Goal: Task Accomplishment & Management: Manage account settings

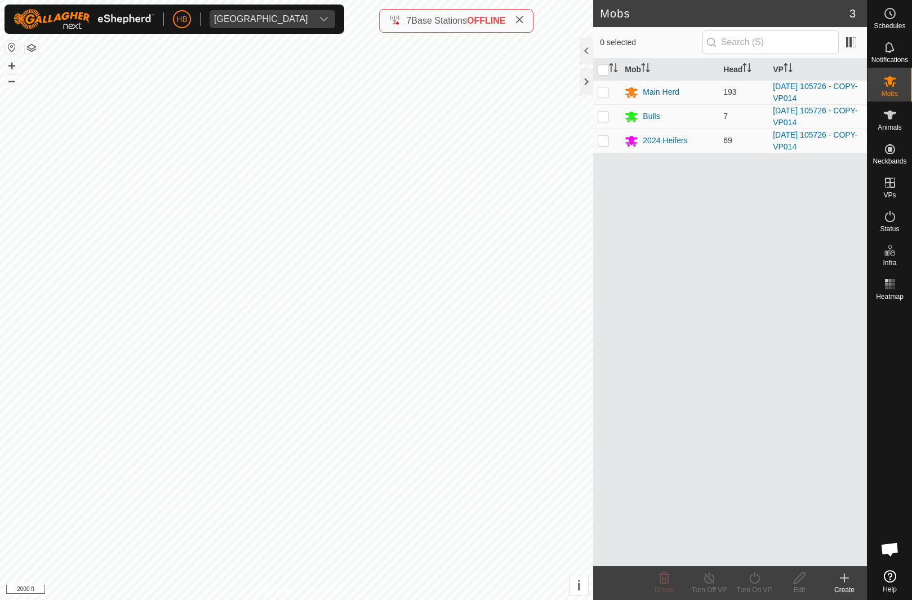
click at [524, 15] on span at bounding box center [519, 21] width 9 height 14
click at [876, 135] on div "Animals" at bounding box center [890, 118] width 45 height 34
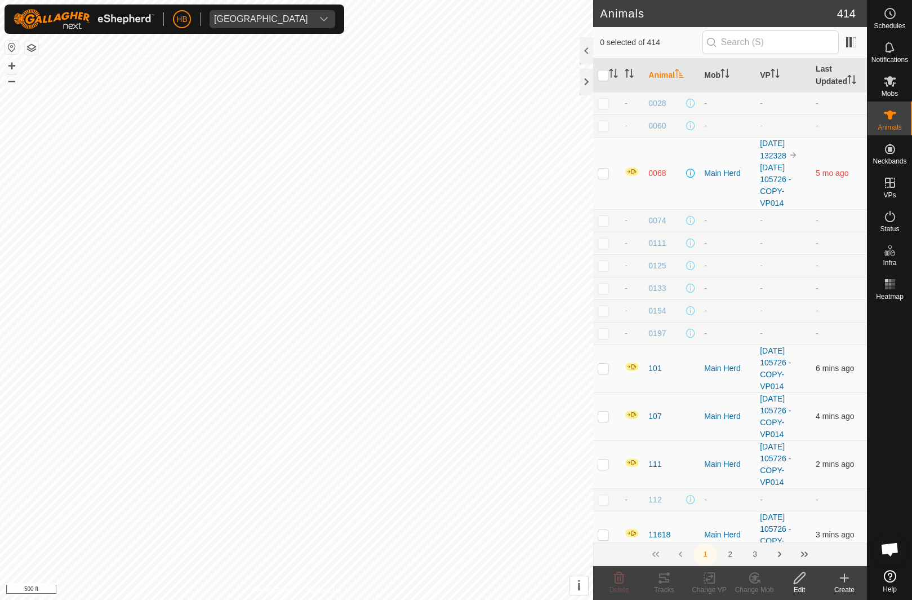
click at [884, 127] on span "Animals" at bounding box center [890, 127] width 24 height 7
click at [794, 45] on input "text" at bounding box center [771, 42] width 136 height 24
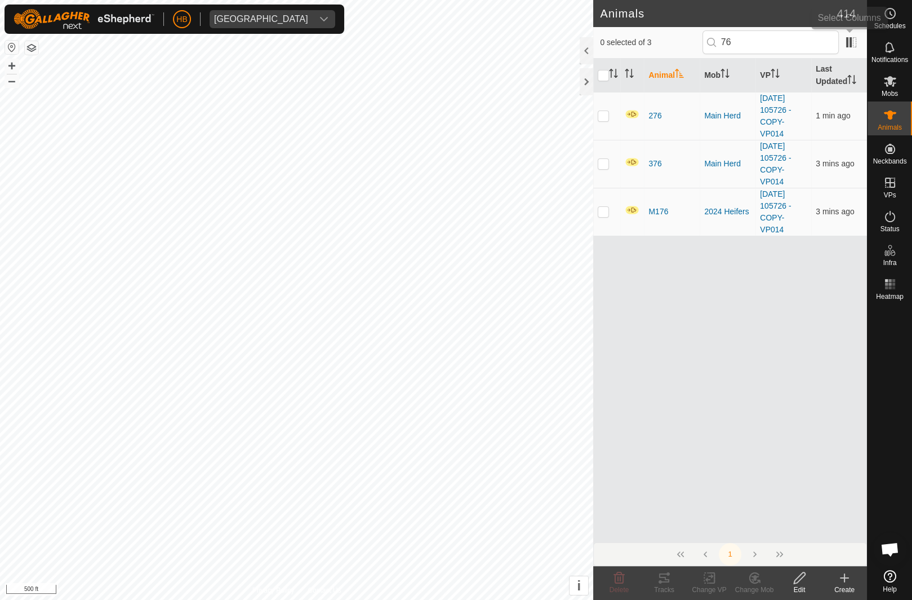
click at [850, 47] on span at bounding box center [851, 42] width 18 height 18
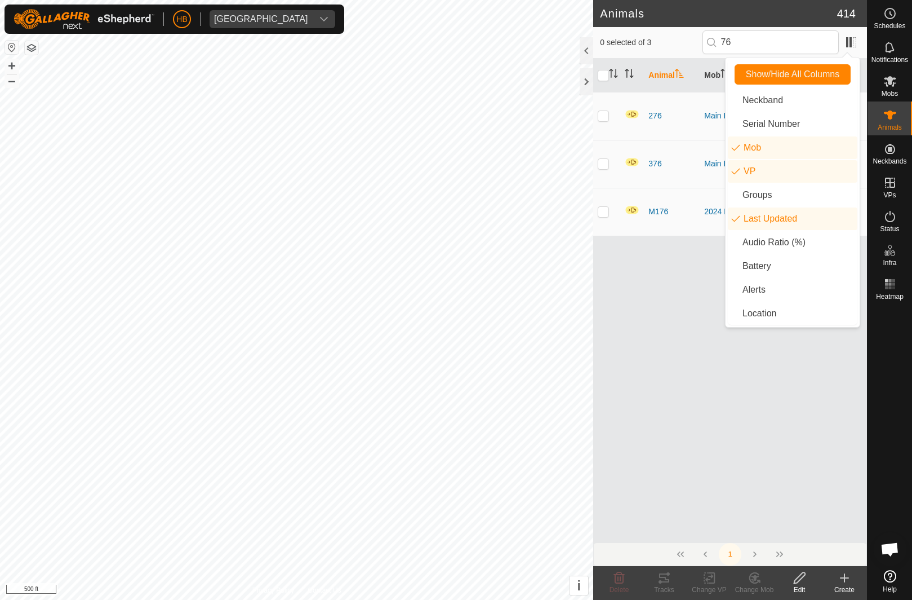
click at [795, 150] on li "Mob" at bounding box center [793, 147] width 130 height 23
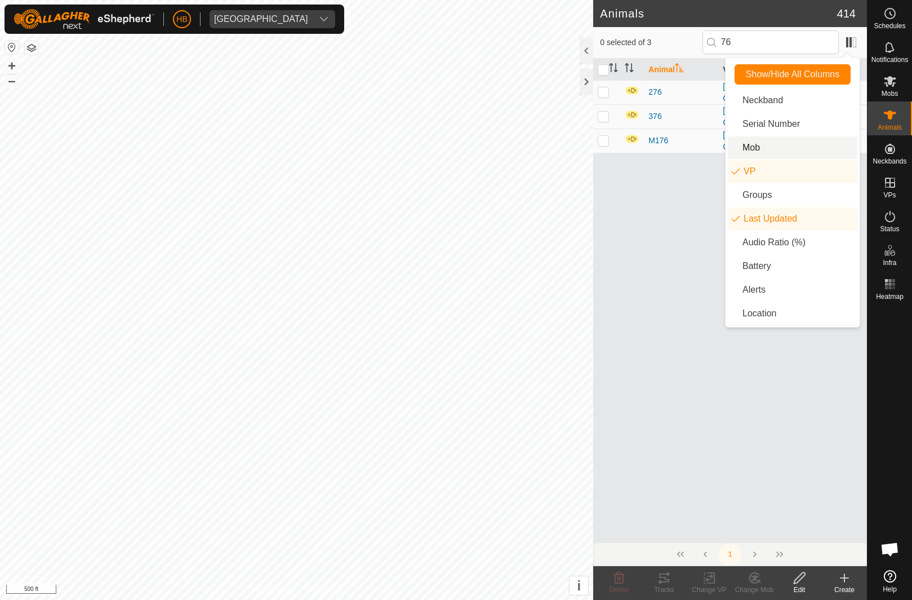
click at [795, 150] on li "Mob" at bounding box center [793, 147] width 130 height 23
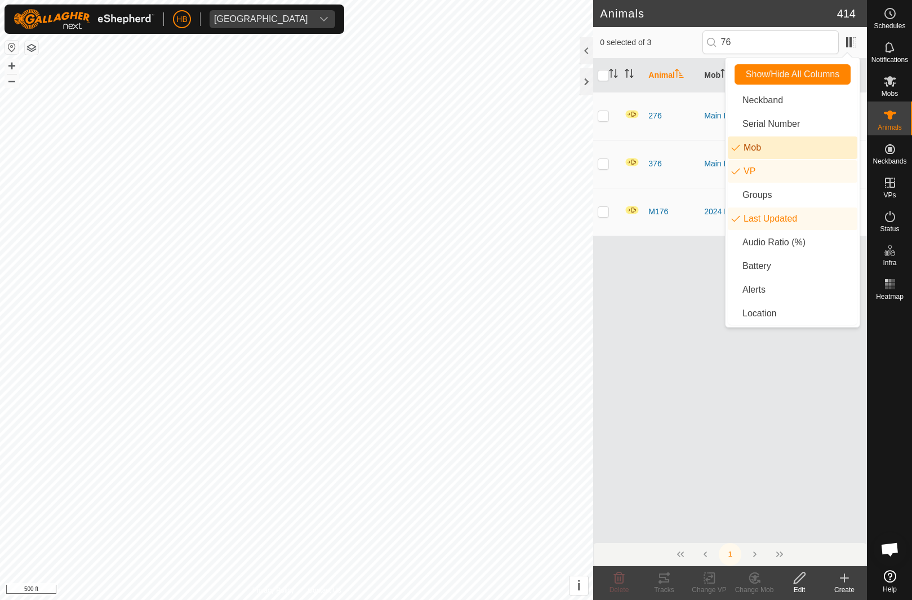
click at [797, 153] on li "Mob" at bounding box center [793, 147] width 130 height 23
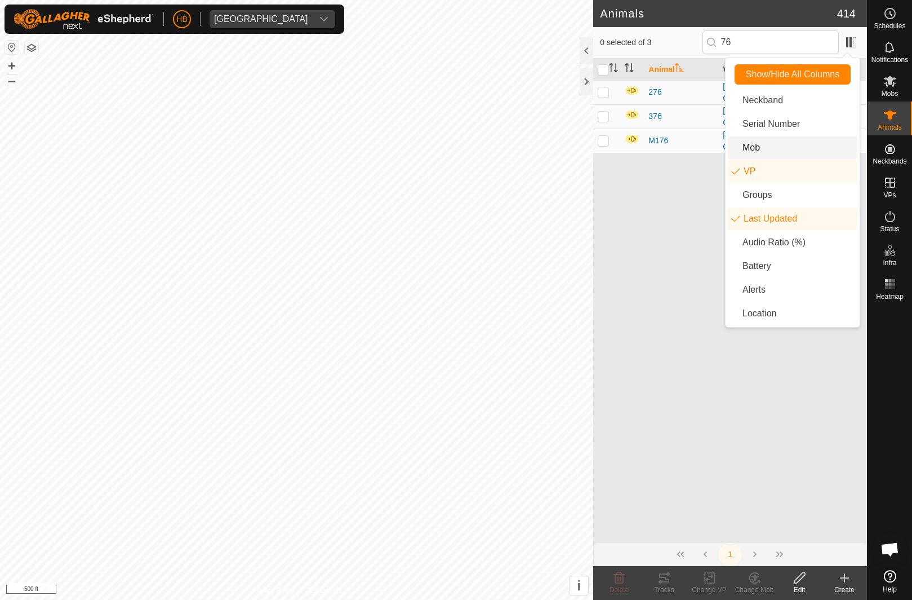
click at [797, 153] on li "Mob" at bounding box center [793, 147] width 130 height 23
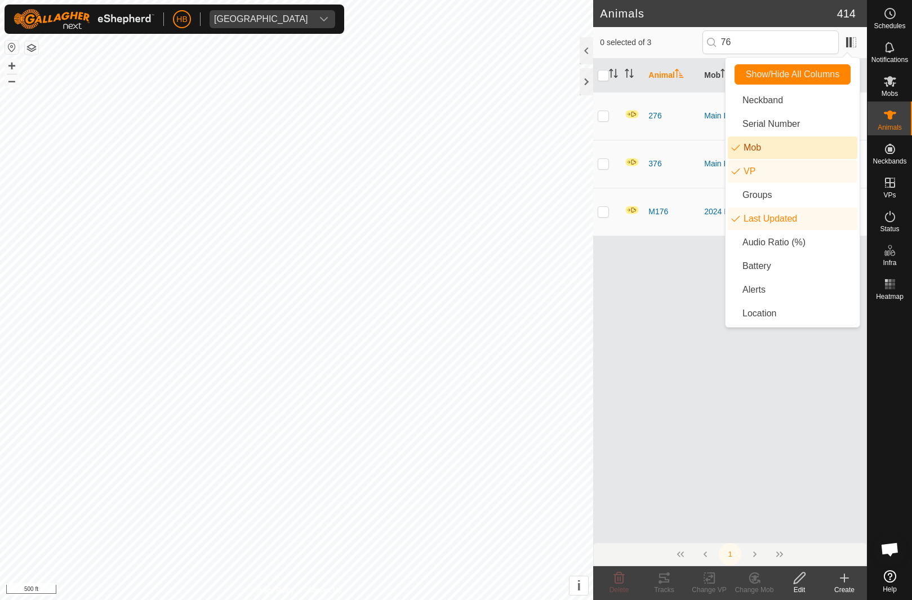
click at [797, 158] on li "Mob" at bounding box center [793, 147] width 130 height 23
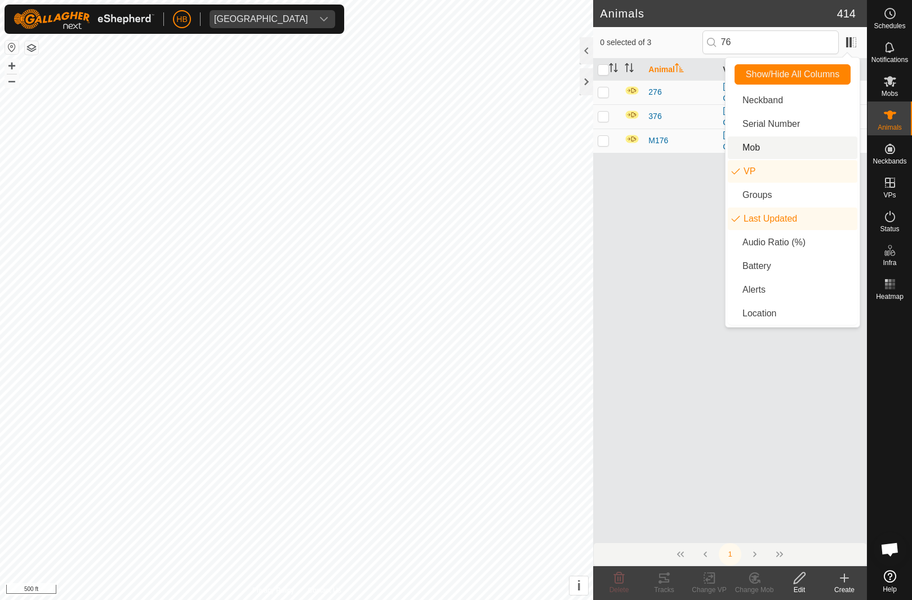
click at [794, 177] on li "VP" at bounding box center [793, 171] width 130 height 23
click at [793, 219] on li "Last Updated" at bounding box center [793, 218] width 130 height 23
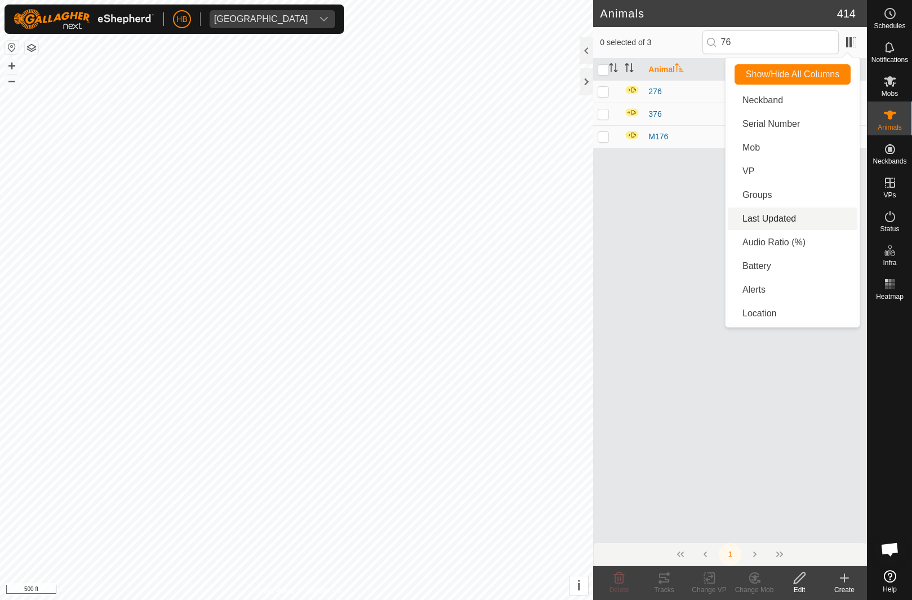
click at [798, 110] on li "Neckband" at bounding box center [793, 100] width 130 height 23
click at [694, 272] on div "Animal Neckband 276 0069566355 376 3112521724 M176 0949677660" at bounding box center [730, 300] width 274 height 483
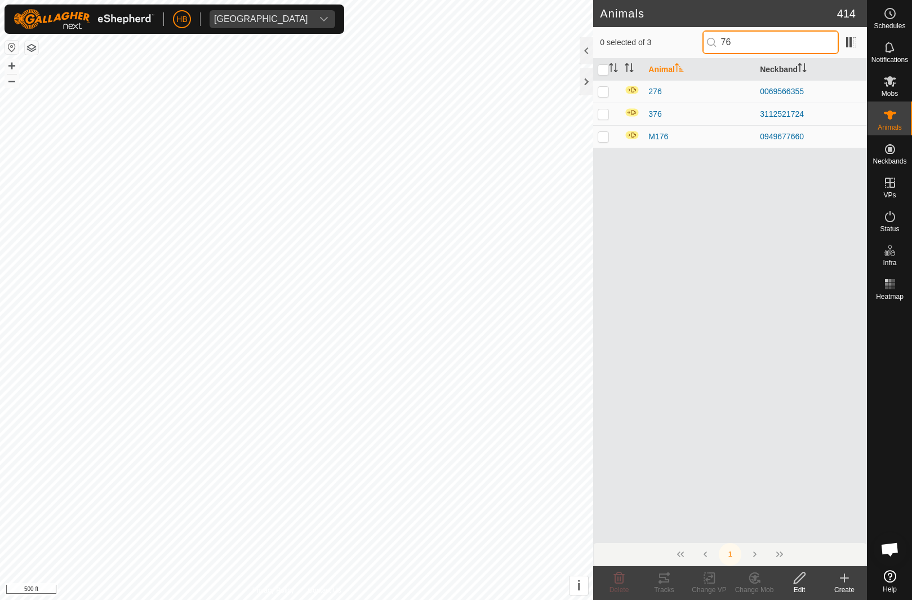
click at [792, 41] on input "76" at bounding box center [771, 42] width 136 height 24
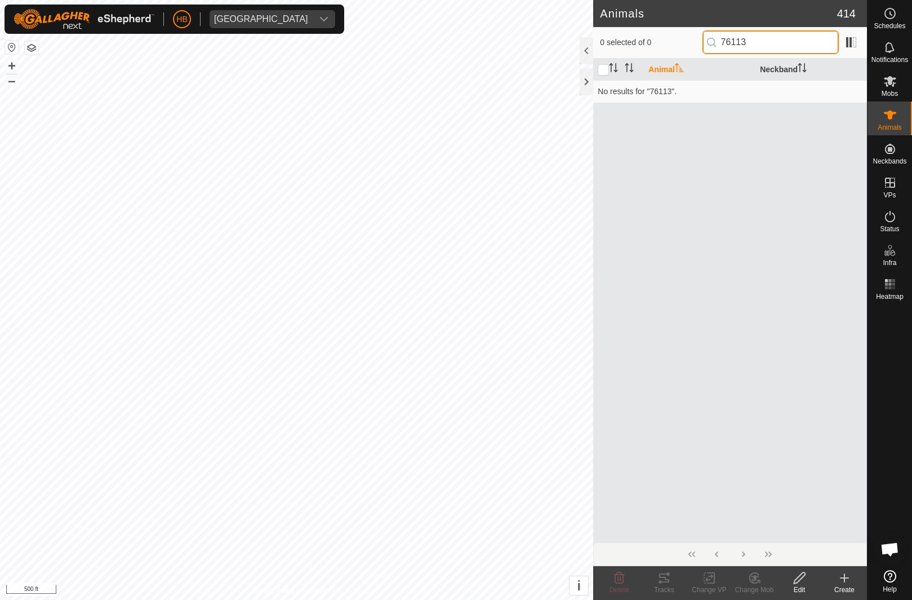
type input "76113"
click at [844, 578] on icon at bounding box center [845, 578] width 8 height 0
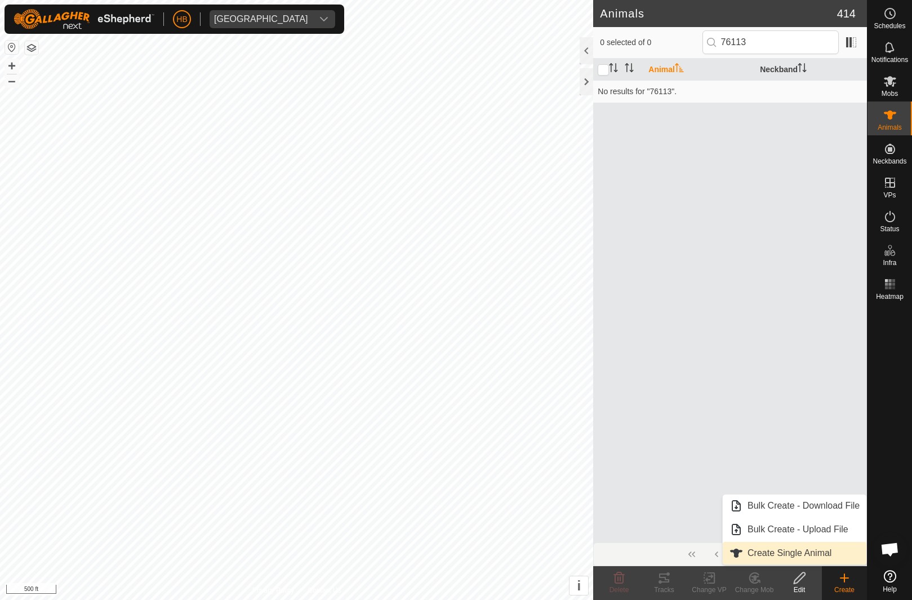
click at [822, 552] on span "Create Single Animal" at bounding box center [790, 553] width 84 height 14
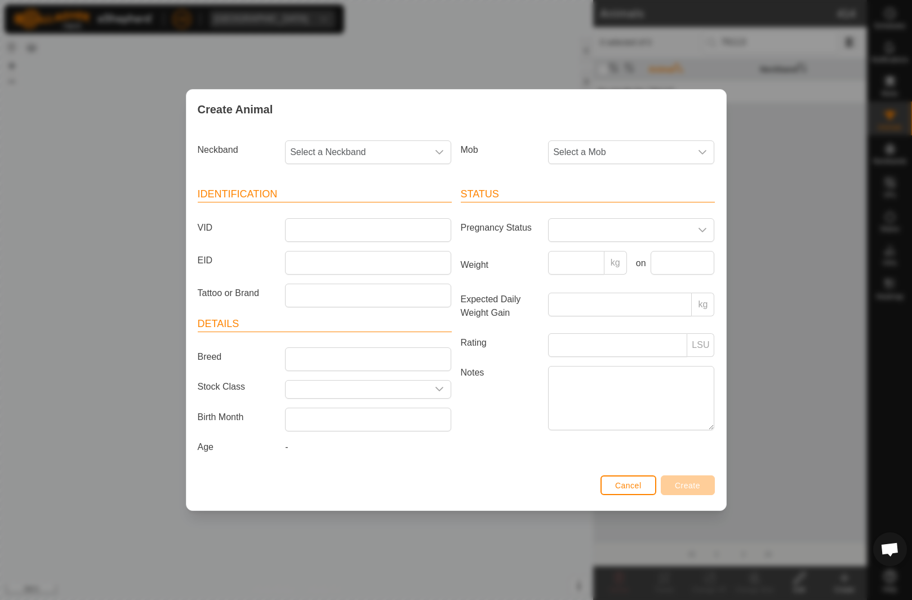
click at [407, 150] on span "Select a Neckband" at bounding box center [357, 152] width 143 height 23
type input "76113"
click at [370, 209] on li "3528276113" at bounding box center [368, 210] width 165 height 23
click at [669, 158] on span "Select a Mob" at bounding box center [620, 152] width 143 height 23
click at [643, 234] on li "Main Herd" at bounding box center [631, 234] width 165 height 23
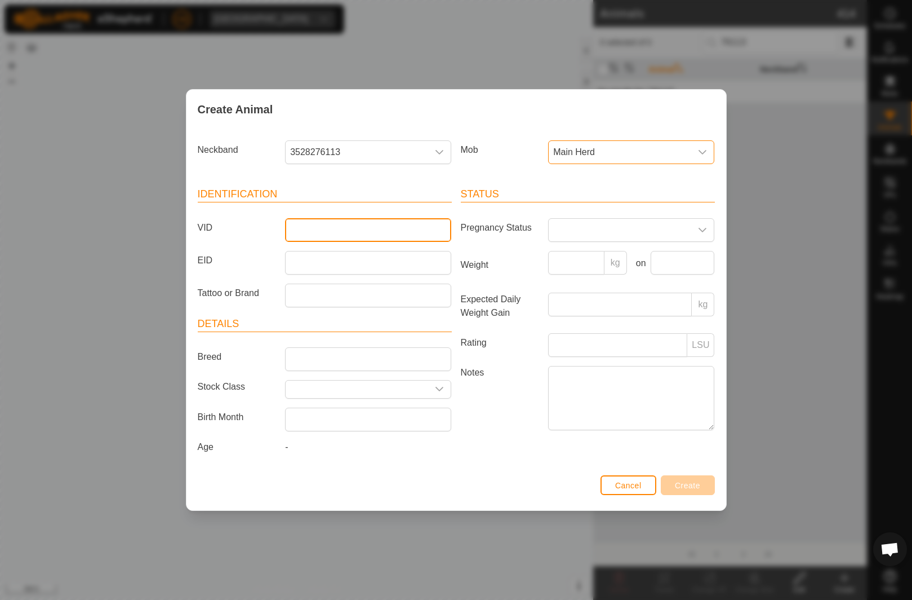
click at [416, 230] on input "VID" at bounding box center [368, 230] width 166 height 24
type input "P27"
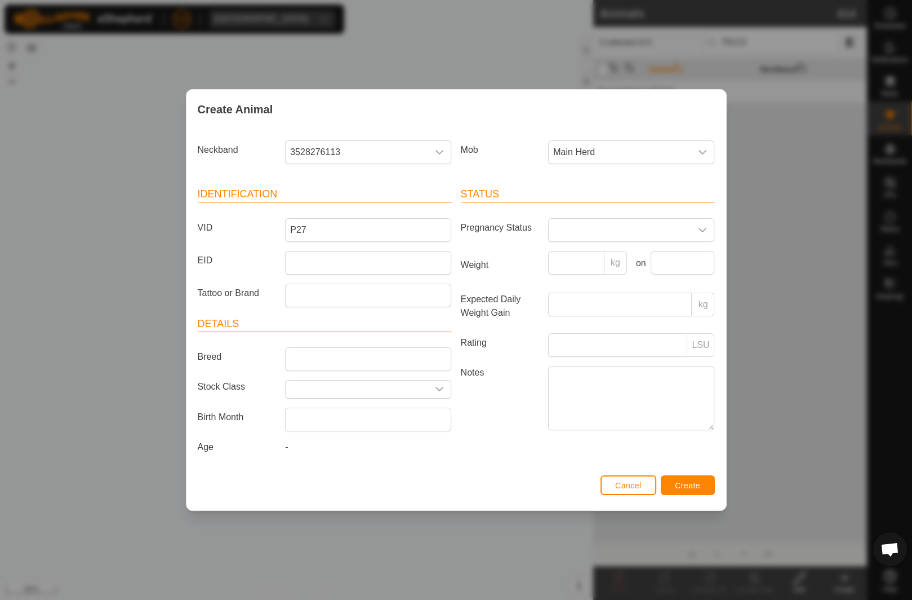
click at [779, 206] on div "Create Animal Neckband 3528276113 Mob Main Herd Identification VID P27 EID Tatt…" at bounding box center [456, 300] width 912 height 600
click at [691, 492] on button "Create" at bounding box center [688, 485] width 54 height 20
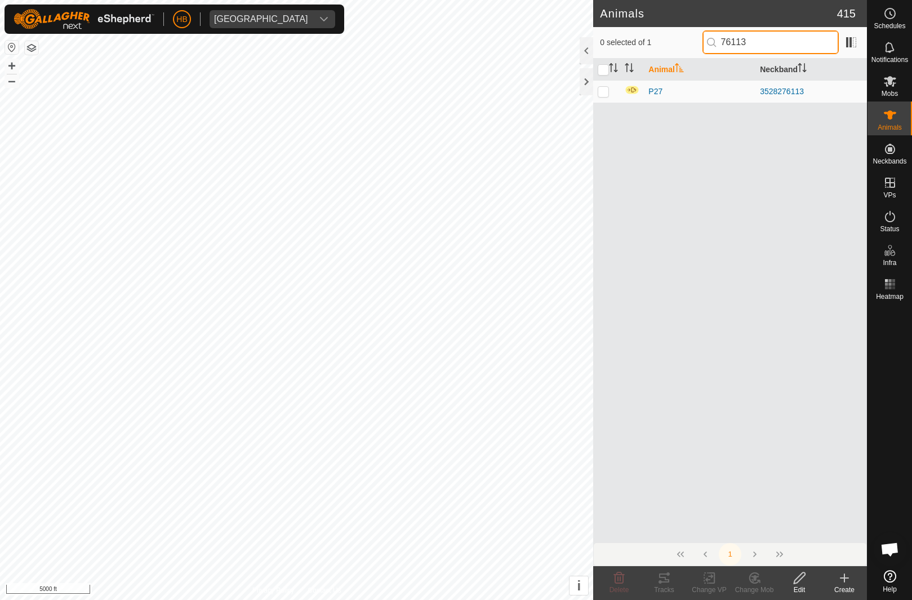
click at [815, 35] on input "76113" at bounding box center [771, 42] width 136 height 24
click at [808, 48] on input "76113" at bounding box center [771, 42] width 136 height 24
type input "7"
type input "57119"
click at [849, 592] on div "Create" at bounding box center [844, 589] width 45 height 10
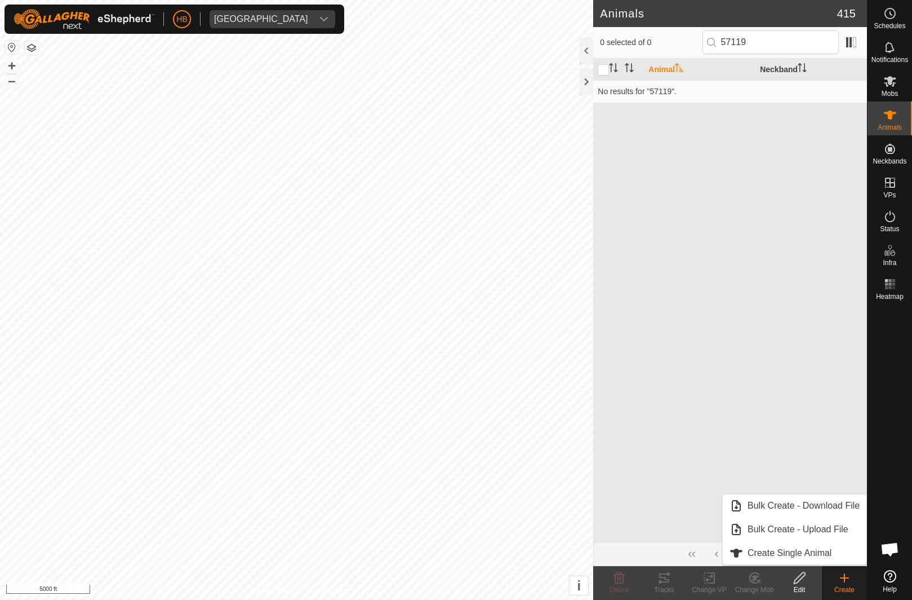
click at [828, 556] on span "Create Single Animal" at bounding box center [790, 553] width 84 height 14
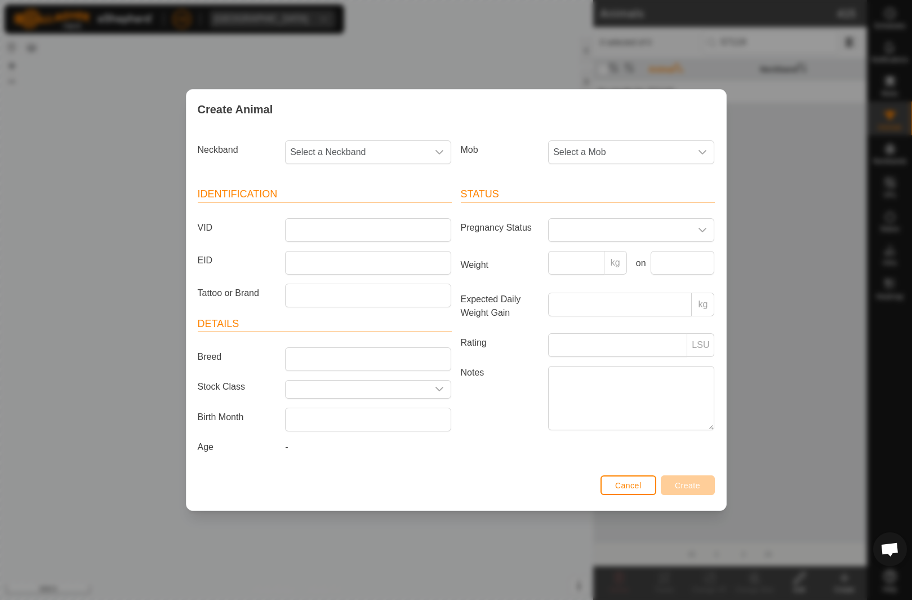
click at [404, 157] on span "Select a Neckband" at bounding box center [357, 152] width 143 height 23
type input "57119"
click at [784, 159] on div "Create Animal Neckband Select a Neckband 57119 No results found Mob Select a Mo…" at bounding box center [456, 300] width 912 height 600
click at [783, 221] on div "Create Animal Neckband Select a Neckband Mob Select a Mob Identification VID EI…" at bounding box center [456, 300] width 912 height 600
click at [793, 214] on div "Create Animal Neckband Select a Neckband Mob Select a Mob Identification VID EI…" at bounding box center [456, 300] width 912 height 600
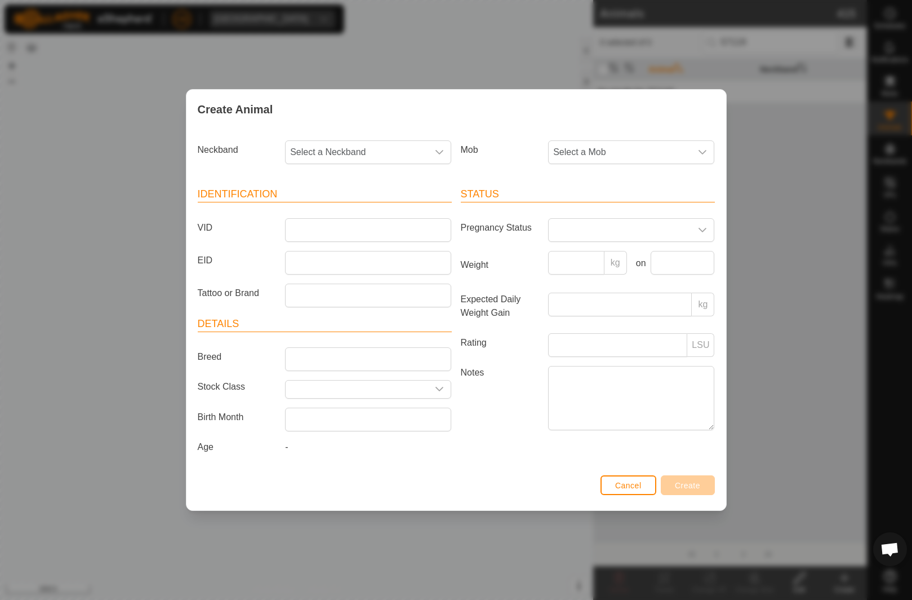
click at [43, 467] on div "Create Animal Neckband Select a Neckband Mob Select a Mob Identification VID EI…" at bounding box center [456, 300] width 912 height 600
click at [636, 481] on span "Cancel" at bounding box center [628, 485] width 26 height 9
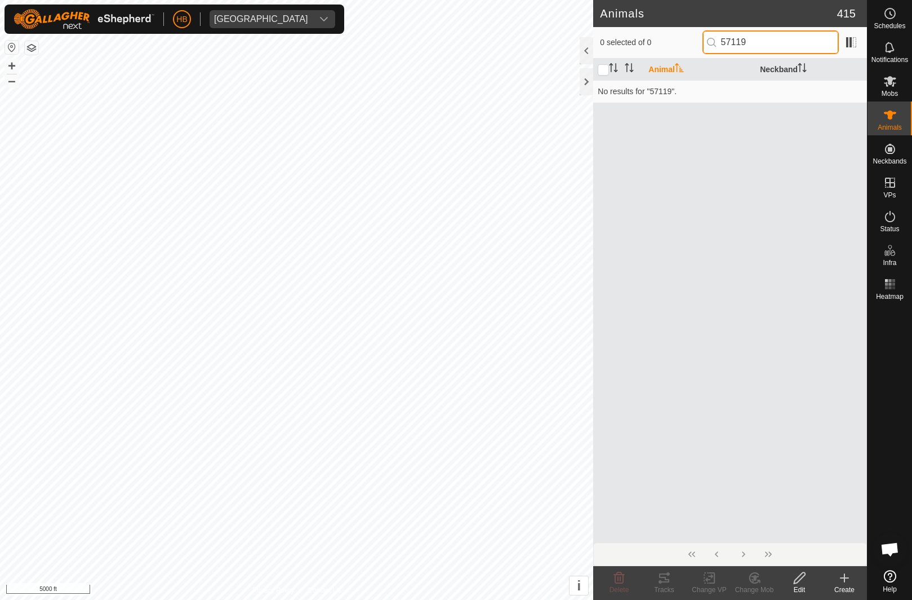
click at [803, 48] on input "57119" at bounding box center [771, 42] width 136 height 24
type input "5"
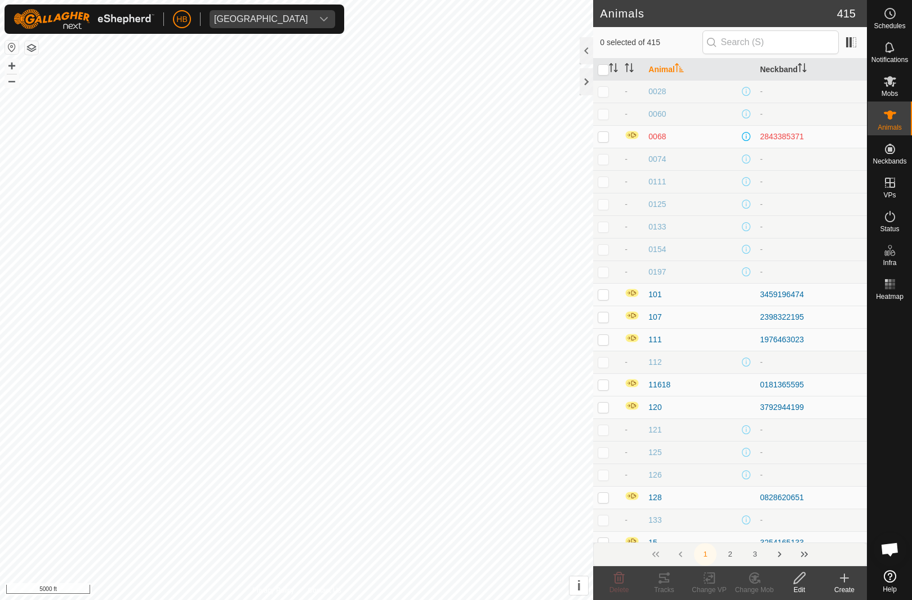
click at [841, 584] on div "Create" at bounding box center [844, 589] width 45 height 10
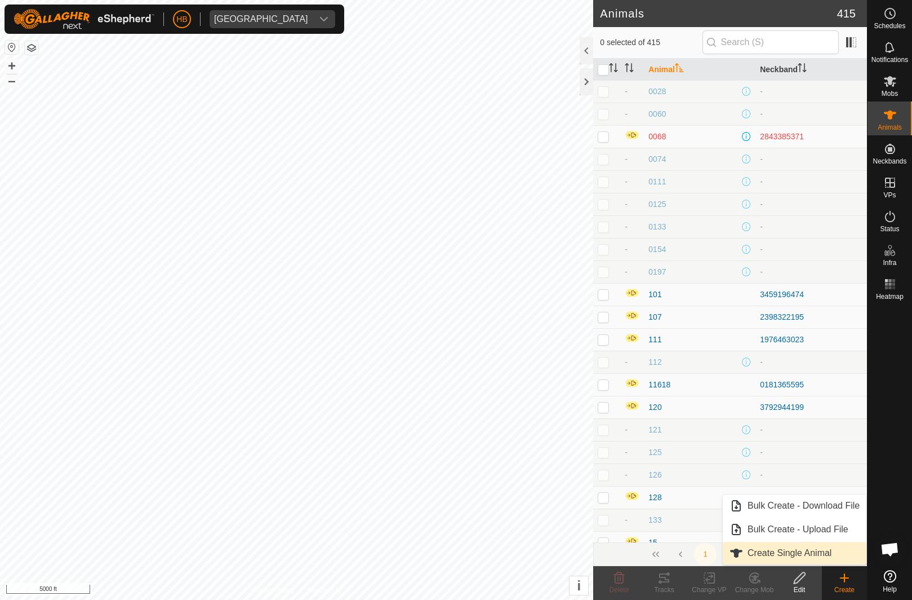
click at [827, 556] on span "Create Single Animal" at bounding box center [790, 553] width 84 height 14
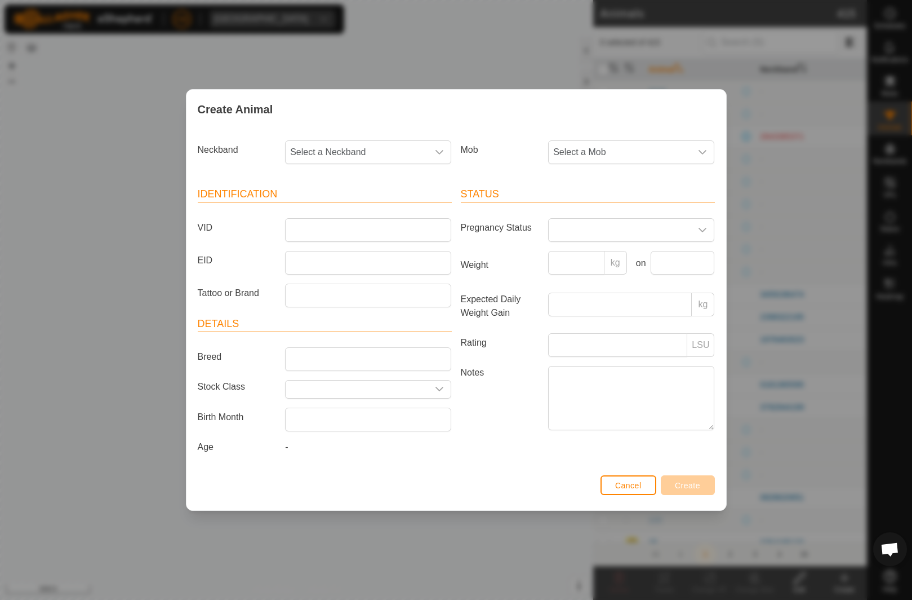
click at [427, 146] on span "Select a Neckband" at bounding box center [357, 152] width 143 height 23
type input "571"
click at [376, 212] on li "4198657199" at bounding box center [368, 210] width 165 height 23
click at [623, 162] on span "Select a Mob" at bounding box center [620, 152] width 143 height 23
type input "2"
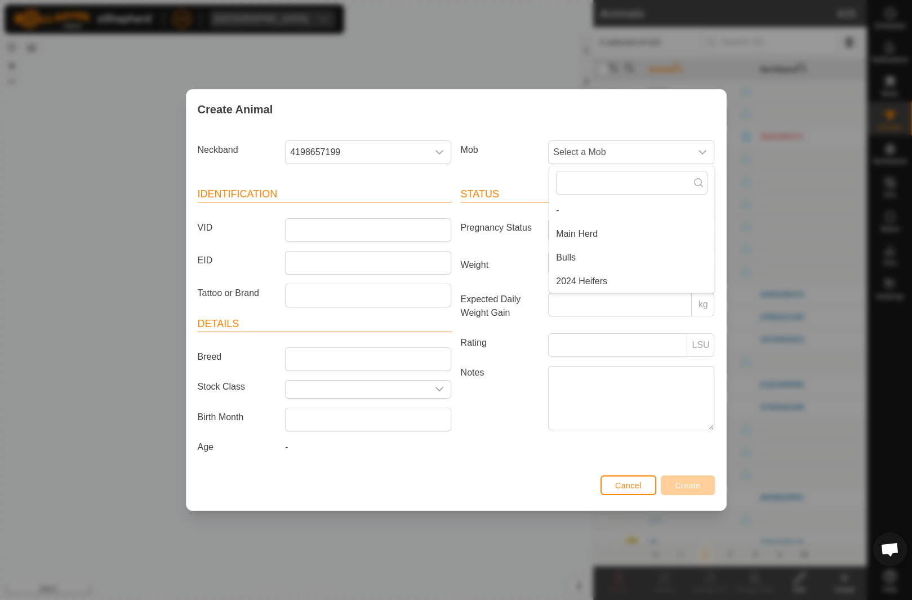
click at [629, 232] on li "Main Herd" at bounding box center [631, 234] width 165 height 23
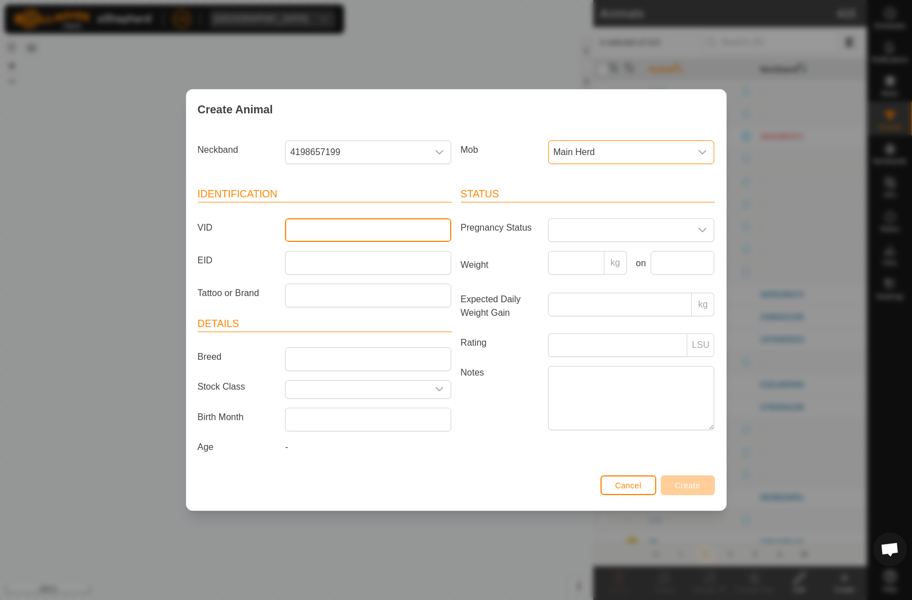
click at [403, 238] on input "VID" at bounding box center [368, 230] width 166 height 24
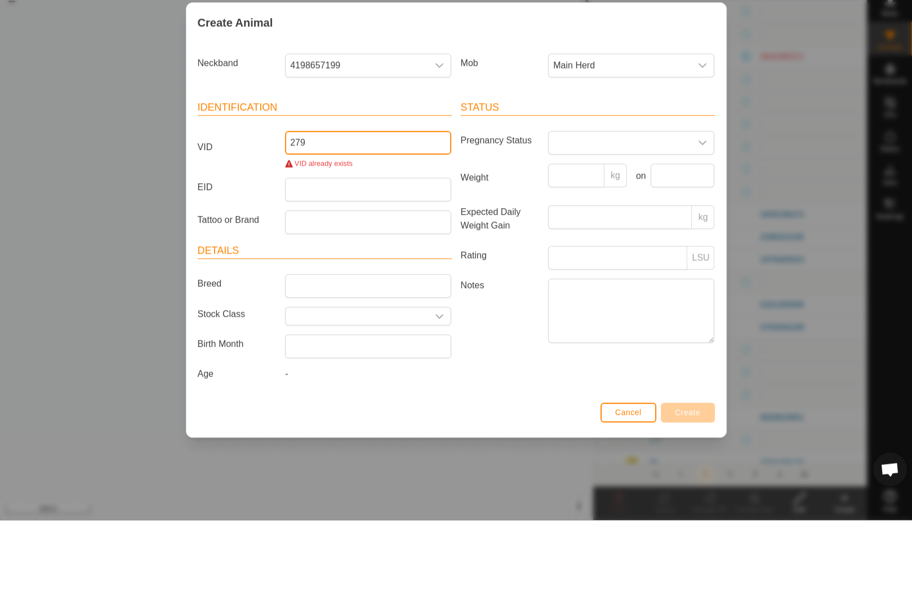
type input "279"
click at [779, 231] on div "Create Animal Neckband 4198657199 Mob Main Herd Identification VID 279 VID alre…" at bounding box center [456, 300] width 912 height 600
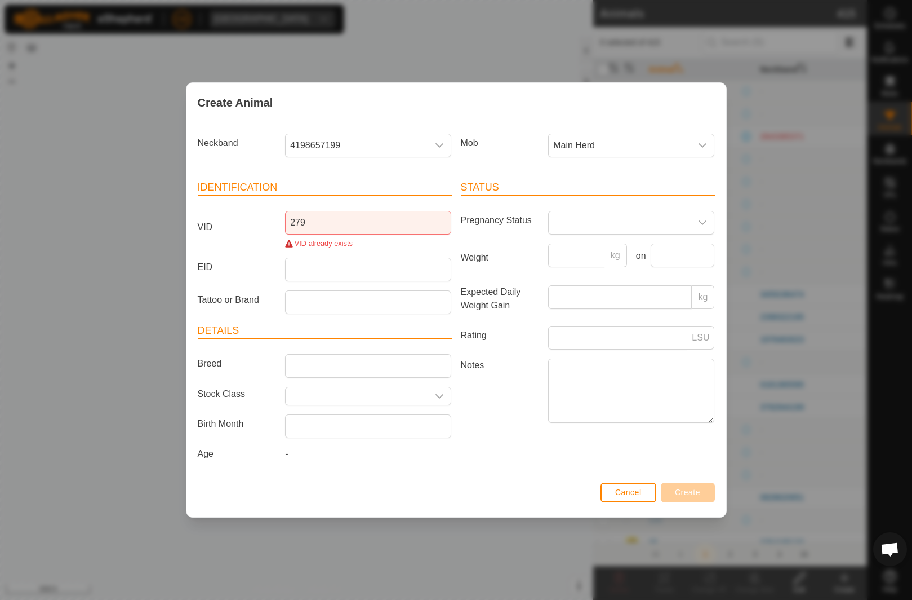
click at [636, 499] on button "Cancel" at bounding box center [629, 492] width 56 height 20
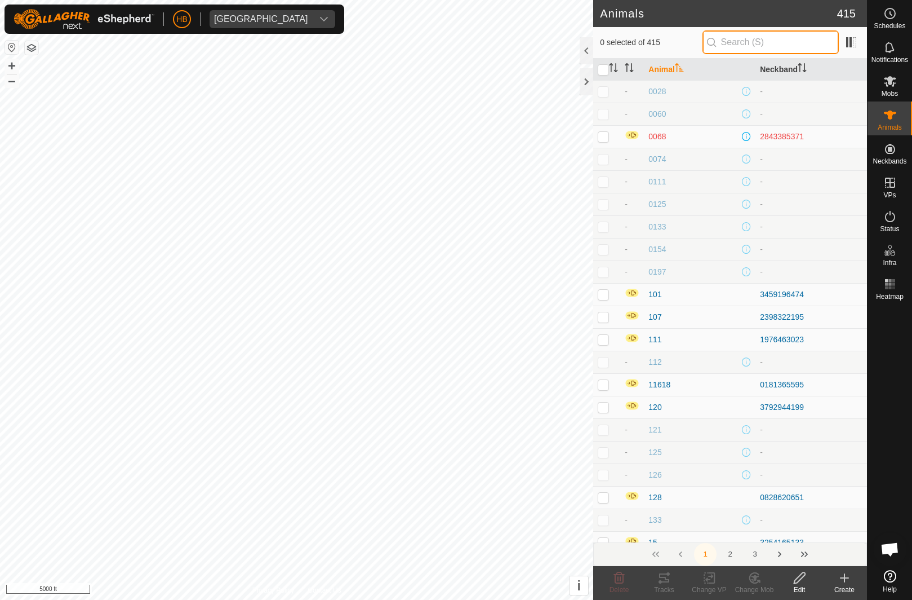
click at [786, 38] on input "text" at bounding box center [771, 42] width 136 height 24
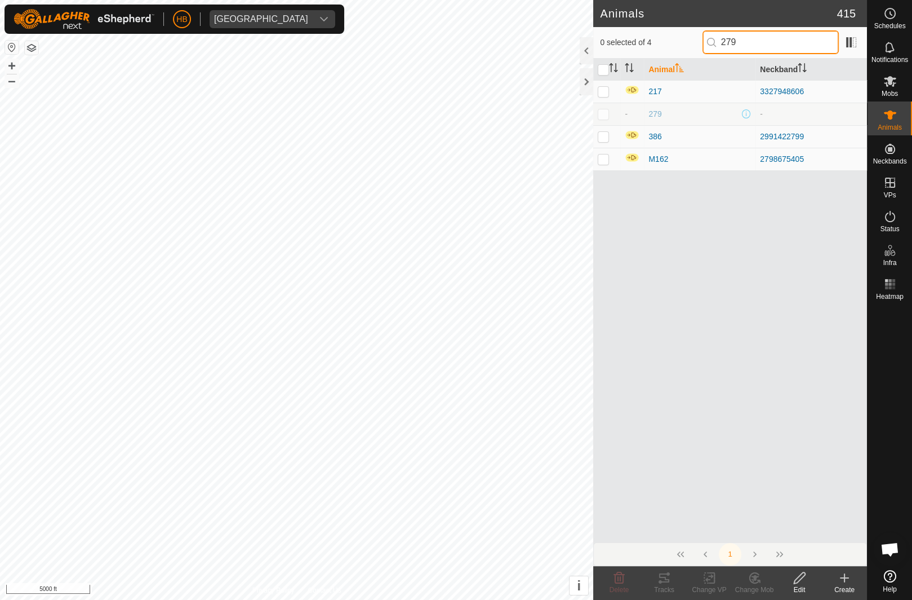
type input "279"
click at [602, 122] on td at bounding box center [606, 114] width 27 height 23
checkbox input "true"
click at [629, 578] on delete-svg-icon at bounding box center [619, 578] width 45 height 14
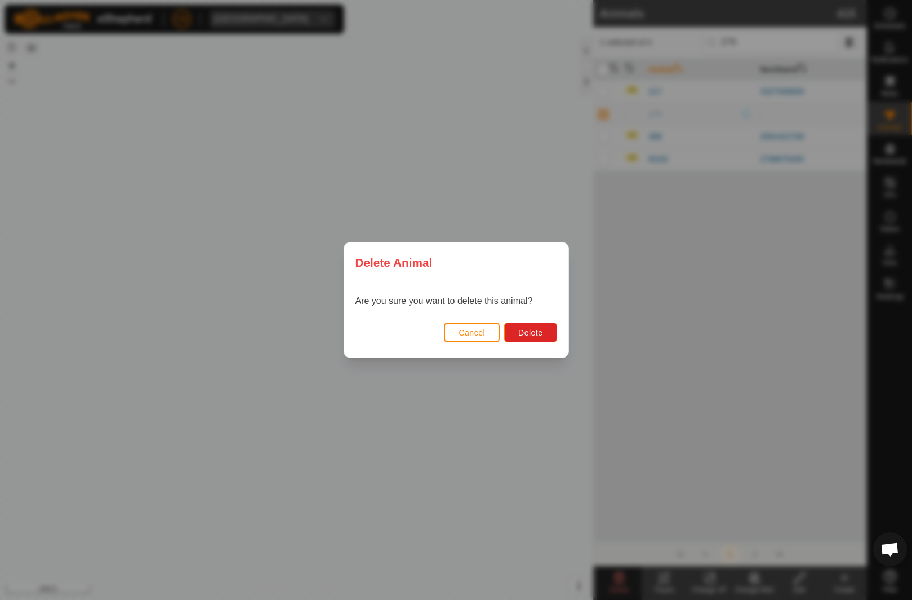
click at [535, 336] on span "Delete" at bounding box center [530, 332] width 24 height 9
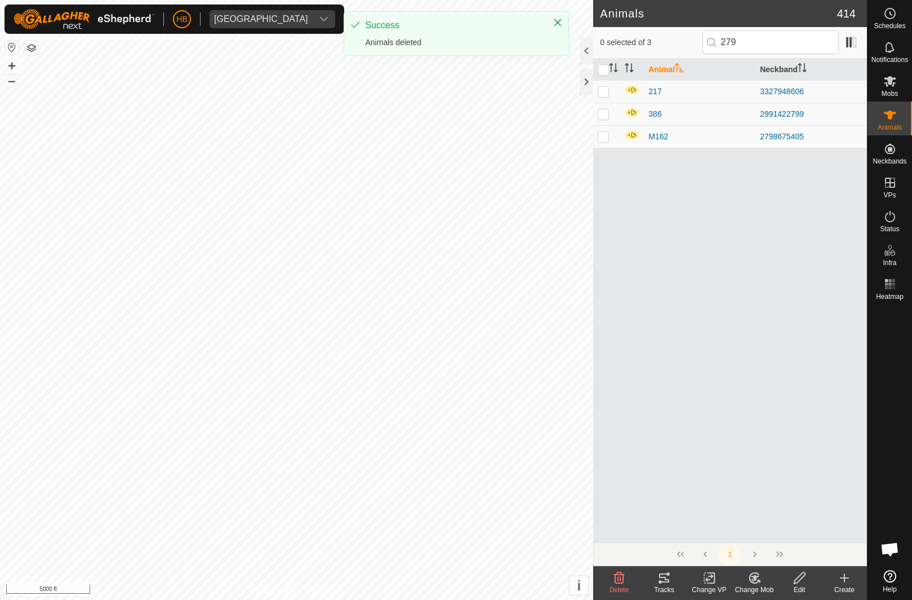
click at [840, 580] on icon at bounding box center [845, 578] width 14 height 14
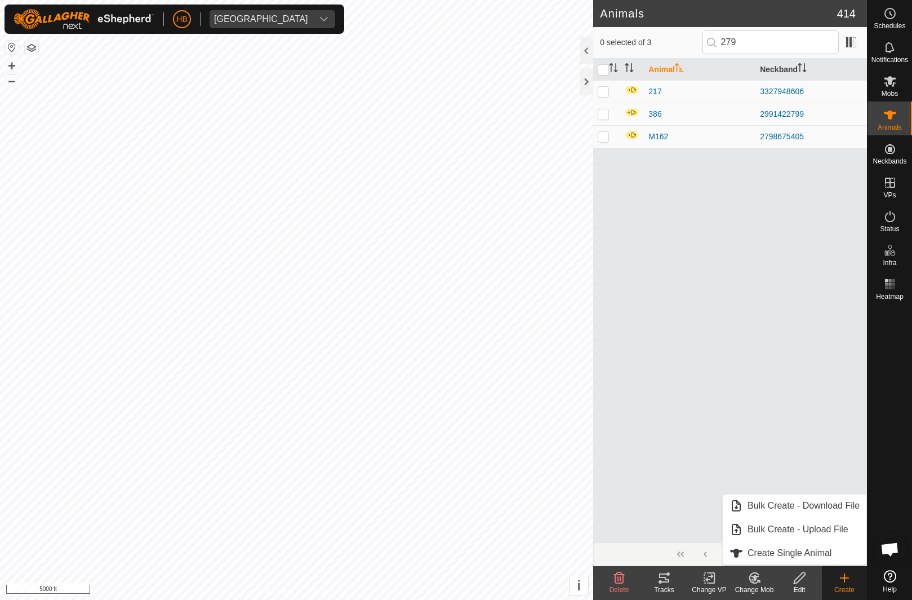
click at [812, 550] on span "Create Single Animal" at bounding box center [790, 553] width 84 height 14
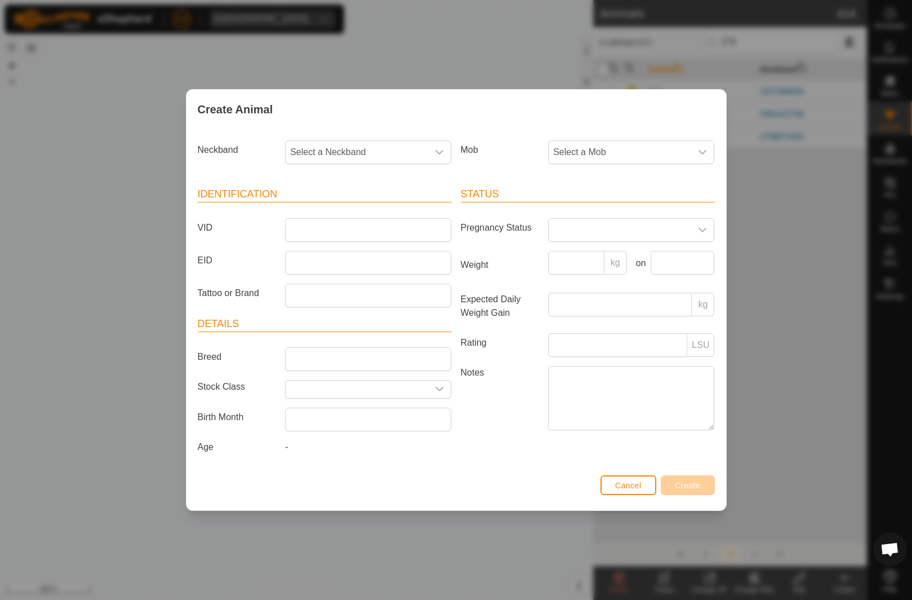
click at [411, 144] on span "Select a Neckband" at bounding box center [357, 152] width 143 height 23
type input "571"
click at [409, 208] on li "4198657199" at bounding box center [368, 210] width 165 height 23
click at [631, 153] on span "Select a Mob" at bounding box center [620, 152] width 143 height 23
click at [597, 230] on span "Main Herd" at bounding box center [577, 234] width 42 height 14
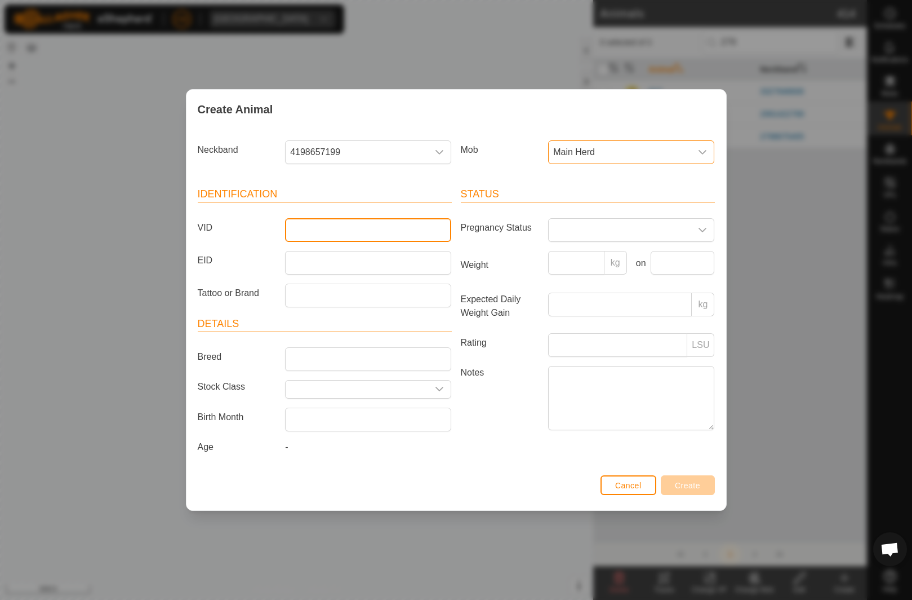
click at [383, 242] on input "VID" at bounding box center [368, 230] width 166 height 24
type input "279"
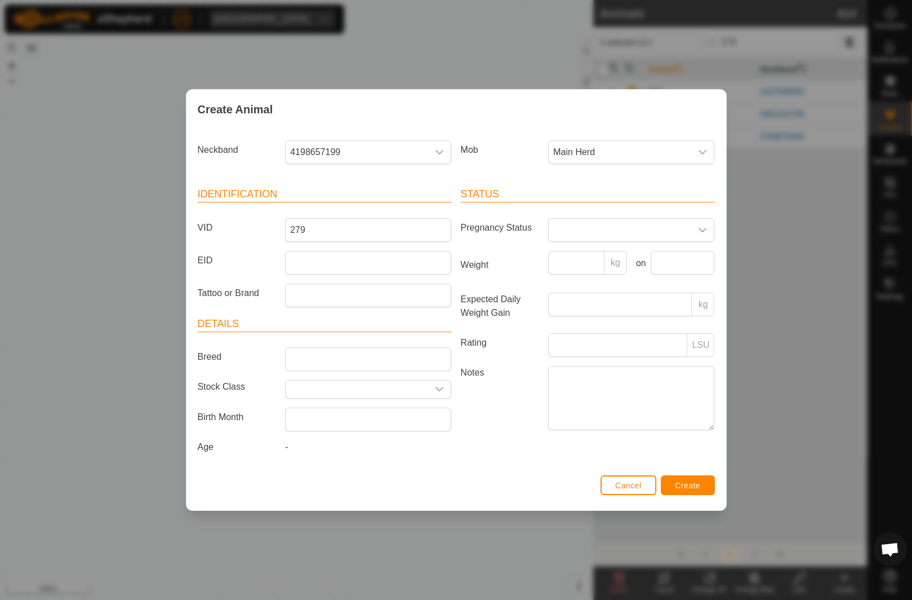
click at [630, 194] on header "Status" at bounding box center [588, 195] width 254 height 16
click at [687, 494] on button "Create" at bounding box center [688, 485] width 54 height 20
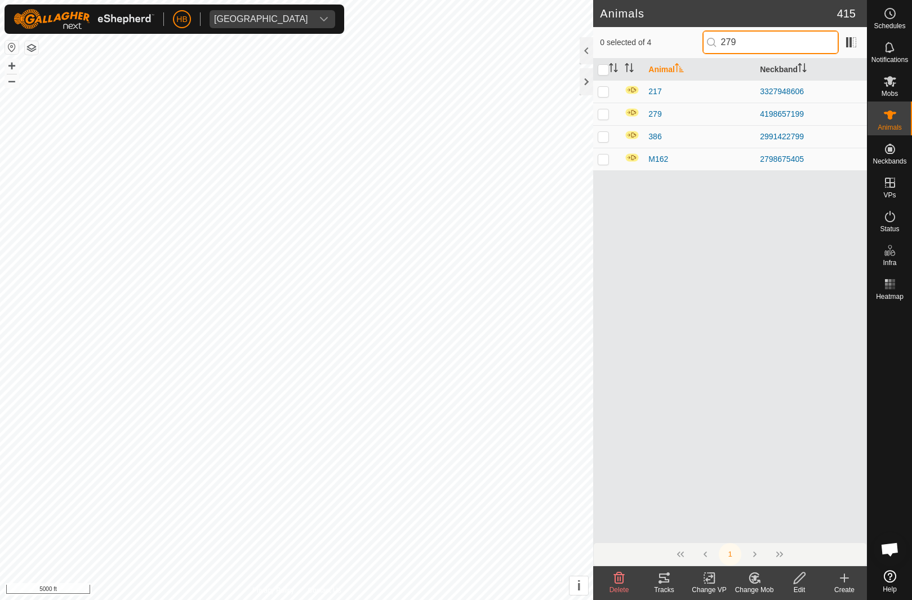
click at [813, 46] on input "279" at bounding box center [771, 42] width 136 height 24
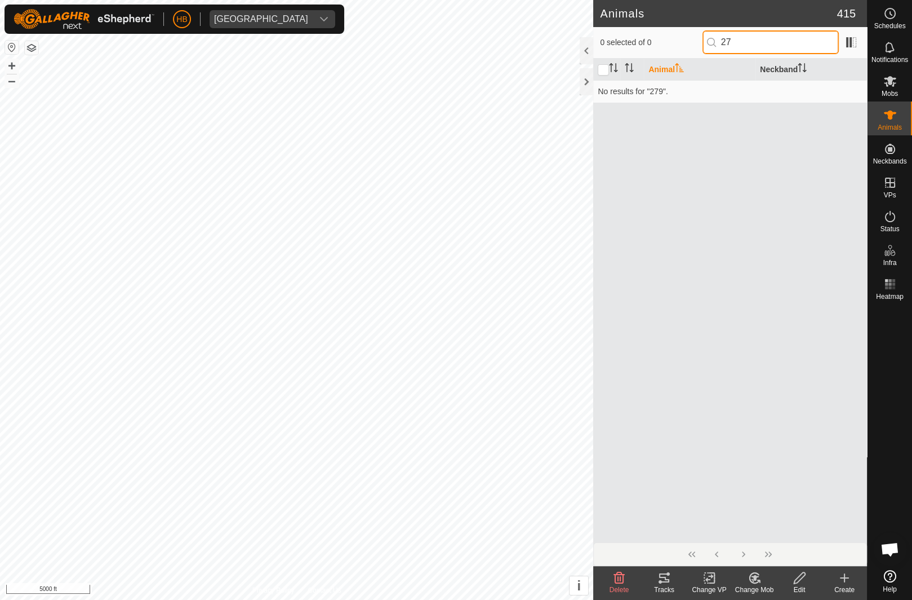
type input "2"
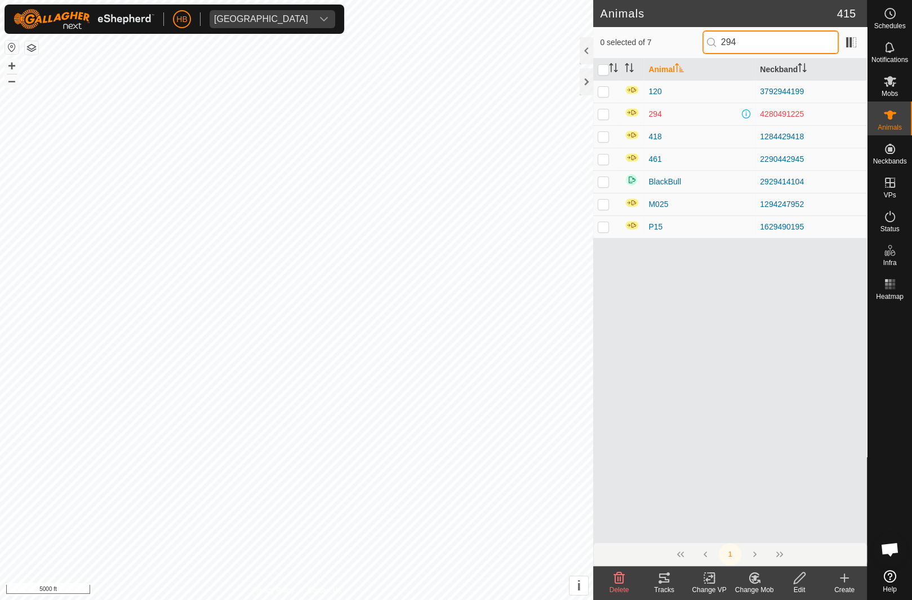
type input "294"
click at [608, 114] on p-checkbox at bounding box center [603, 113] width 11 height 9
checkbox input "true"
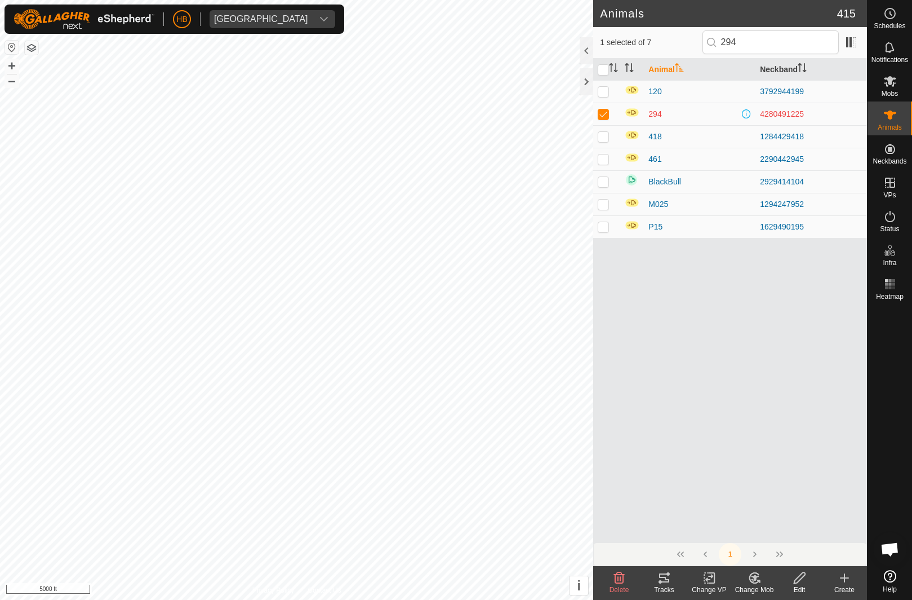
click at [636, 591] on div "Delete" at bounding box center [619, 589] width 45 height 10
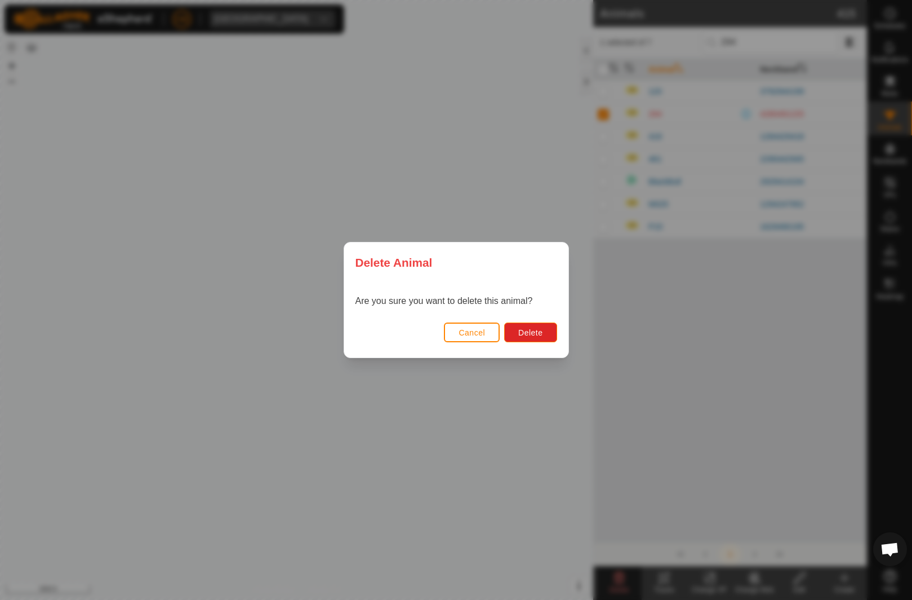
click at [536, 342] on button "Delete" at bounding box center [530, 332] width 52 height 20
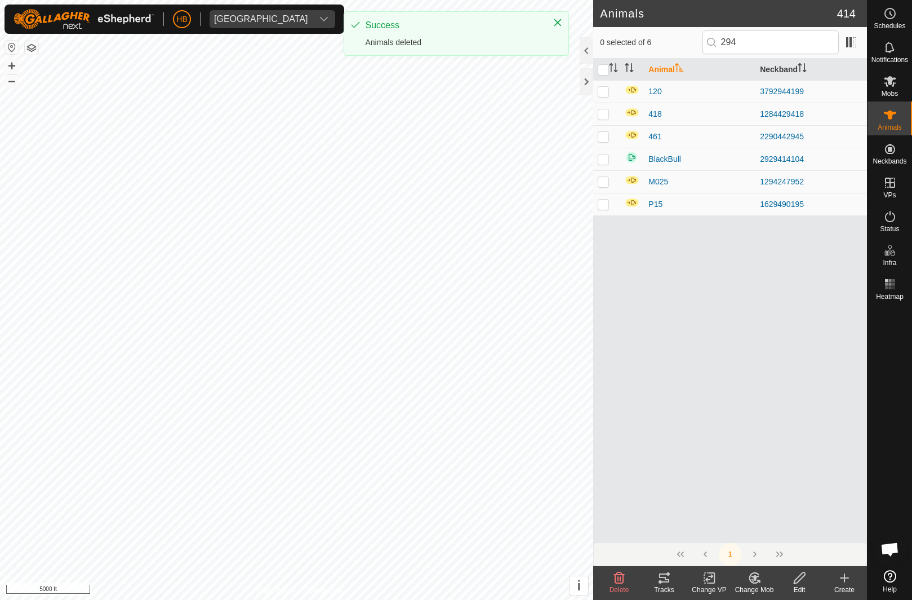
click at [845, 581] on icon at bounding box center [845, 578] width 0 height 8
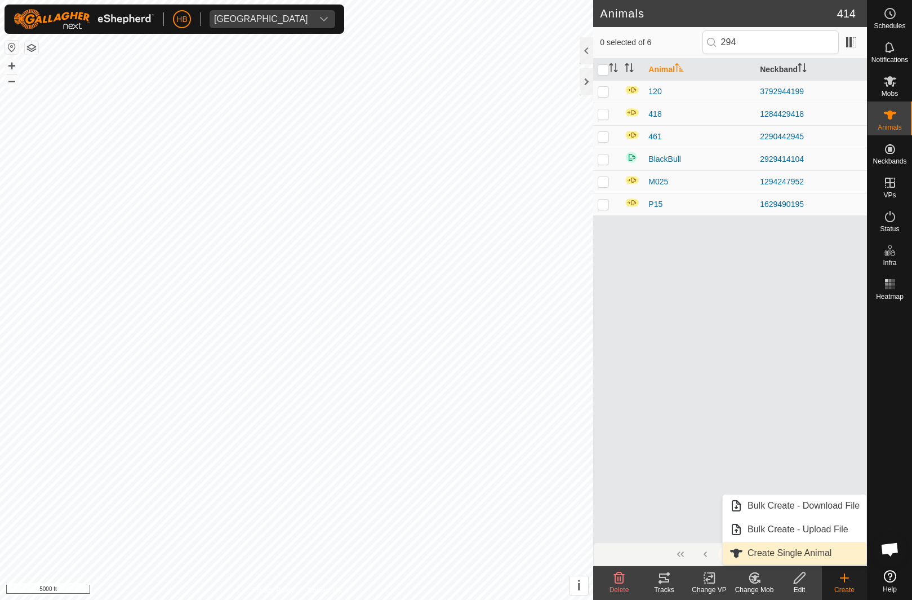
click at [816, 551] on span "Create Single Animal" at bounding box center [790, 553] width 84 height 14
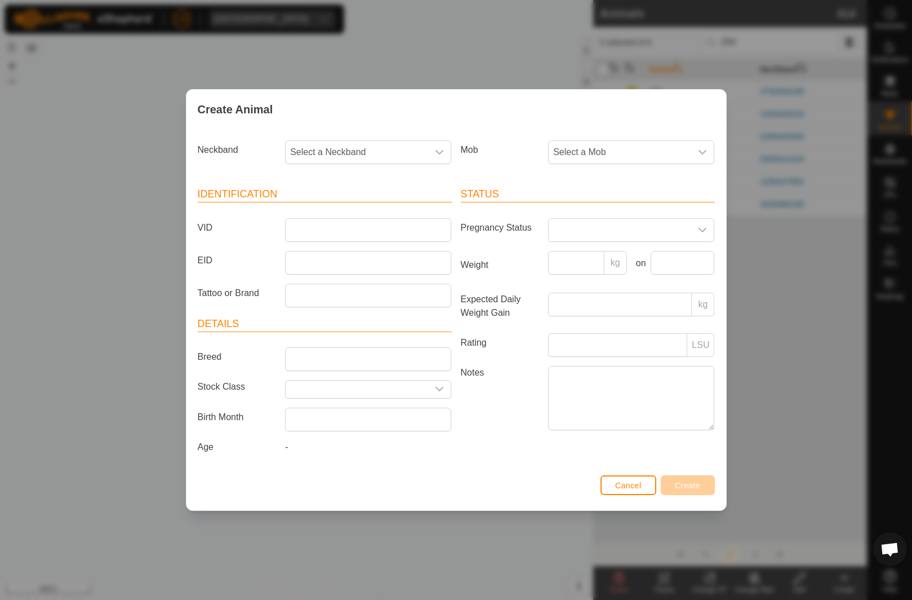
click at [386, 160] on span "Select a Neckband" at bounding box center [357, 152] width 143 height 23
type input "28024"
click at [372, 214] on li "1586328024" at bounding box center [368, 210] width 165 height 23
click at [594, 153] on span "Select a Mob" at bounding box center [620, 152] width 143 height 23
type input "2"
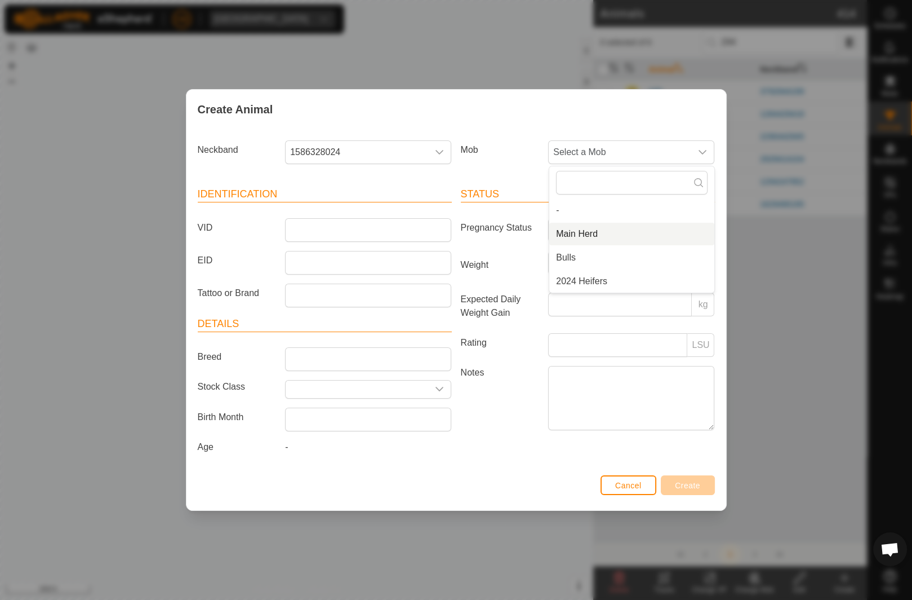
click at [603, 234] on li "Main Herd" at bounding box center [631, 234] width 165 height 23
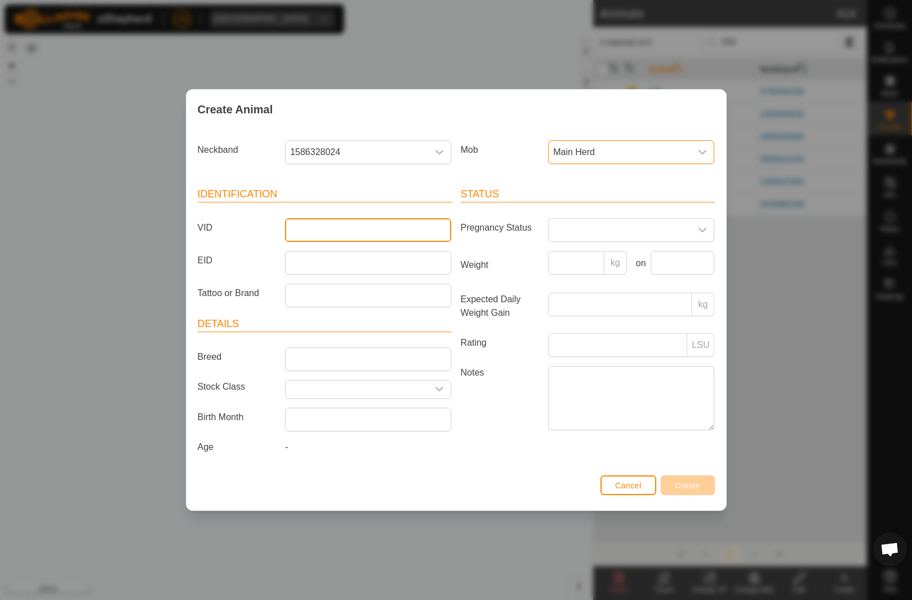
click at [385, 228] on input "VID" at bounding box center [368, 230] width 166 height 24
type input "294"
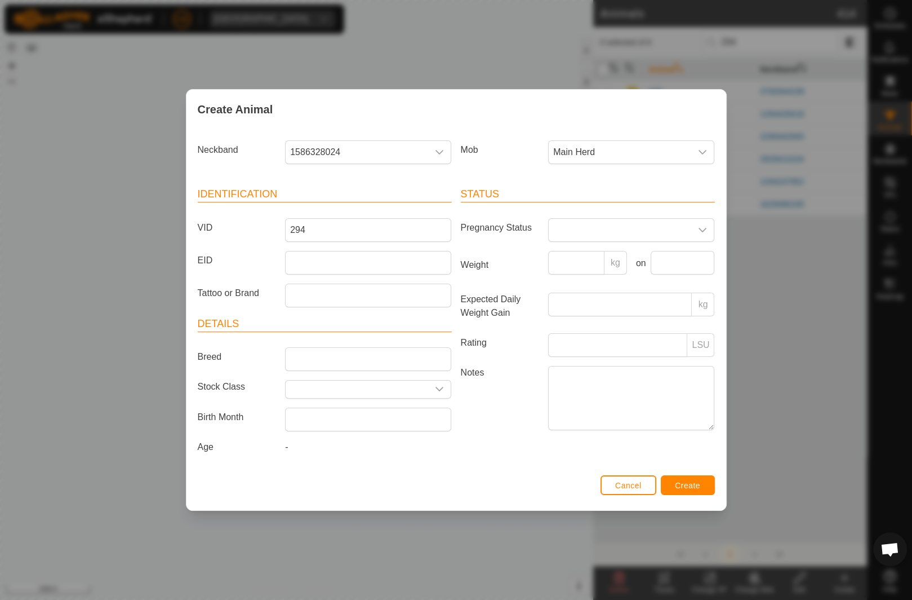
click at [634, 205] on article "Status Pregnancy Status Weight kg on Expected Daily Weight Gain kg Rating LSU N…" at bounding box center [588, 310] width 254 height 247
click at [693, 490] on span "Create" at bounding box center [687, 485] width 25 height 9
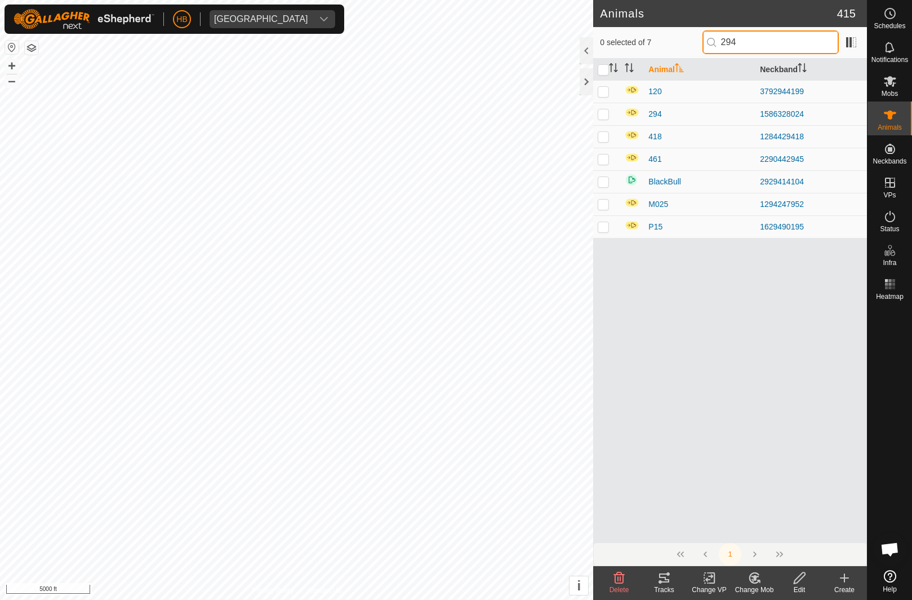
click at [761, 42] on input "294" at bounding box center [771, 42] width 136 height 24
click at [786, 53] on input "294" at bounding box center [771, 42] width 136 height 24
type input "2"
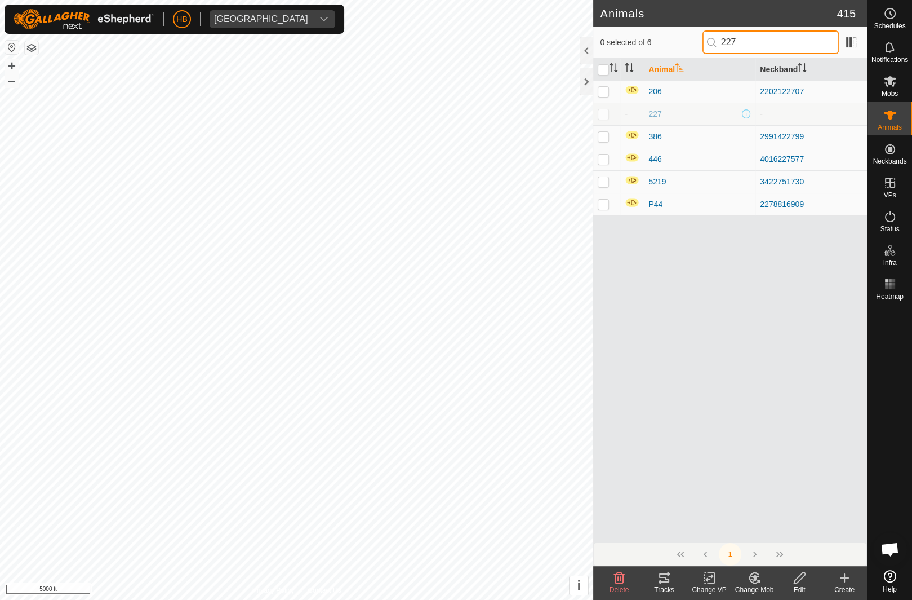
type input "227"
click at [603, 112] on p-checkbox at bounding box center [603, 113] width 11 height 9
checkbox input "true"
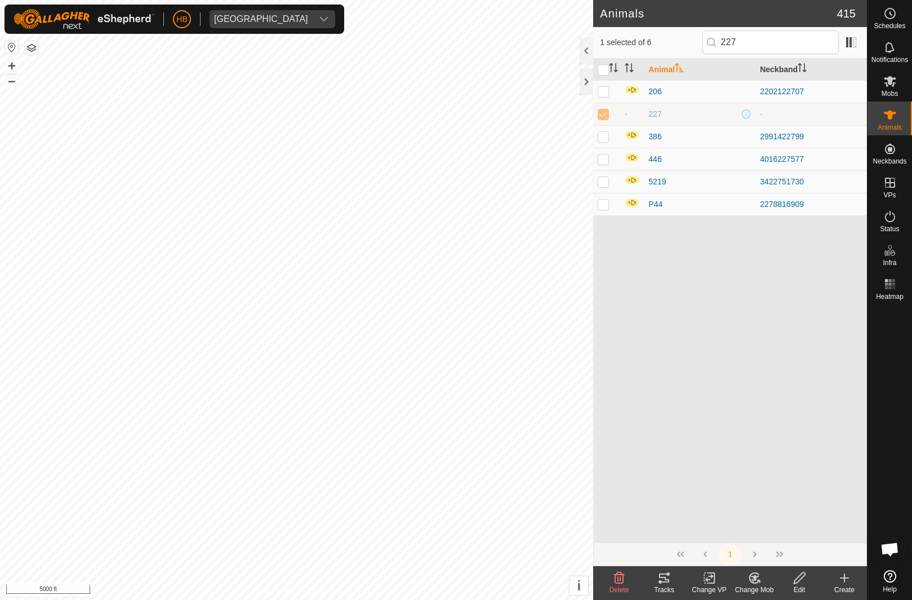
click at [660, 111] on span "227" at bounding box center [655, 114] width 13 height 12
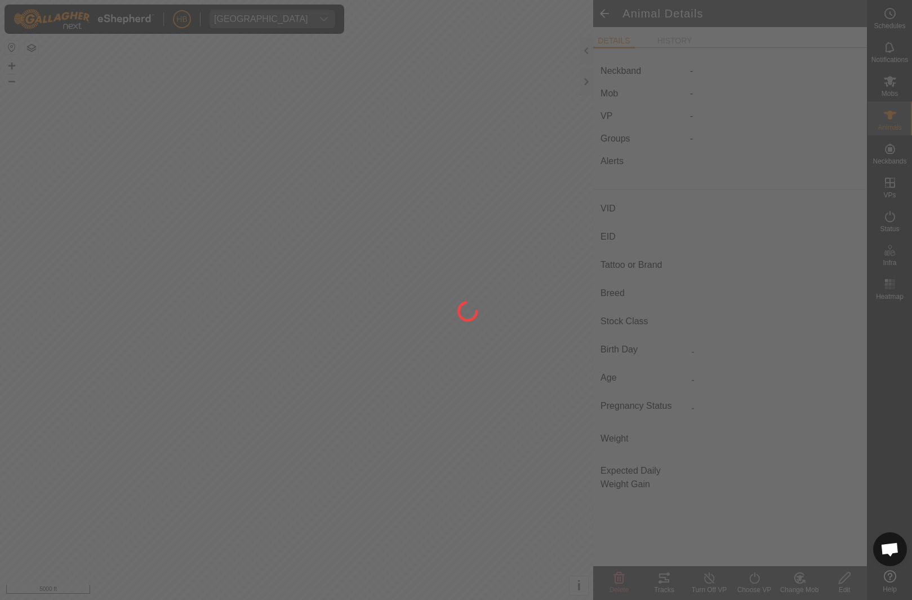
type input "227"
type input "-"
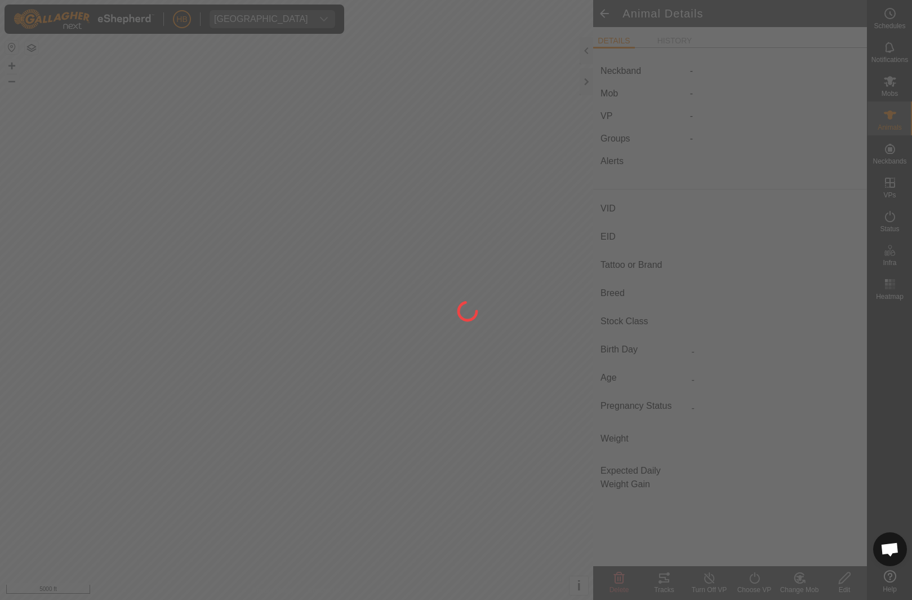
type input "0 kg"
type input "-"
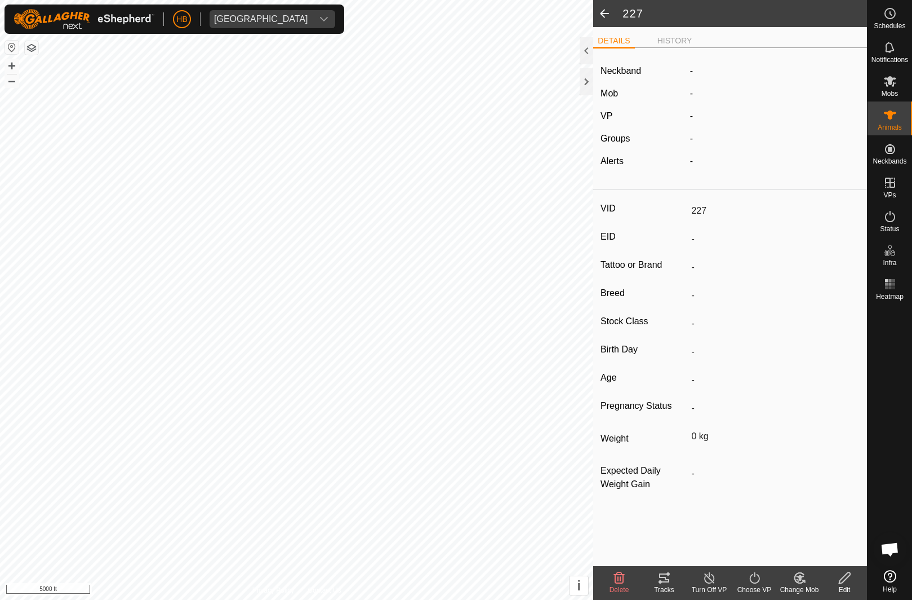
click at [844, 574] on icon at bounding box center [845, 578] width 14 height 14
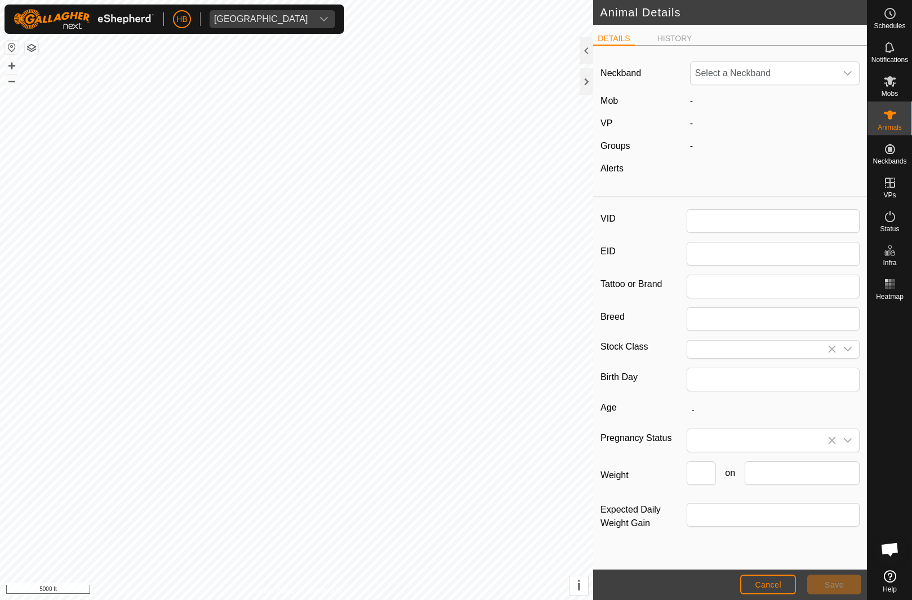
type input "227"
type input "0"
click at [742, 78] on span "Unfit" at bounding box center [764, 73] width 146 height 23
type input "8"
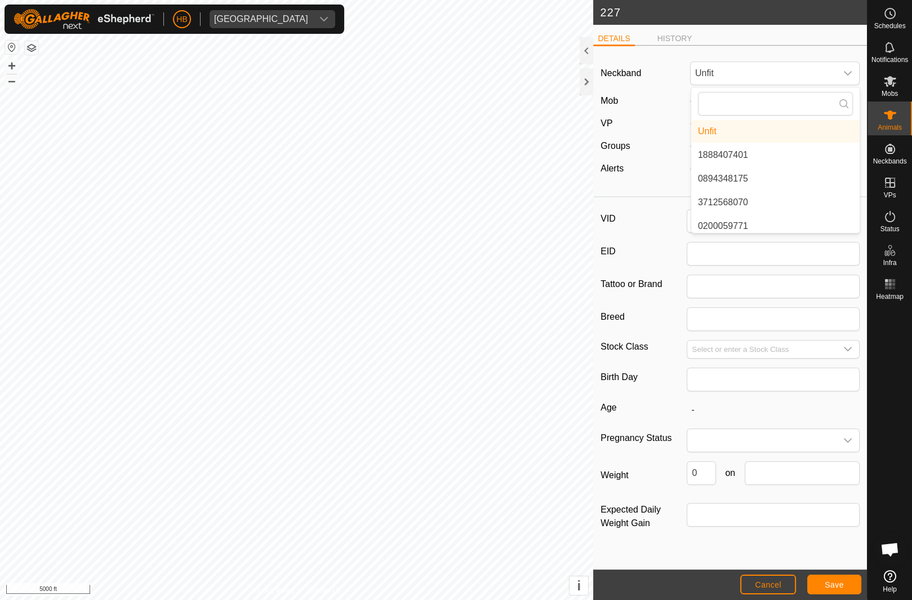
click at [663, 247] on label "EID" at bounding box center [644, 251] width 86 height 19
click at [687, 247] on input "EID" at bounding box center [773, 254] width 173 height 24
click at [769, 589] on span "Cancel" at bounding box center [768, 584] width 26 height 9
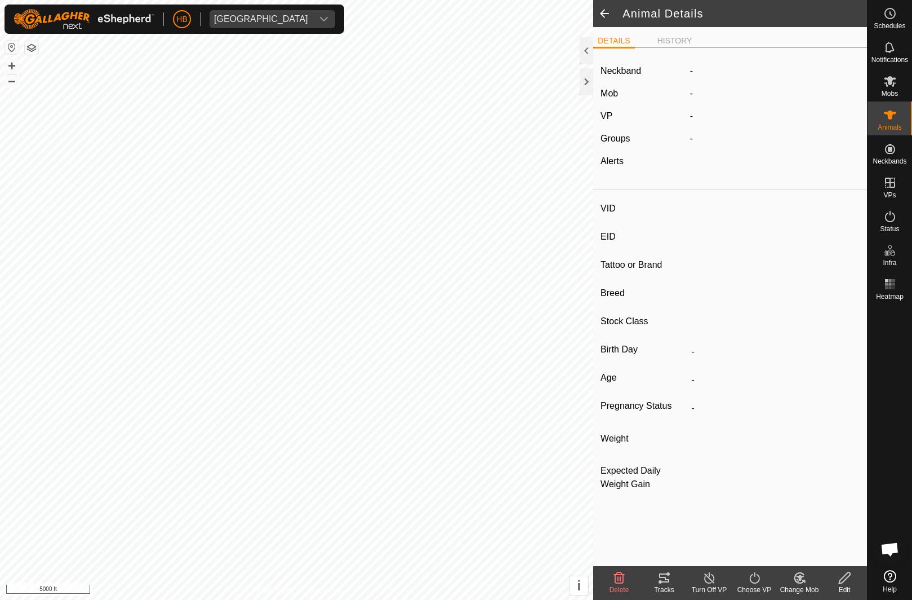
type input "227"
type input "-"
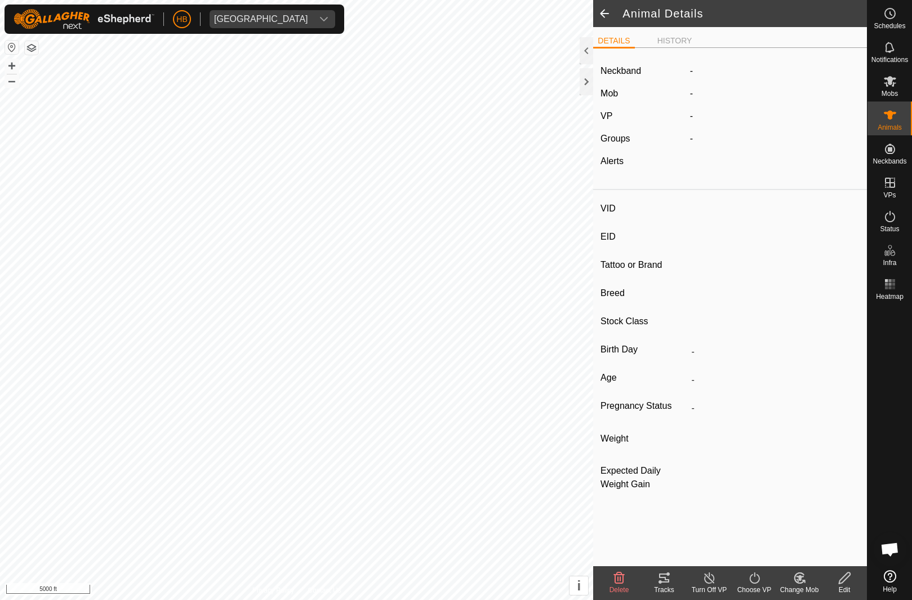
type input "0 kg"
type input "-"
click at [616, 585] on span "Delete" at bounding box center [620, 589] width 20 height 8
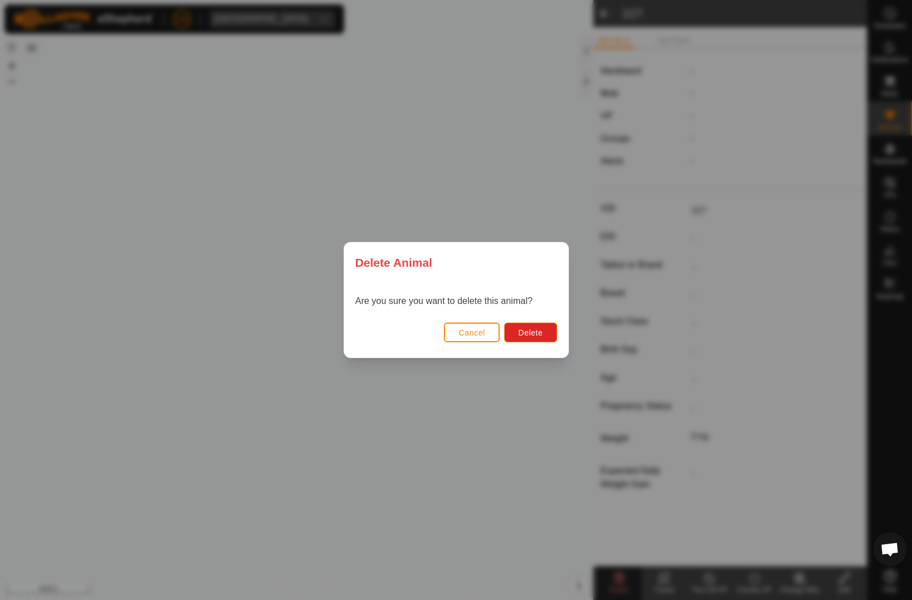
click at [534, 322] on button "Delete" at bounding box center [530, 332] width 52 height 20
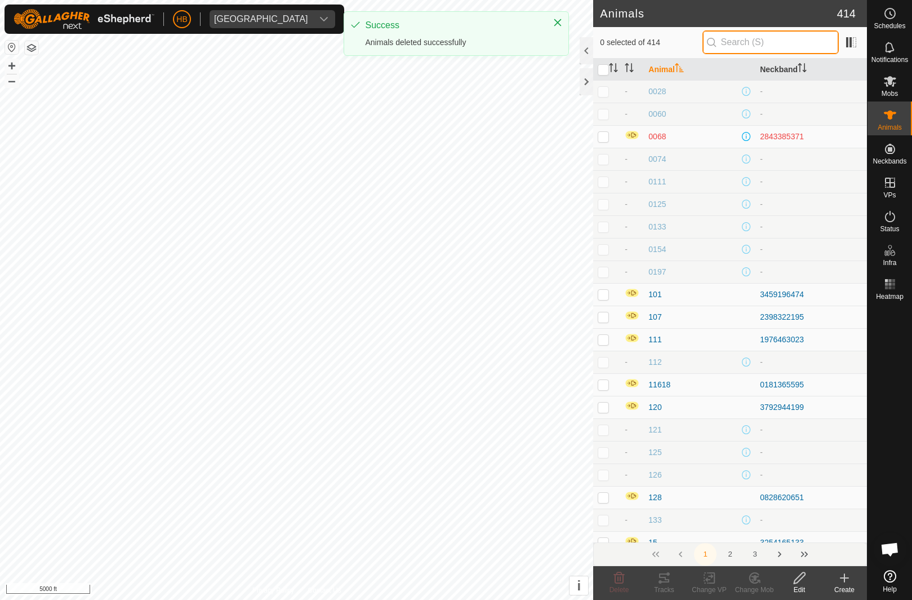
click at [805, 54] on input "text" at bounding box center [771, 42] width 136 height 24
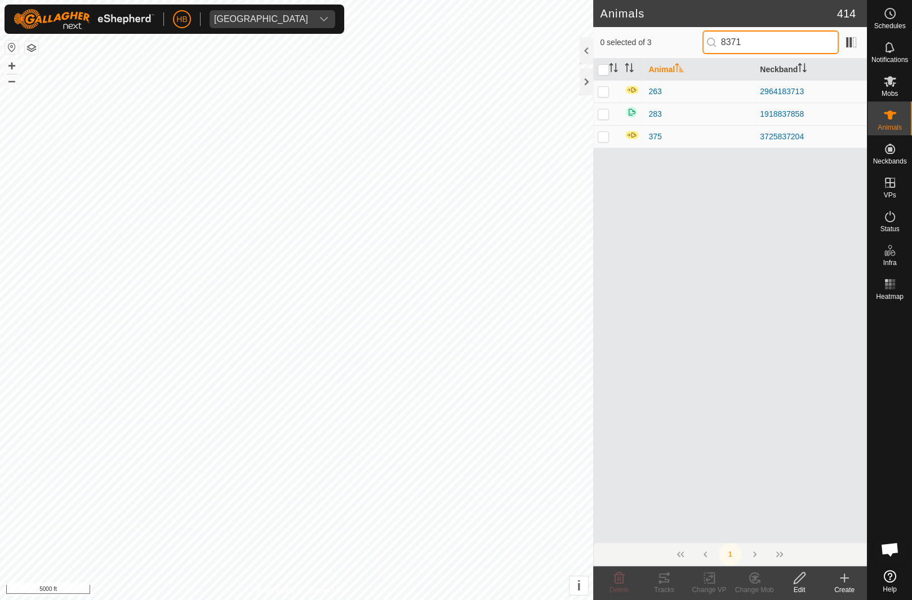
type input "83713"
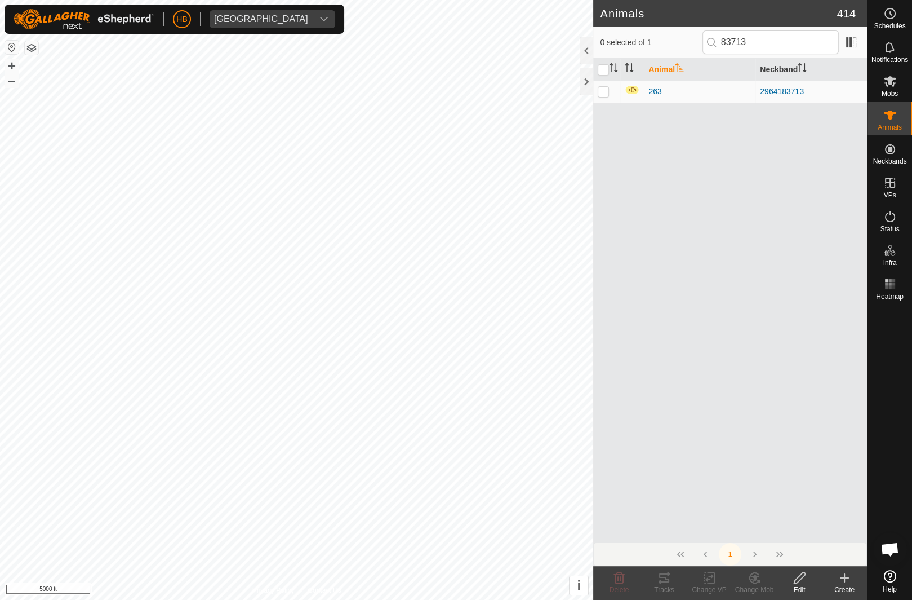
click at [661, 95] on span "263" at bounding box center [655, 92] width 13 height 12
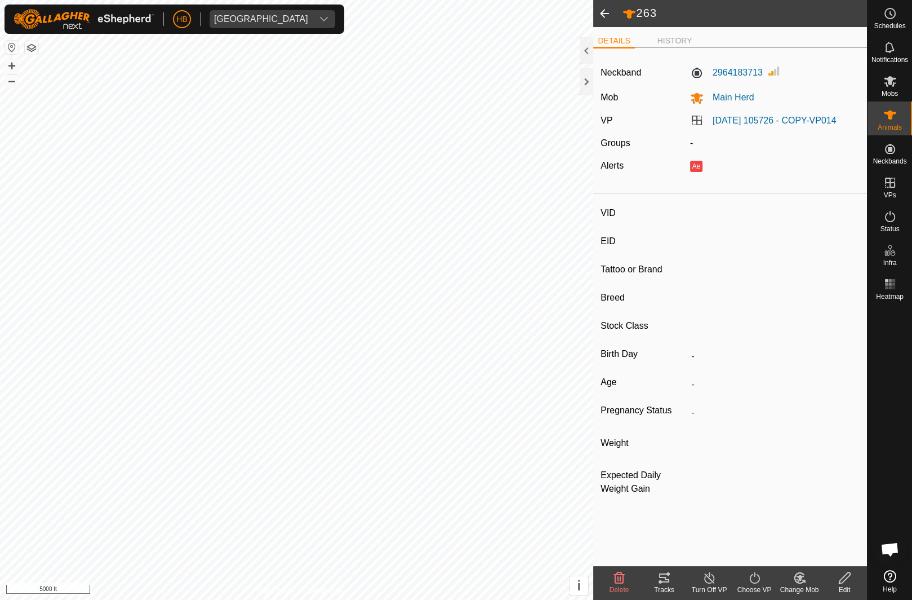
type input "263"
type input "-"
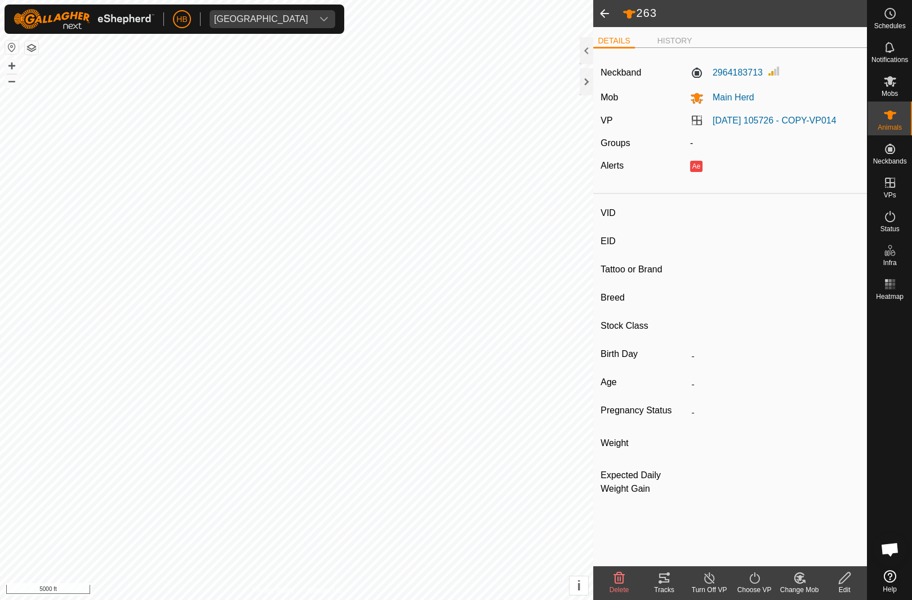
type input "0 kg"
type input "-"
click at [844, 580] on icon at bounding box center [844, 577] width 11 height 11
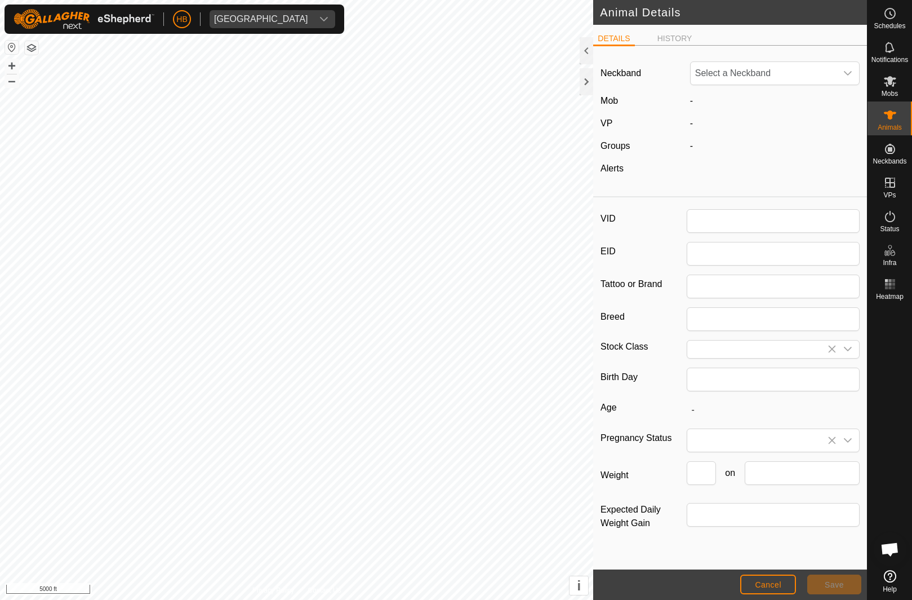
type input "263"
type input "0"
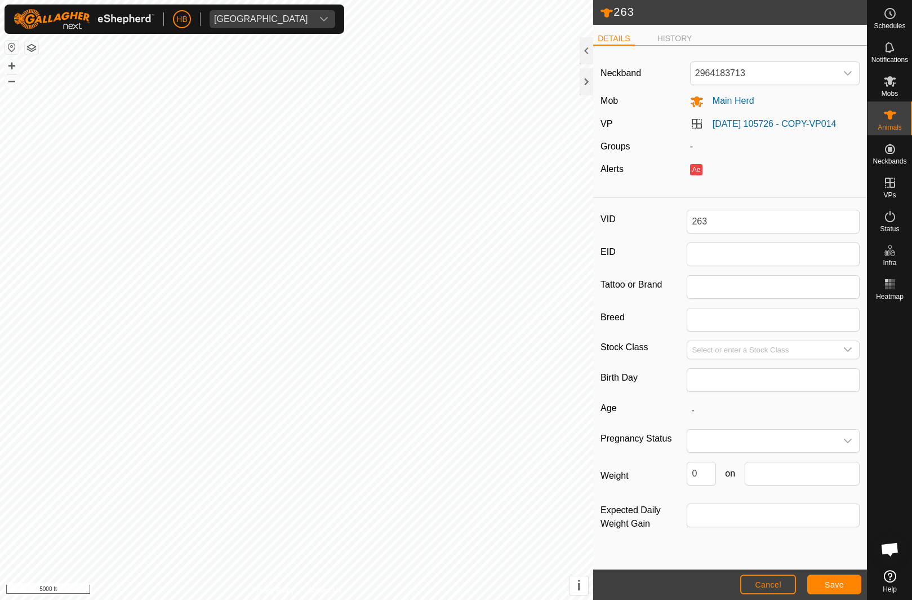
click at [789, 68] on span "2964183713" at bounding box center [764, 73] width 146 height 23
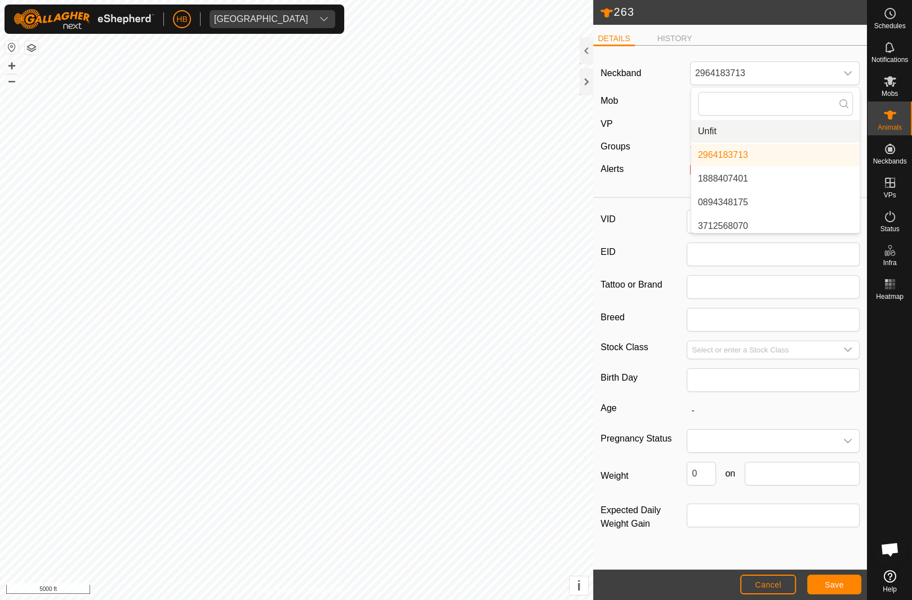
click at [810, 135] on li "Unfit" at bounding box center [775, 131] width 168 height 23
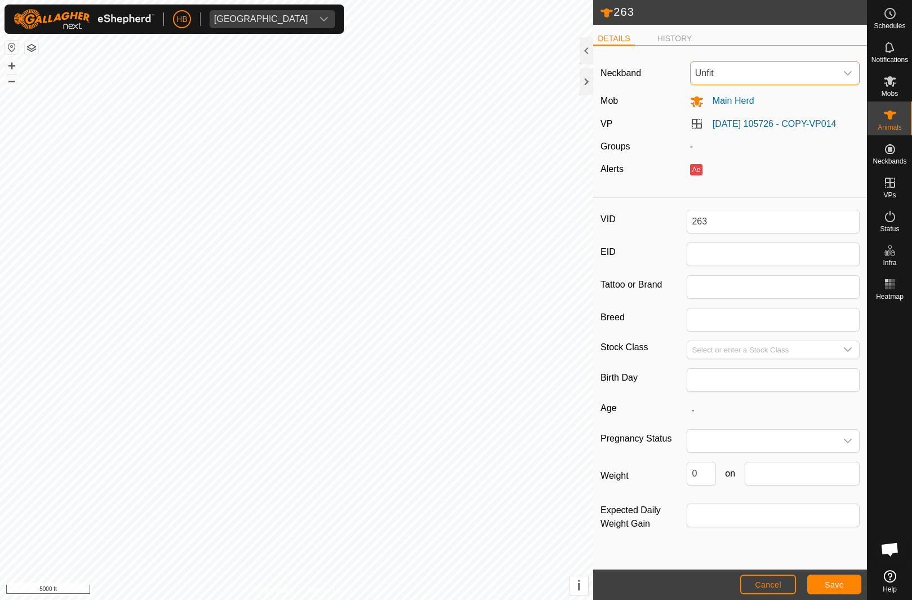
click at [842, 585] on span "Save" at bounding box center [834, 584] width 19 height 9
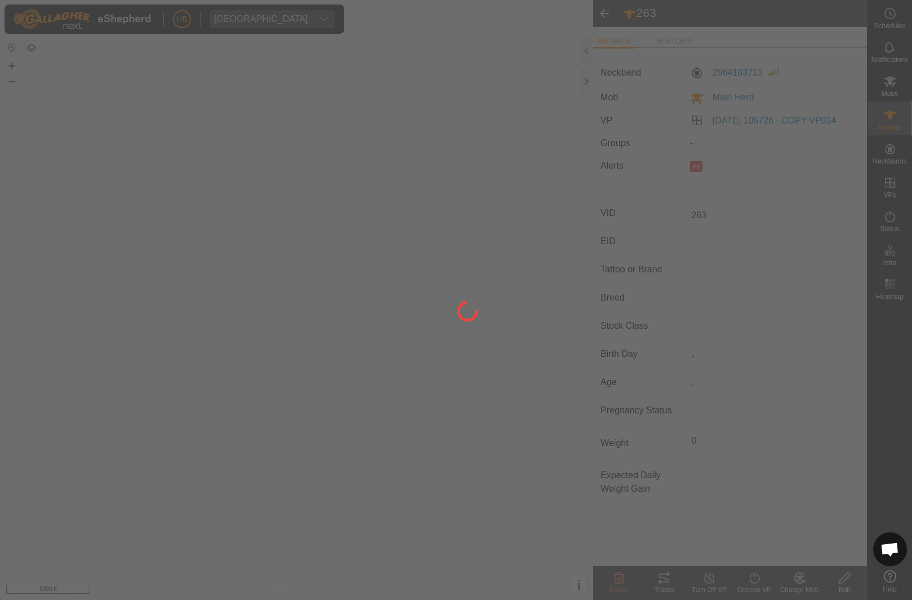
type input "-"
type input "0 kg"
type input "-"
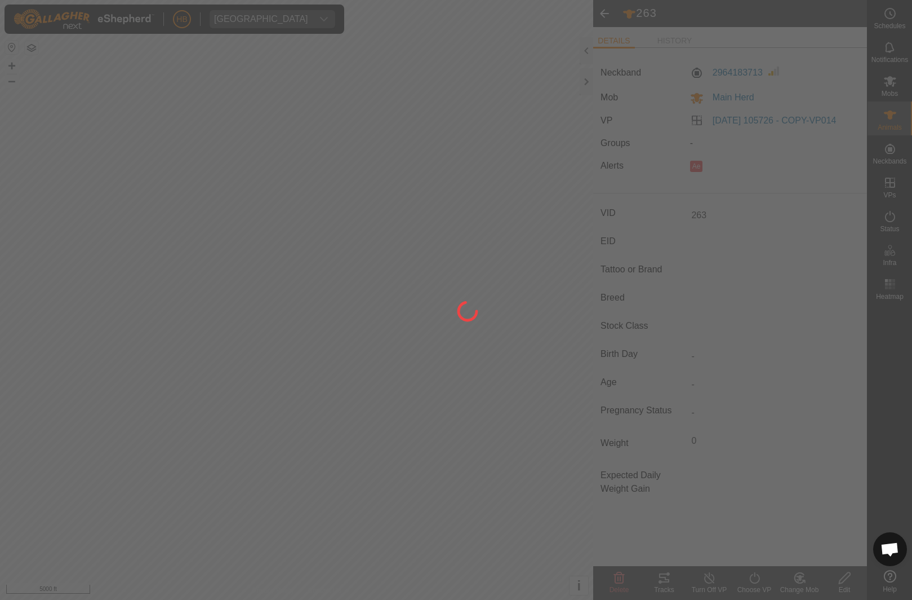
type input "-"
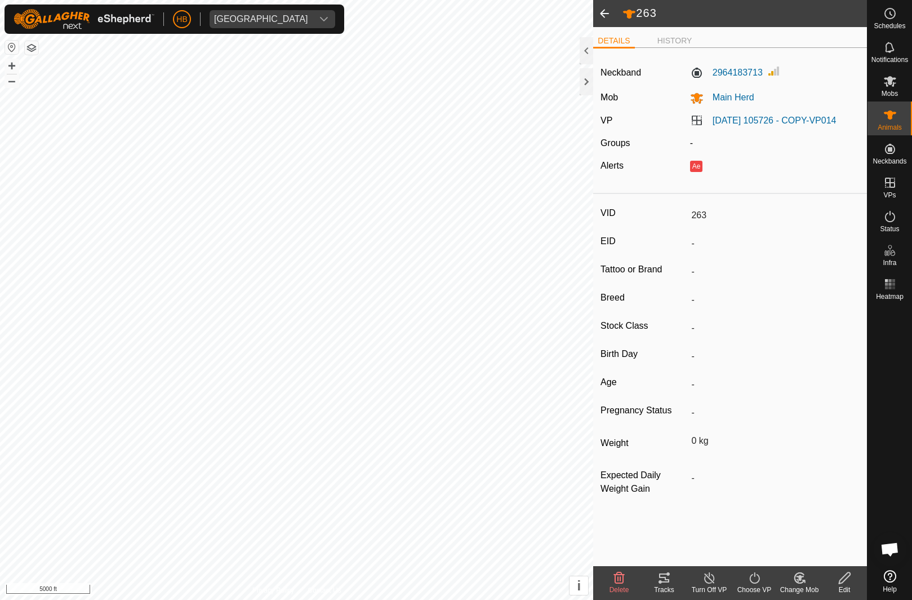
click at [847, 583] on icon at bounding box center [845, 578] width 14 height 14
type input "0"
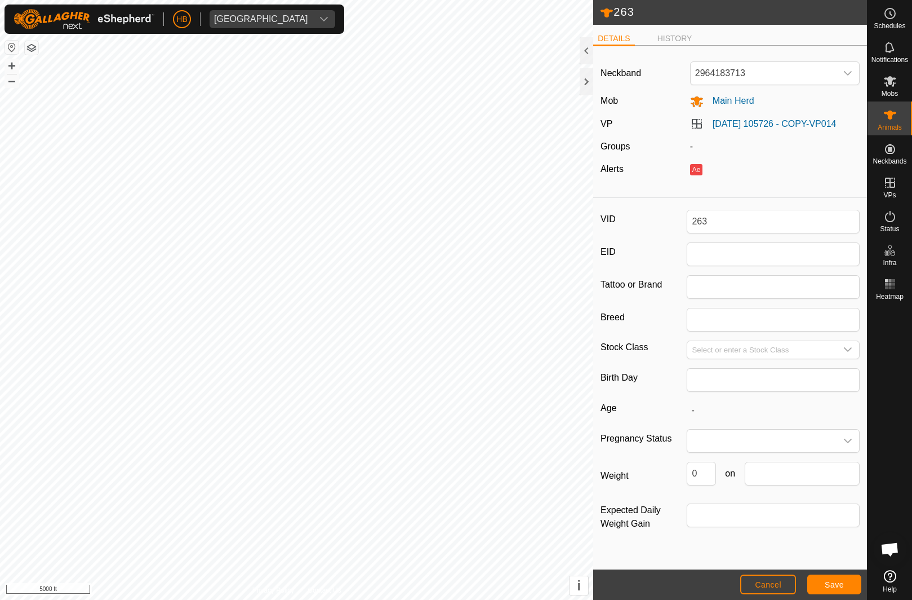
click at [760, 585] on span "Cancel" at bounding box center [768, 584] width 26 height 9
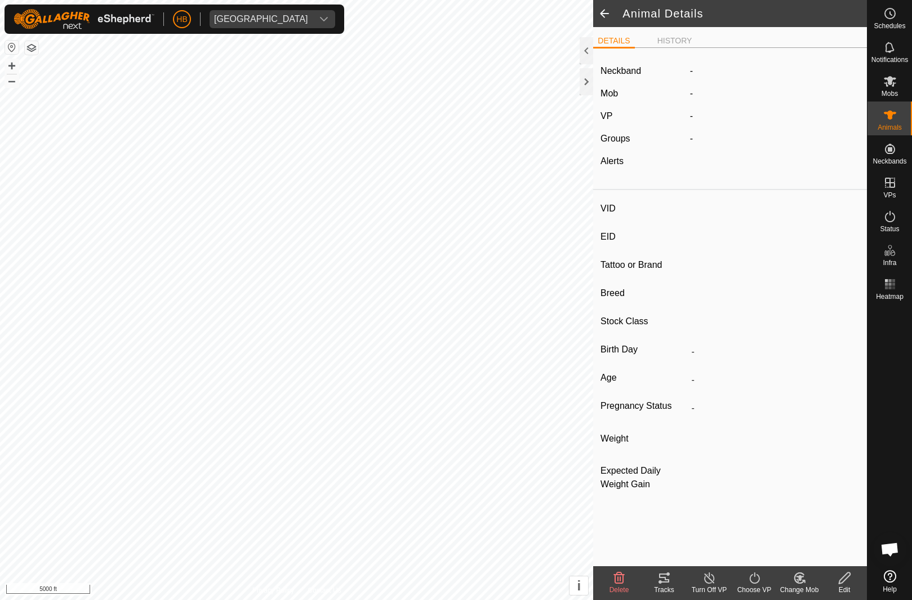
type input "263"
type input "-"
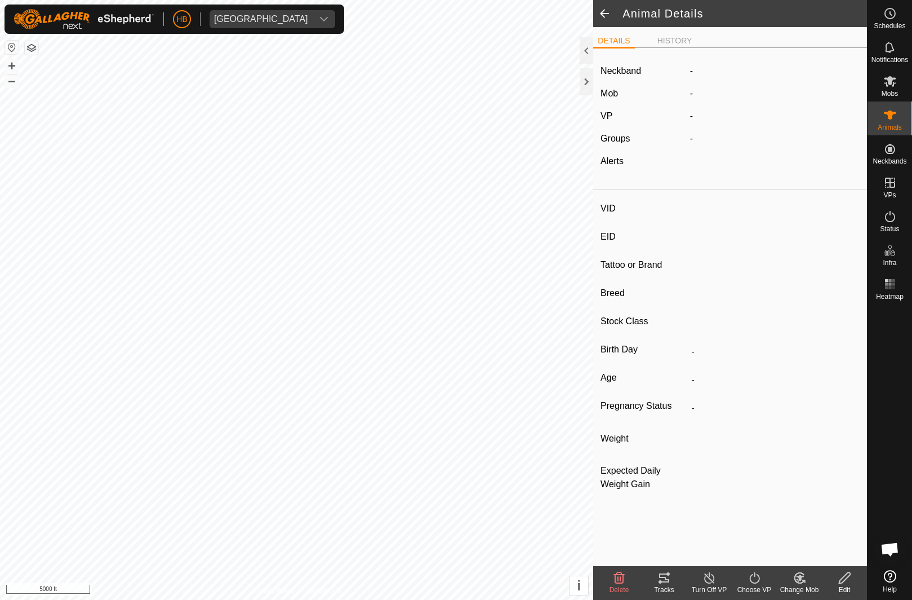
type input "0 kg"
type input "-"
click at [605, 10] on span at bounding box center [604, 13] width 23 height 27
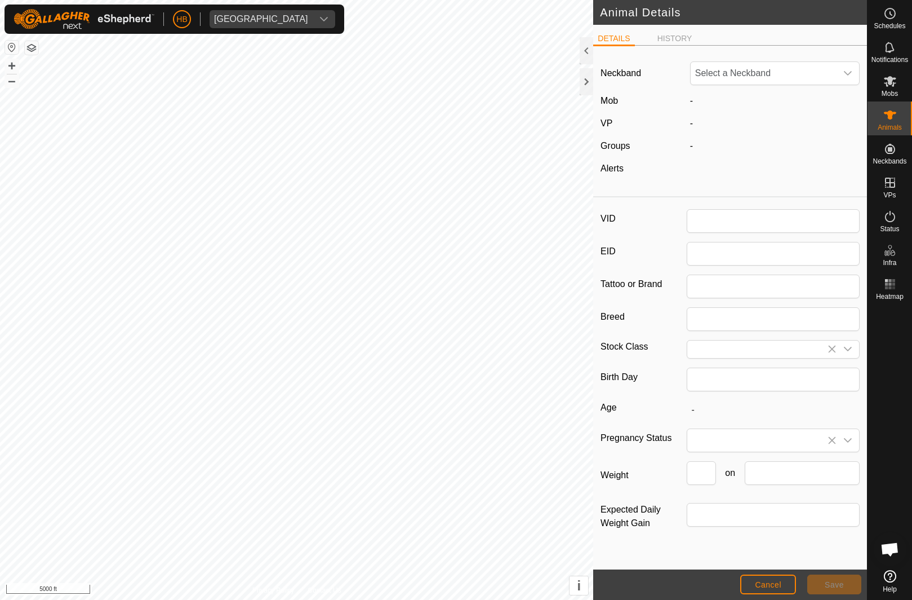
type input "263"
type input "0"
click at [789, 591] on button "Cancel" at bounding box center [768, 584] width 56 height 20
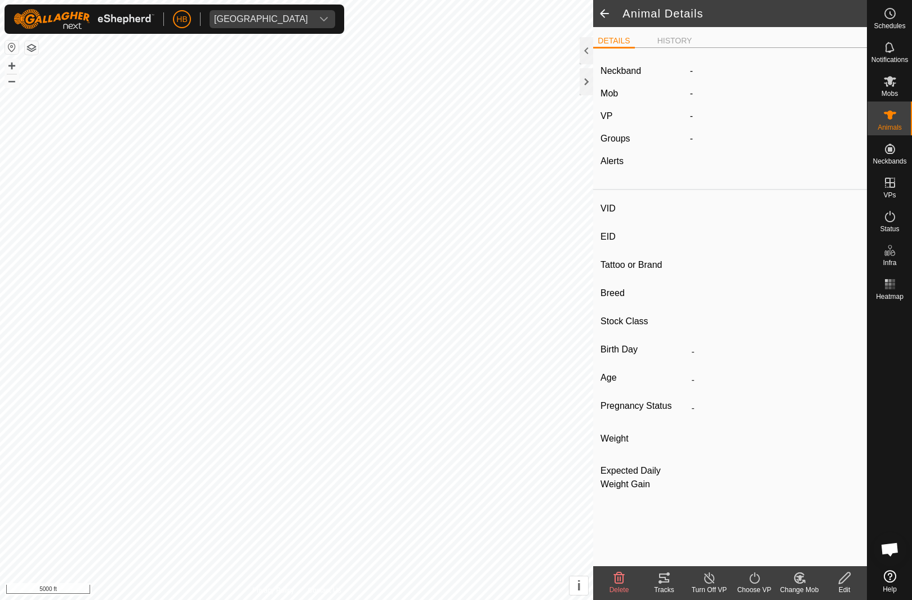
type input "263"
type input "-"
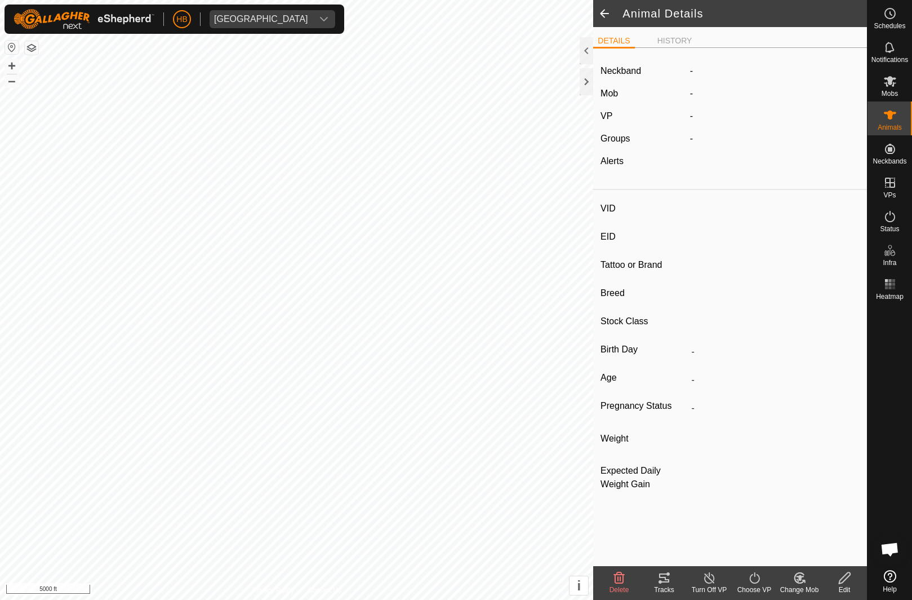
type input "0 kg"
type input "-"
click at [606, 13] on span at bounding box center [604, 13] width 23 height 27
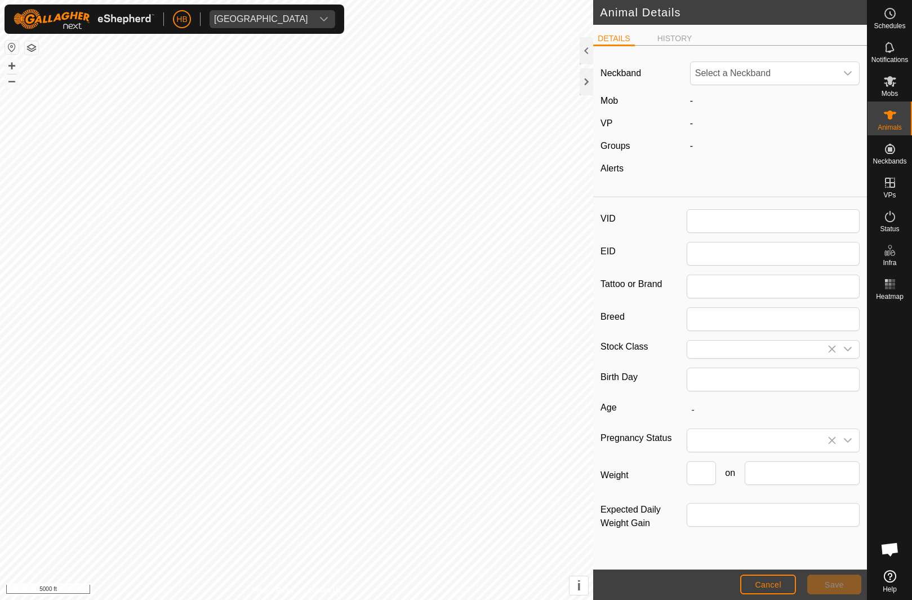
type input "263"
type input "0"
click at [767, 589] on span "Cancel" at bounding box center [768, 584] width 26 height 9
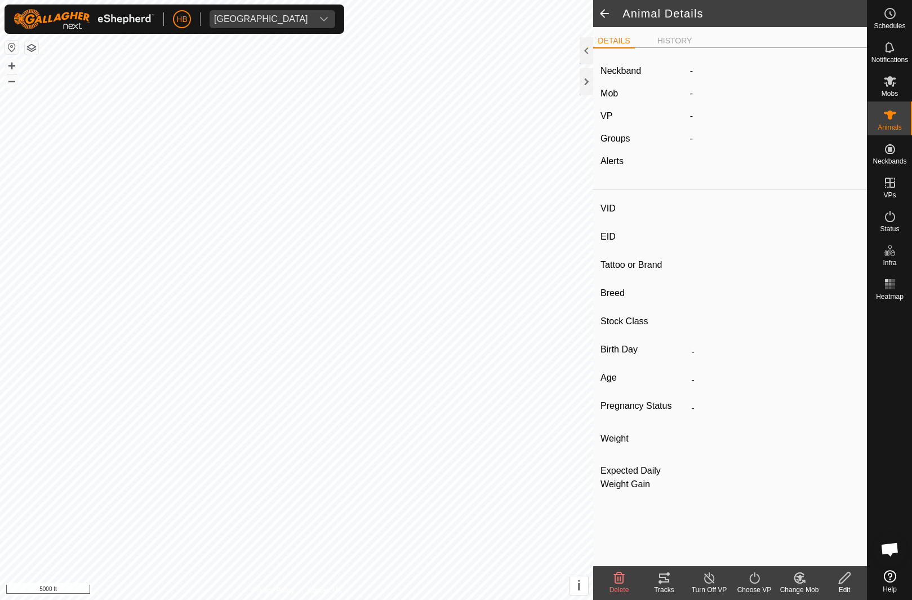
type input "263"
type input "-"
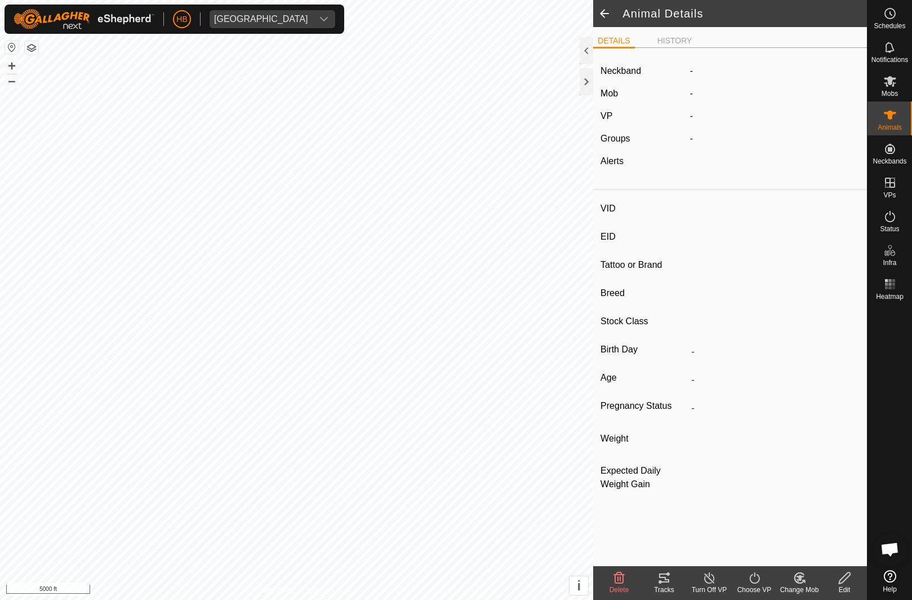
type input "0 kg"
type input "-"
click at [890, 115] on icon at bounding box center [890, 114] width 12 height 9
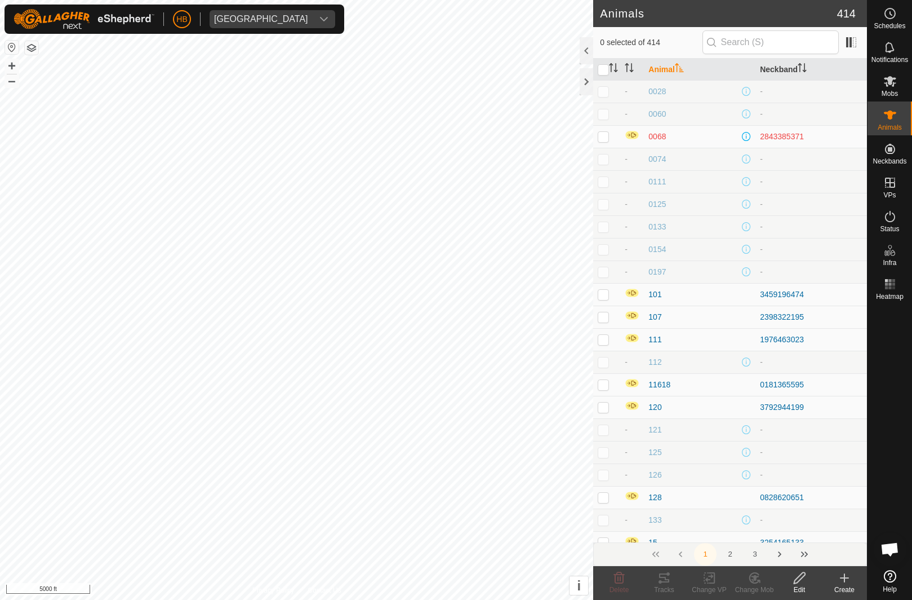
click at [853, 592] on div "Create" at bounding box center [844, 589] width 45 height 10
click at [798, 554] on span "Create Single Animal" at bounding box center [790, 553] width 84 height 14
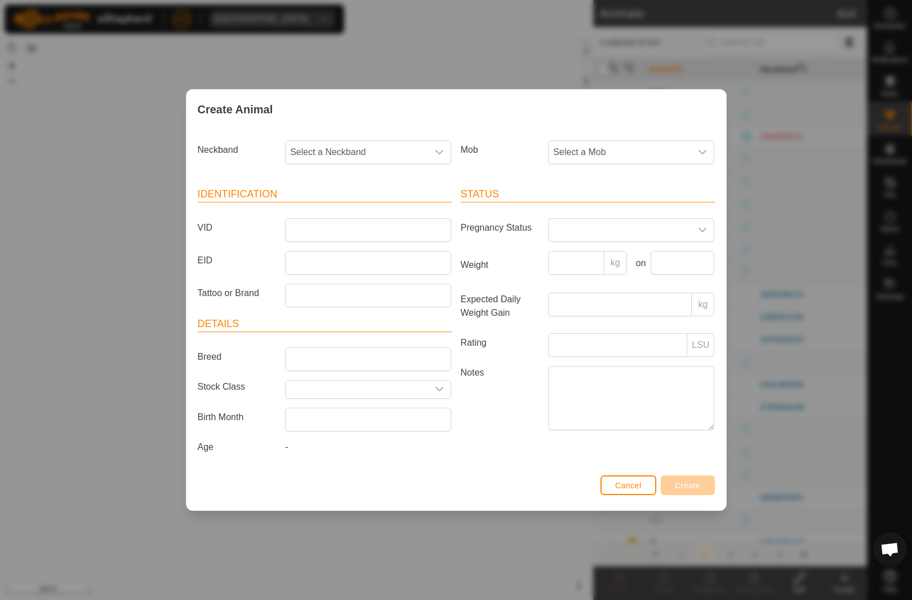
click at [419, 152] on span "Select a Neckband" at bounding box center [357, 152] width 143 height 23
type input "227"
click at [398, 212] on li "2271963350" at bounding box center [368, 210] width 165 height 23
click at [409, 152] on span "2271963350" at bounding box center [357, 152] width 143 height 23
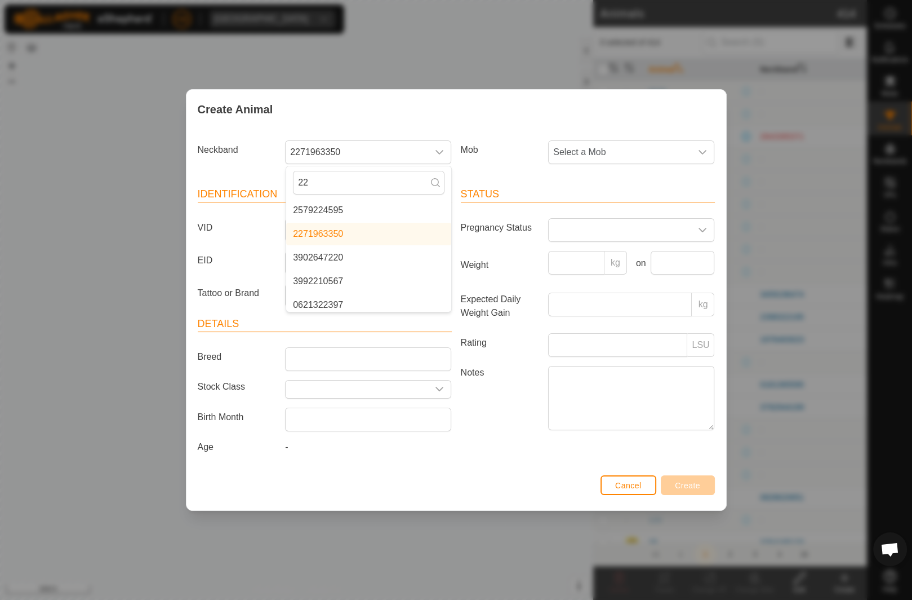
type input "2"
type input "837"
click at [401, 237] on li "2964183713" at bounding box center [368, 234] width 165 height 23
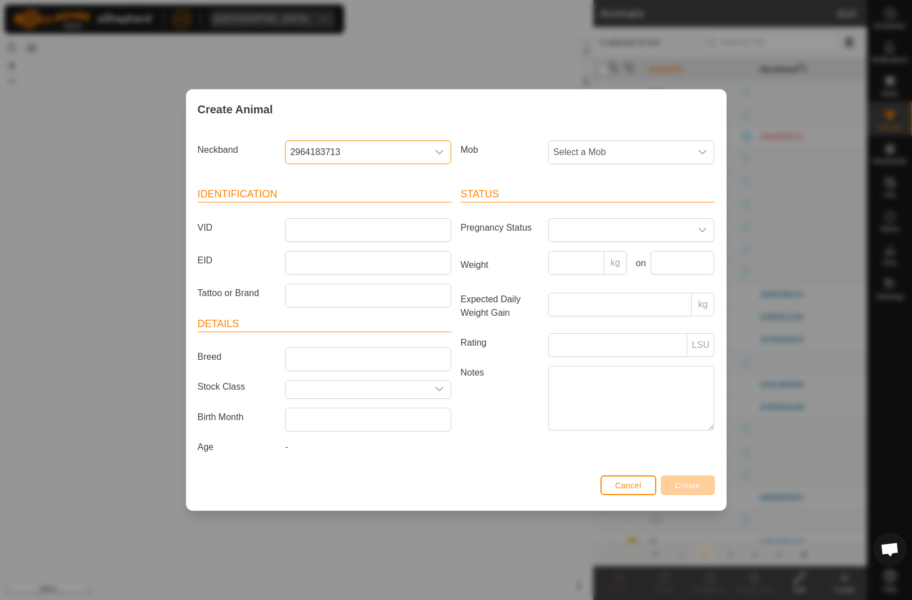
click at [634, 154] on span "Select a Mob" at bounding box center [620, 152] width 143 height 23
click at [607, 243] on li "Main Herd" at bounding box center [631, 234] width 165 height 23
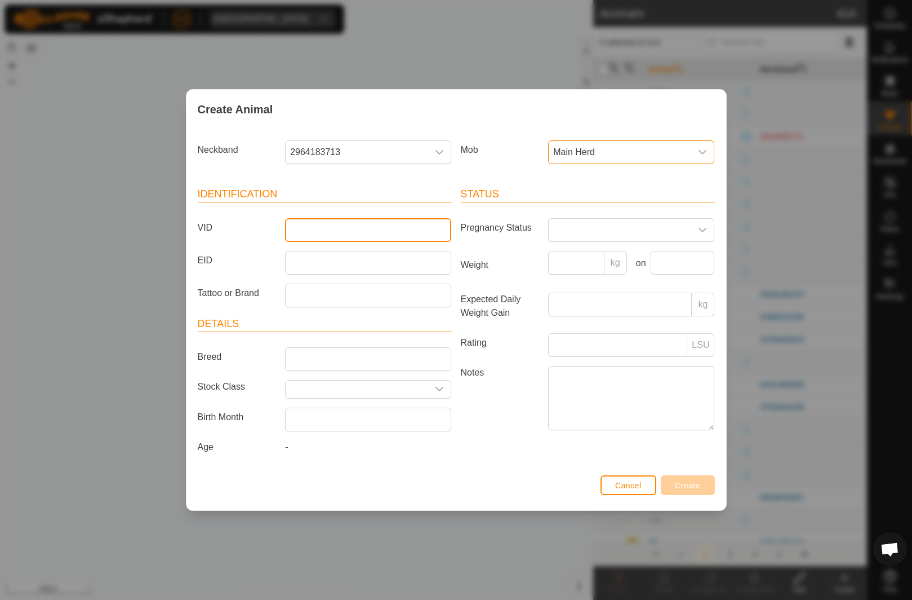
click at [403, 231] on input "VID" at bounding box center [368, 230] width 166 height 24
type input "227"
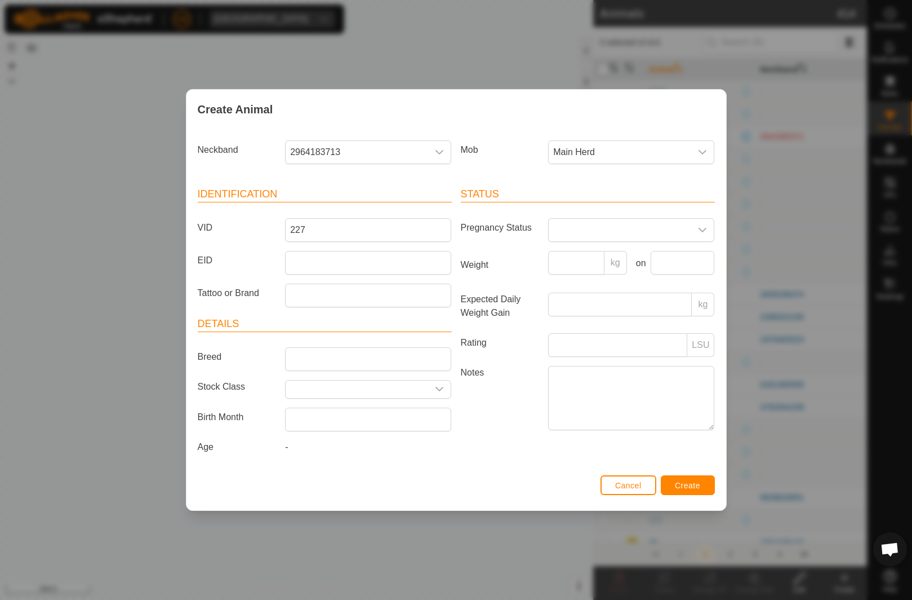
click at [695, 481] on span "Create" at bounding box center [687, 485] width 25 height 9
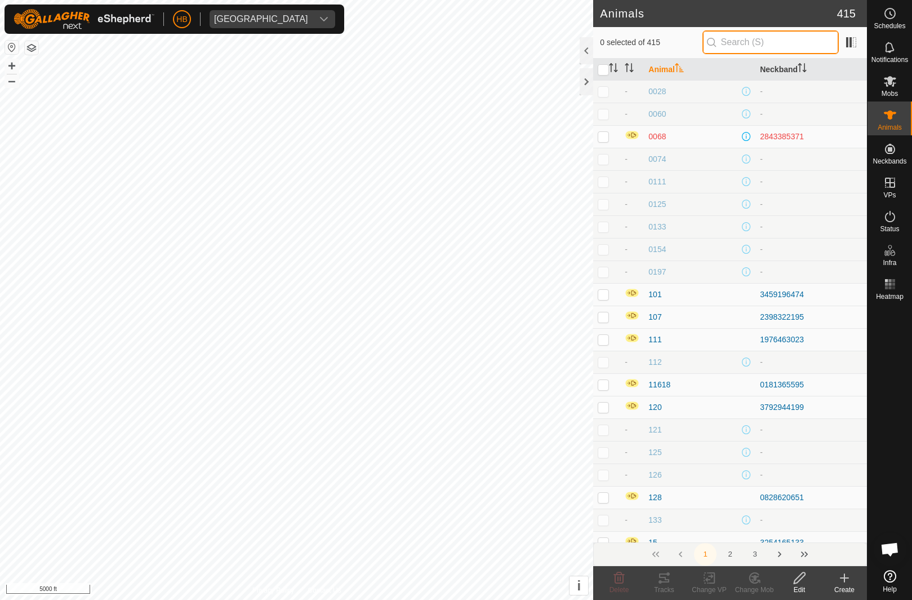
click at [793, 30] on input "text" at bounding box center [771, 42] width 136 height 24
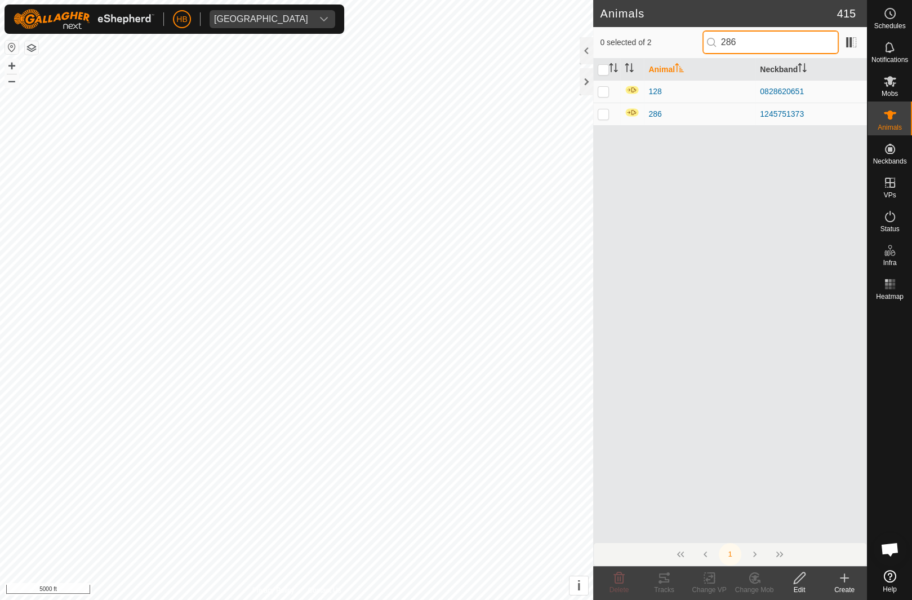
type input "286"
click at [604, 116] on p-checkbox at bounding box center [603, 113] width 11 height 9
checkbox input "true"
click at [622, 589] on span "Delete" at bounding box center [620, 589] width 20 height 8
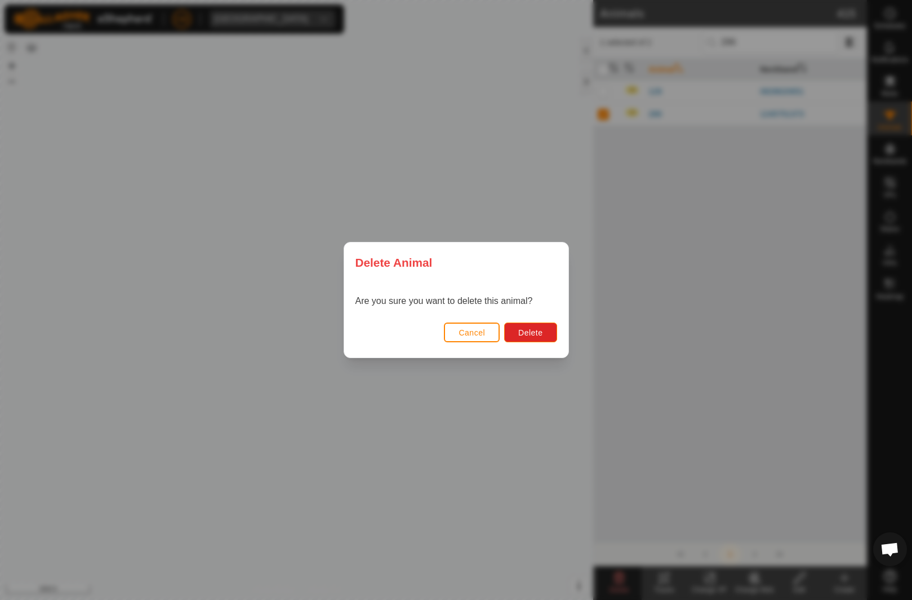
click at [546, 332] on button "Delete" at bounding box center [530, 332] width 52 height 20
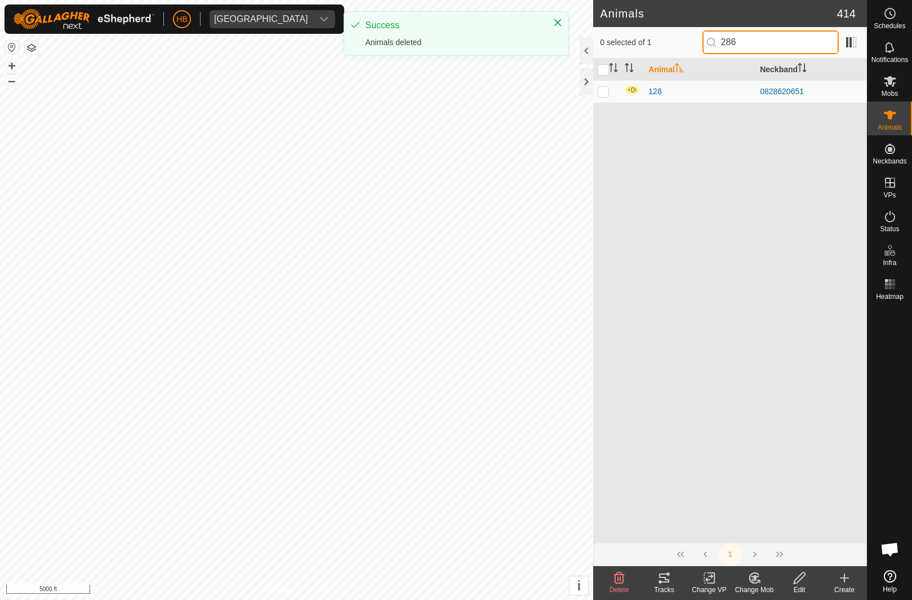
click at [809, 48] on input "286" at bounding box center [771, 42] width 136 height 24
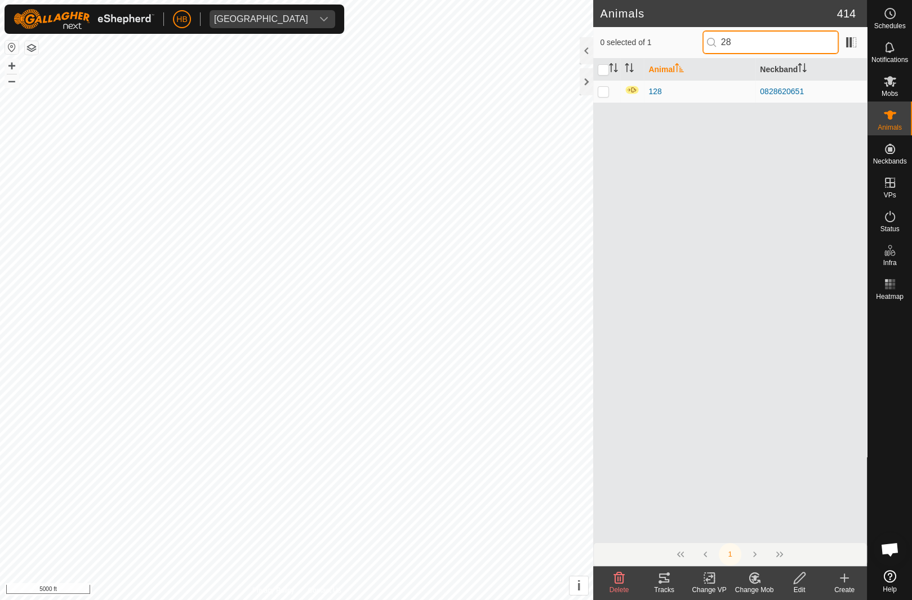
type input "2"
type input "20112"
click at [771, 225] on div "Animal Neckband No results for "20112"." at bounding box center [730, 300] width 274 height 483
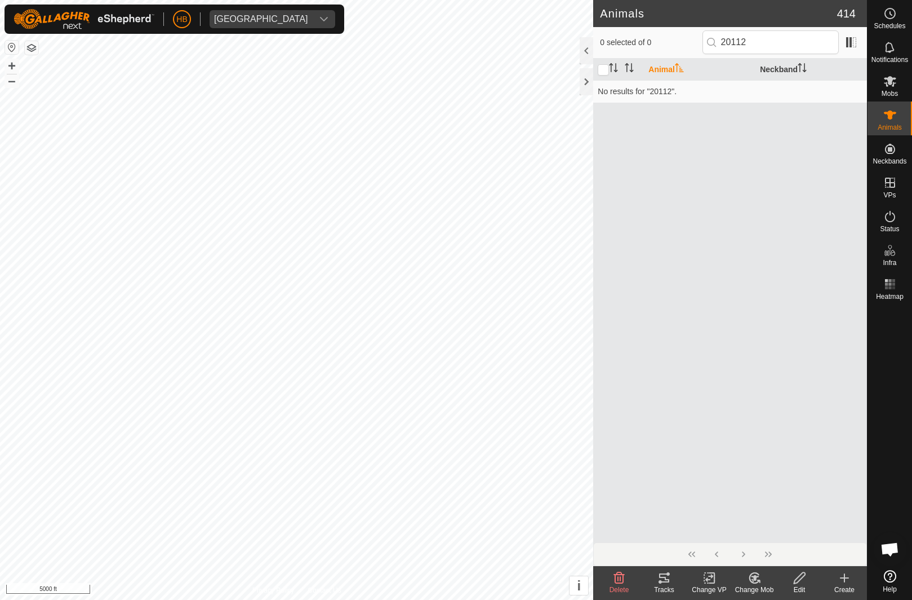
click at [854, 572] on create-svg-icon at bounding box center [844, 578] width 45 height 14
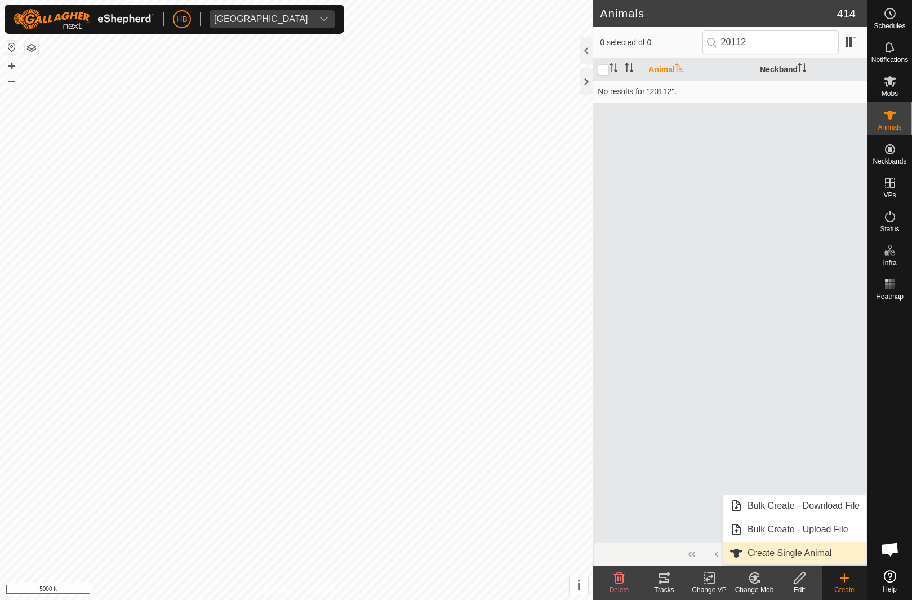
click at [838, 554] on link "Create Single Animal" at bounding box center [795, 553] width 144 height 23
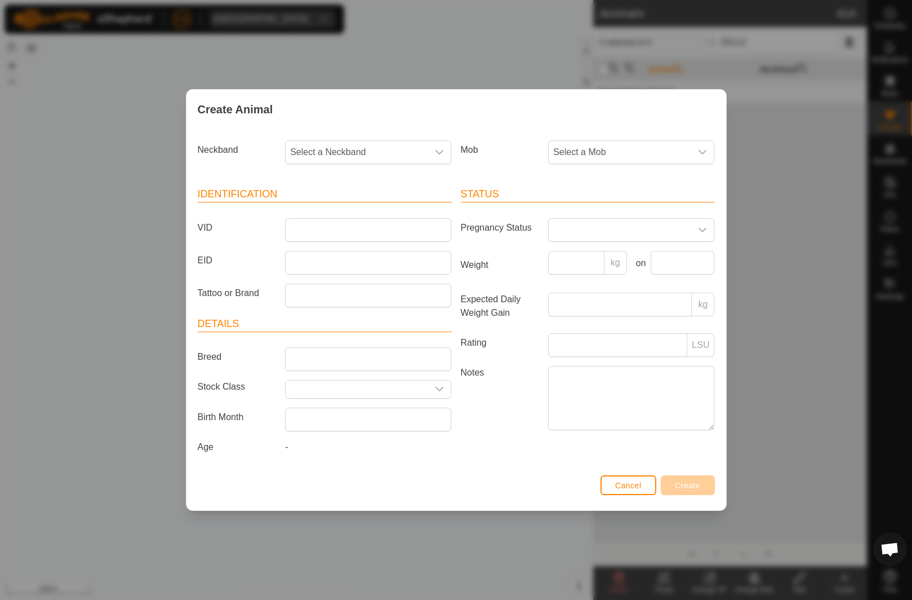
click at [422, 151] on span "Select a Neckband" at bounding box center [357, 152] width 143 height 23
type input "20112"
click at [352, 212] on li "3629520112" at bounding box center [368, 210] width 165 height 23
click at [672, 148] on span "Select a Mob" at bounding box center [620, 152] width 143 height 23
click at [653, 239] on li "Main Herd" at bounding box center [631, 234] width 165 height 23
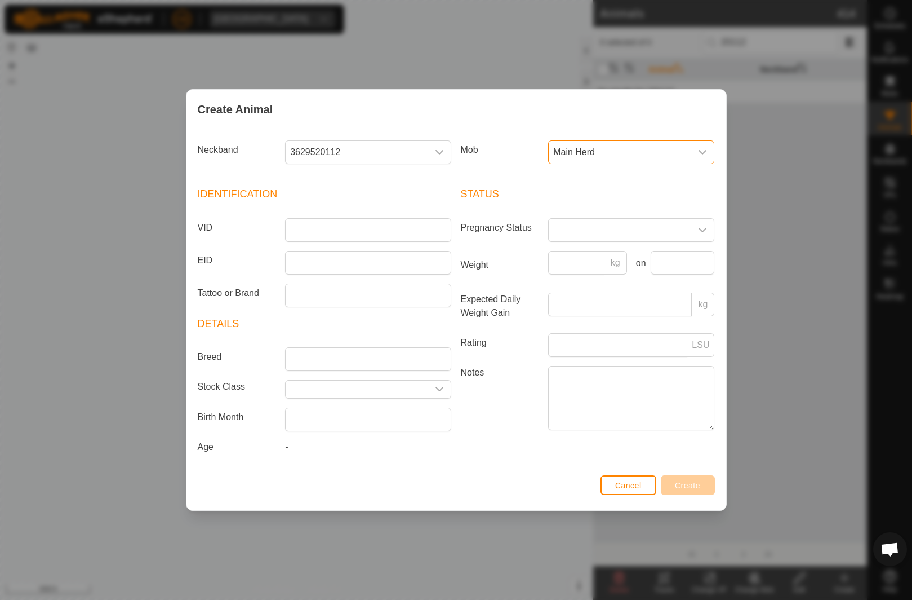
click at [424, 207] on article "Identification VID EID Tattoo or Brand" at bounding box center [325, 247] width 254 height 120
click at [435, 228] on input "VID" at bounding box center [368, 230] width 166 height 24
type input "286"
click at [640, 198] on header "Status" at bounding box center [588, 195] width 254 height 16
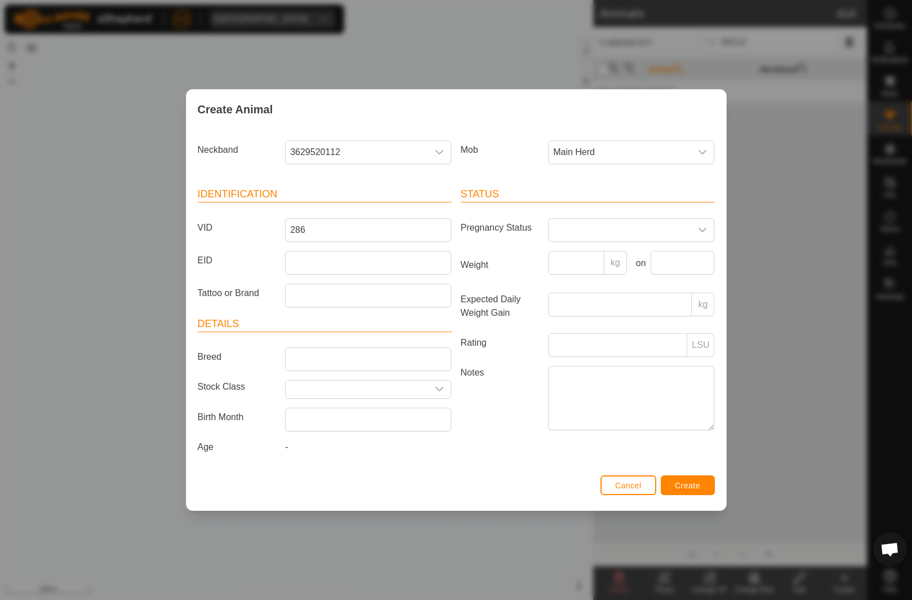
click at [682, 481] on span "Create" at bounding box center [687, 485] width 25 height 9
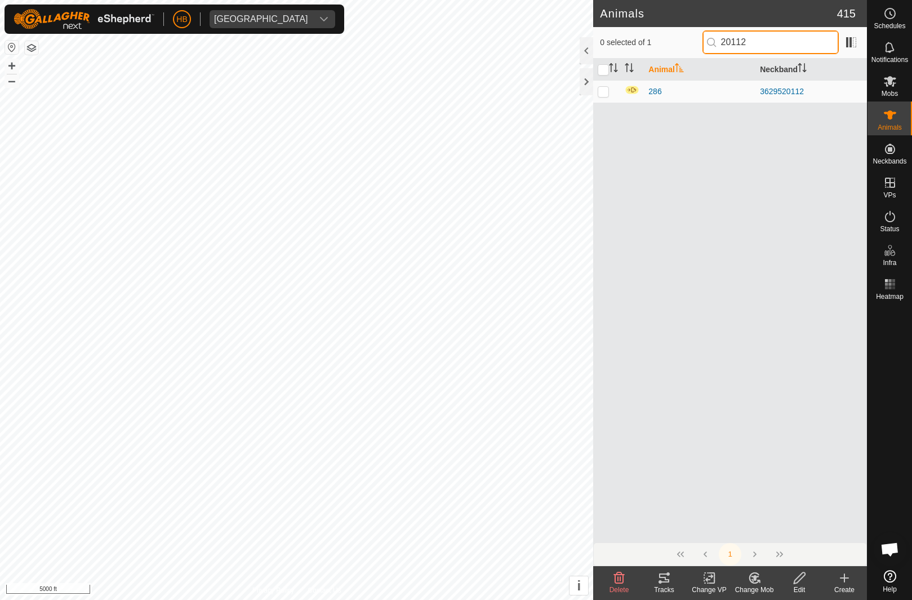
click at [806, 39] on input "20112" at bounding box center [771, 42] width 136 height 24
type input "2"
type input "P6"
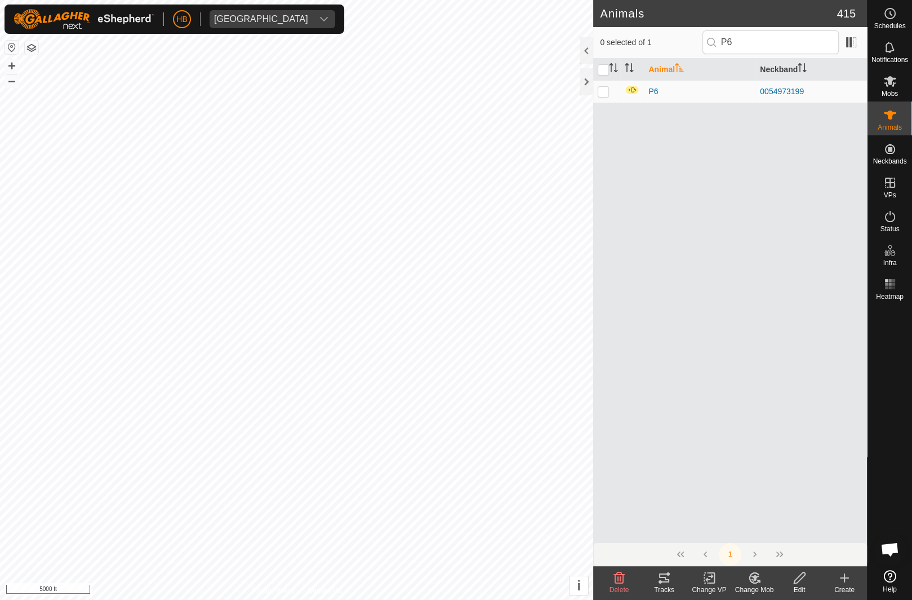
click at [615, 91] on td at bounding box center [606, 91] width 27 height 23
checkbox input "true"
click at [620, 587] on span "Delete" at bounding box center [620, 589] width 20 height 8
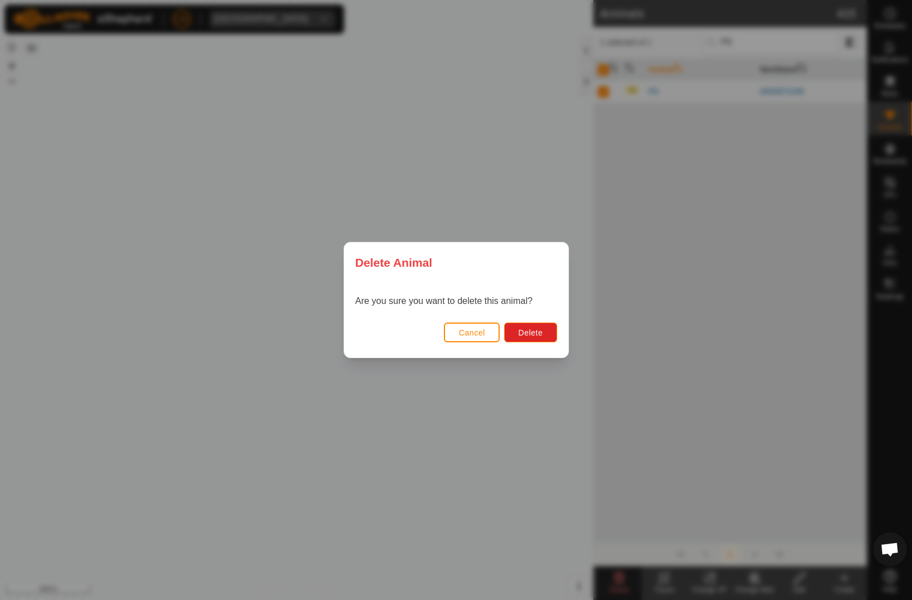
click at [544, 326] on button "Delete" at bounding box center [530, 332] width 52 height 20
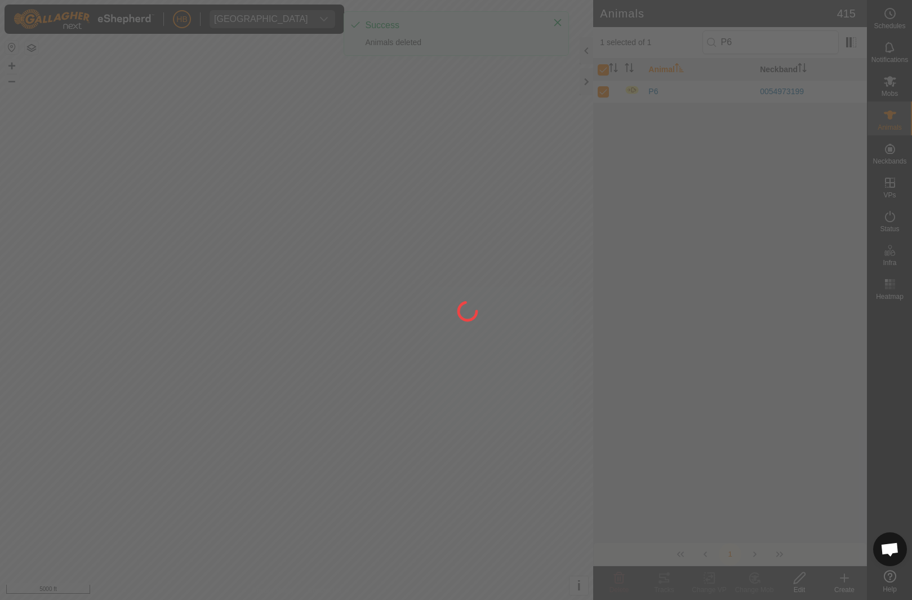
checkbox input "false"
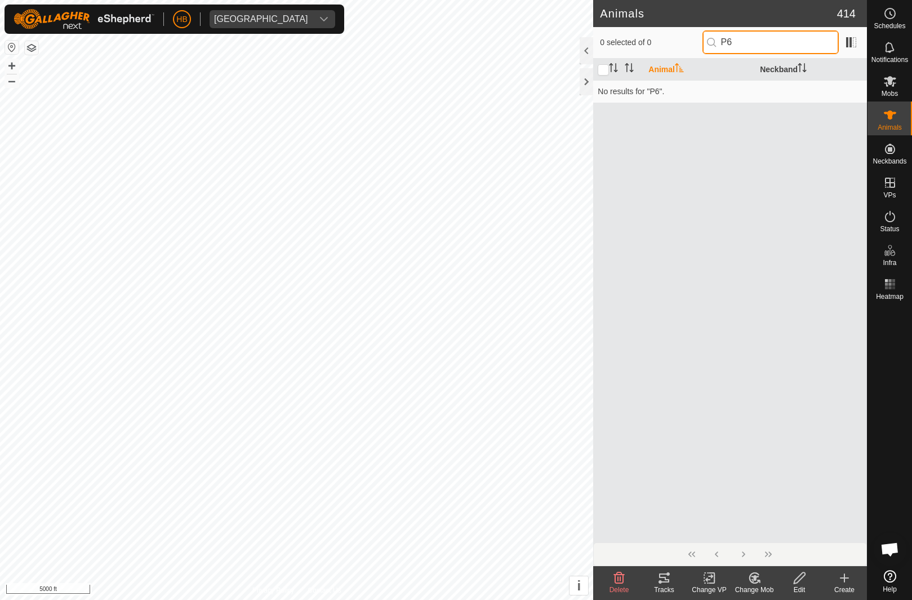
click at [795, 43] on input "P6" at bounding box center [771, 42] width 136 height 24
type input "P"
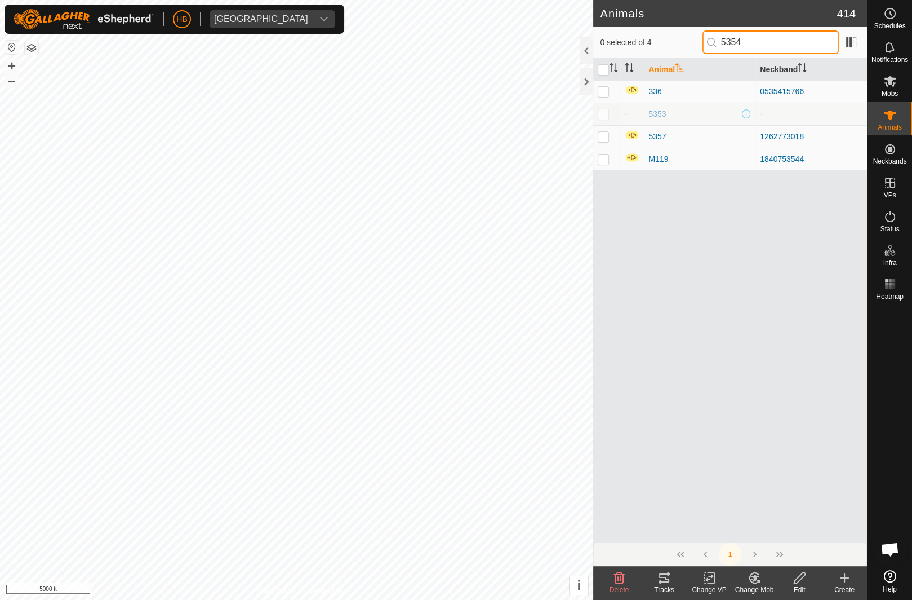
type input "53544"
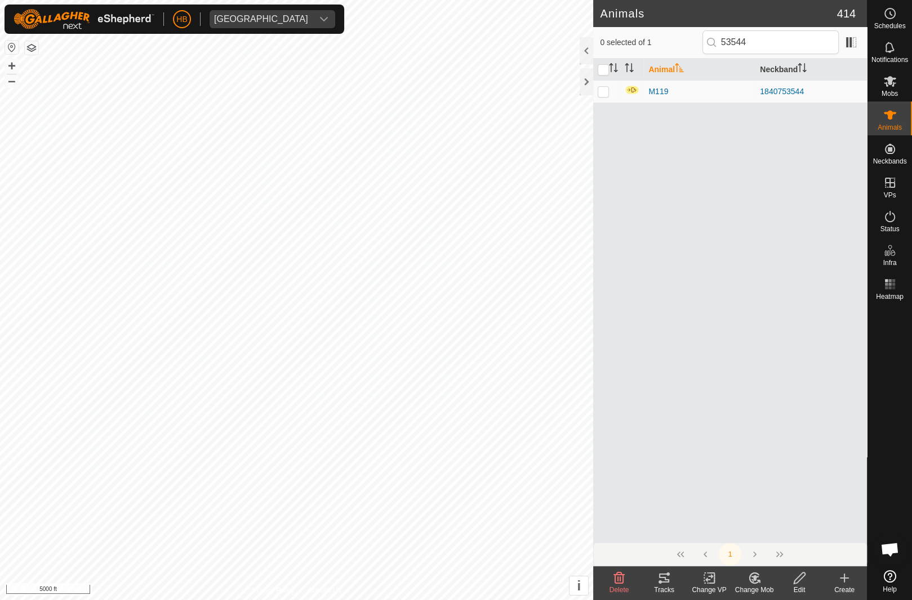
click at [791, 93] on div "1840753544" at bounding box center [811, 92] width 103 height 12
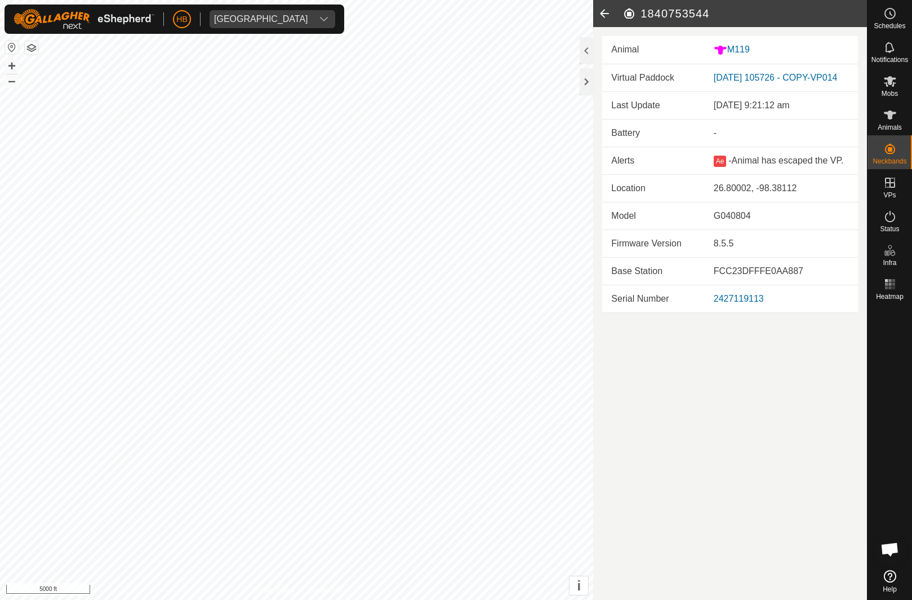
click at [607, 12] on icon at bounding box center [604, 13] width 23 height 27
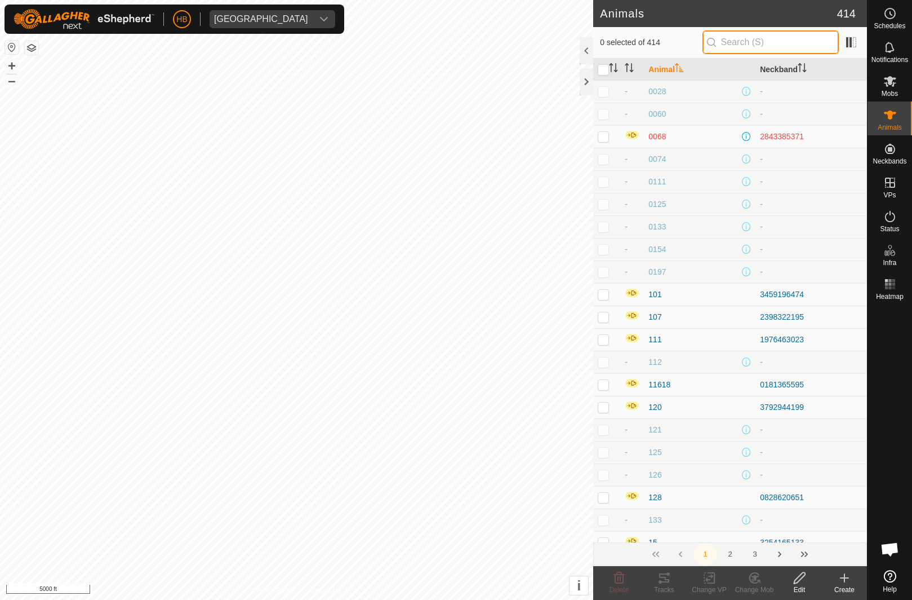
click at [794, 42] on input "text" at bounding box center [771, 42] width 136 height 24
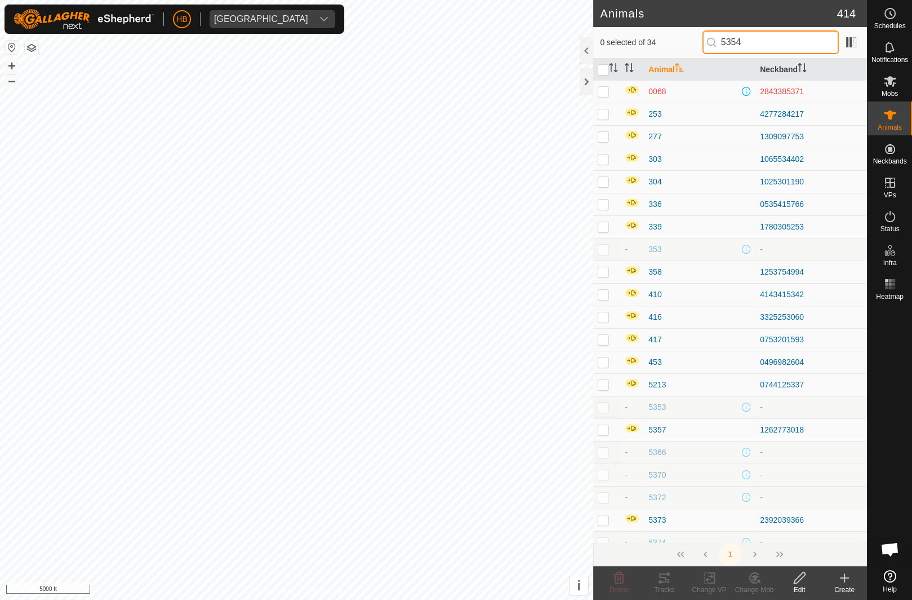
type input "53544"
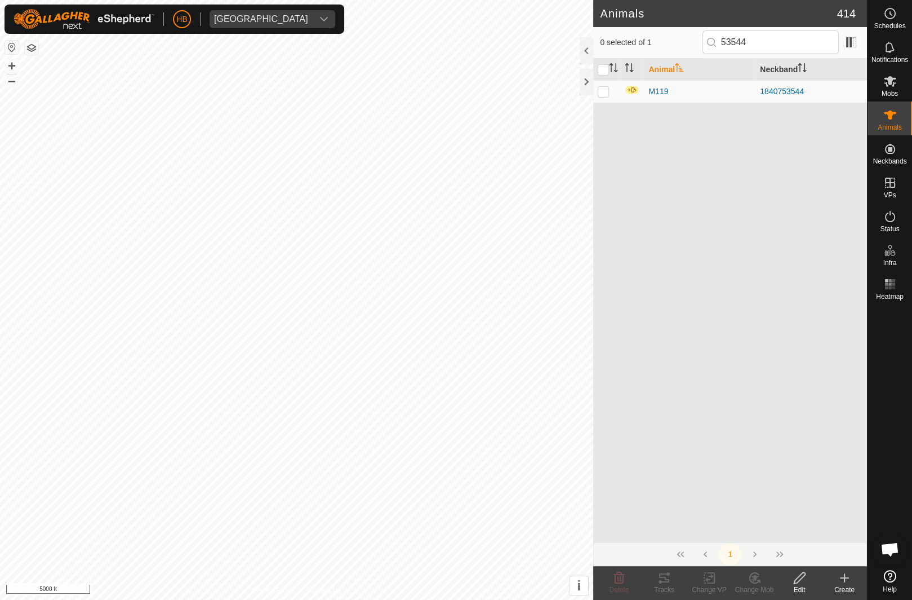
click at [663, 92] on span "M119" at bounding box center [659, 92] width 20 height 12
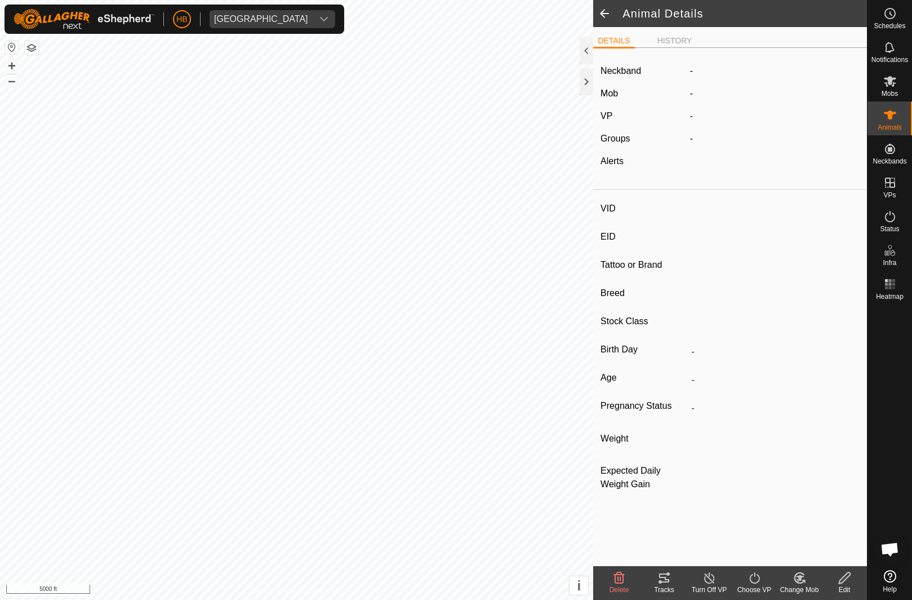
type input "M119"
type input "-"
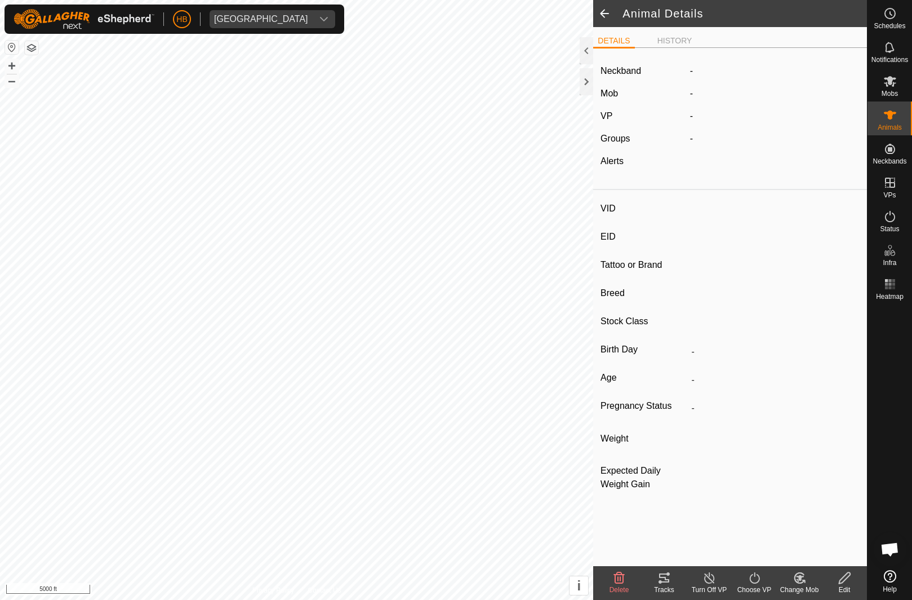
type input "0 kg"
type input "-"
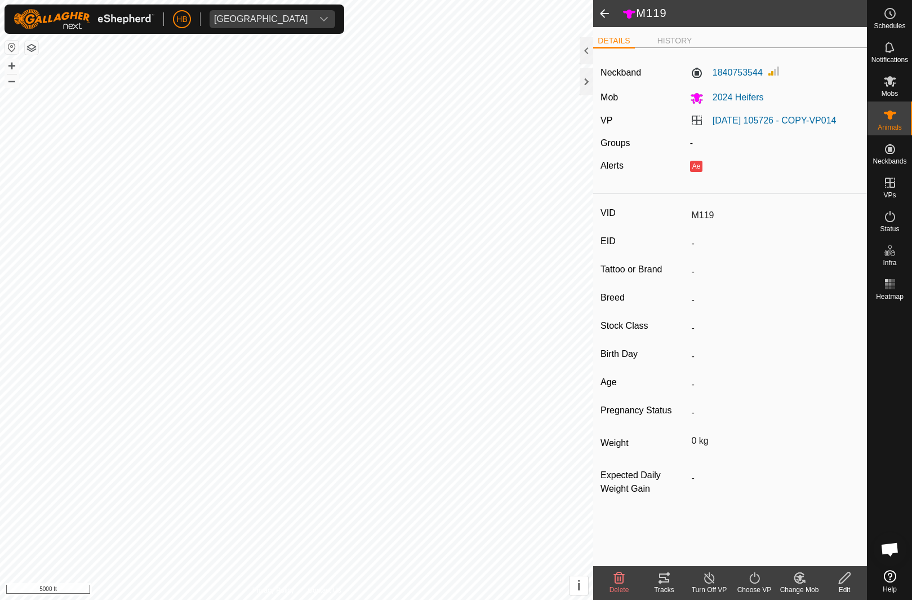
click at [842, 583] on icon at bounding box center [845, 578] width 14 height 14
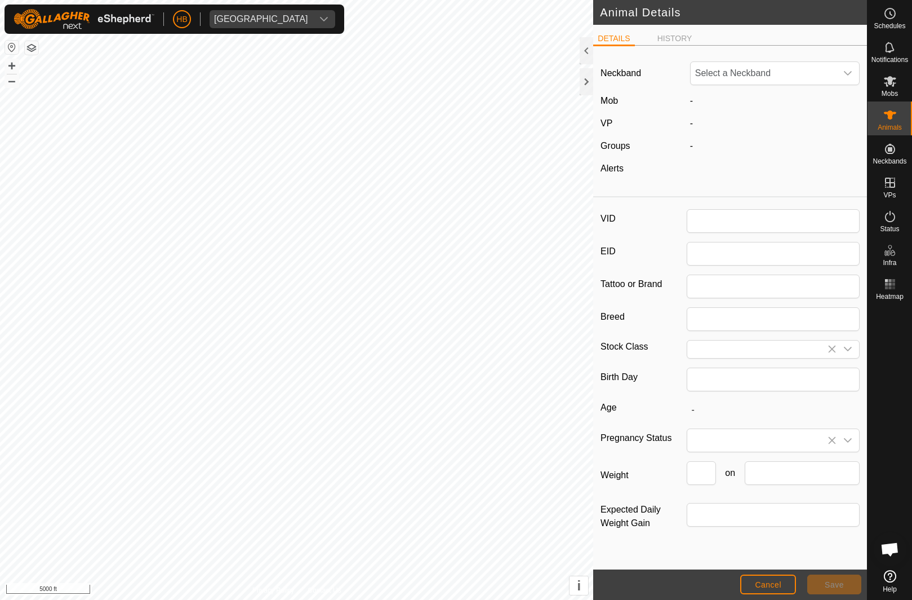
type input "M119"
type input "0"
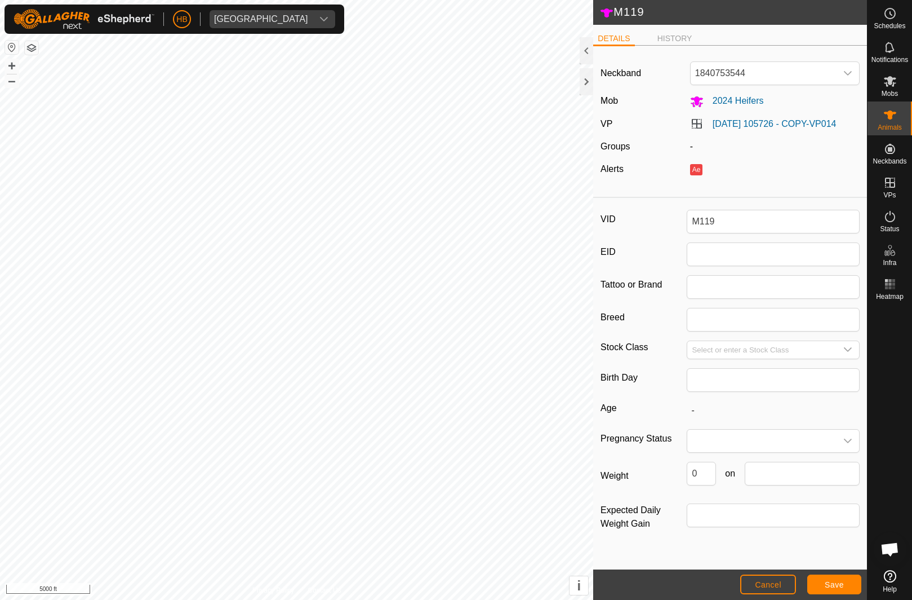
click at [792, 77] on span "1840753544" at bounding box center [764, 73] width 146 height 23
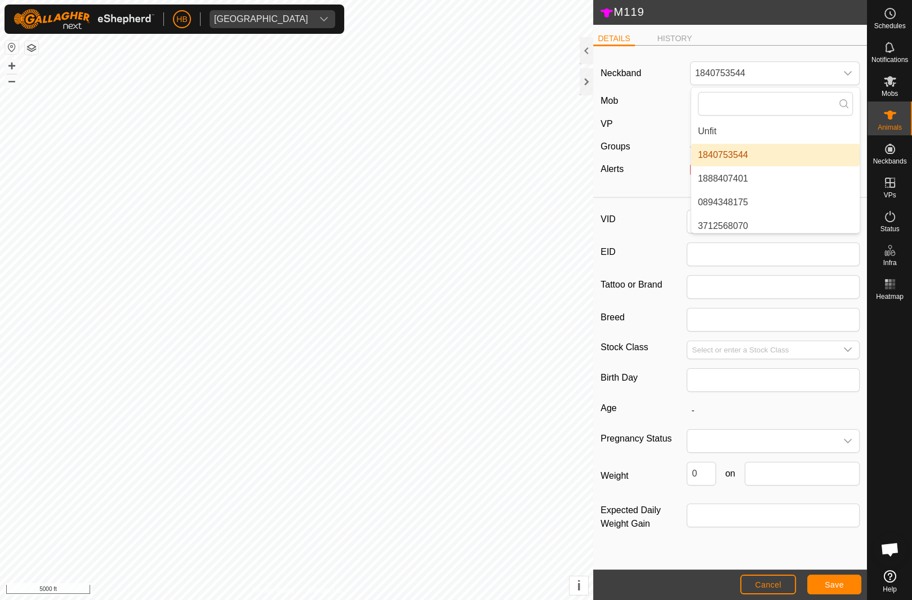
click at [773, 145] on li "1840753544" at bounding box center [775, 155] width 168 height 23
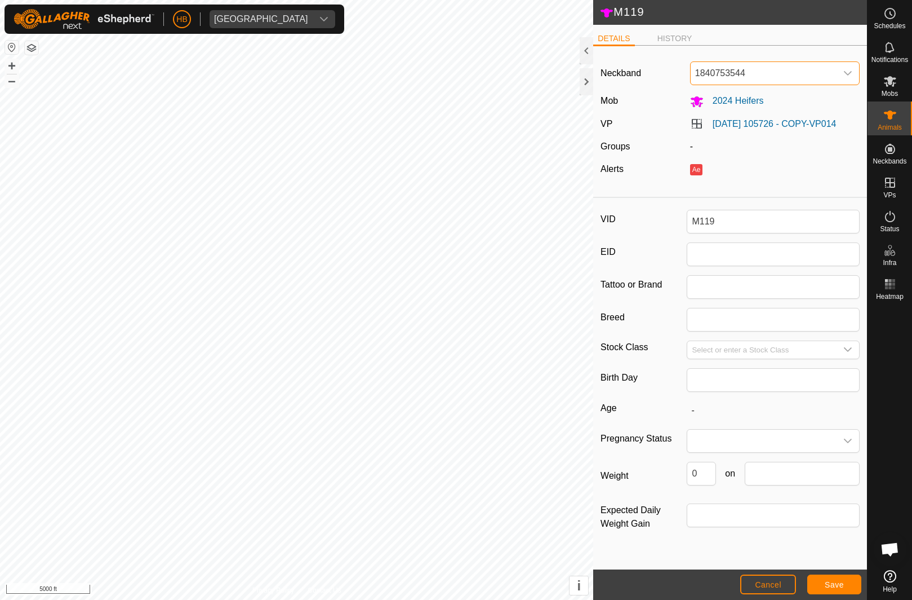
click at [804, 66] on span "1840753544" at bounding box center [764, 73] width 146 height 23
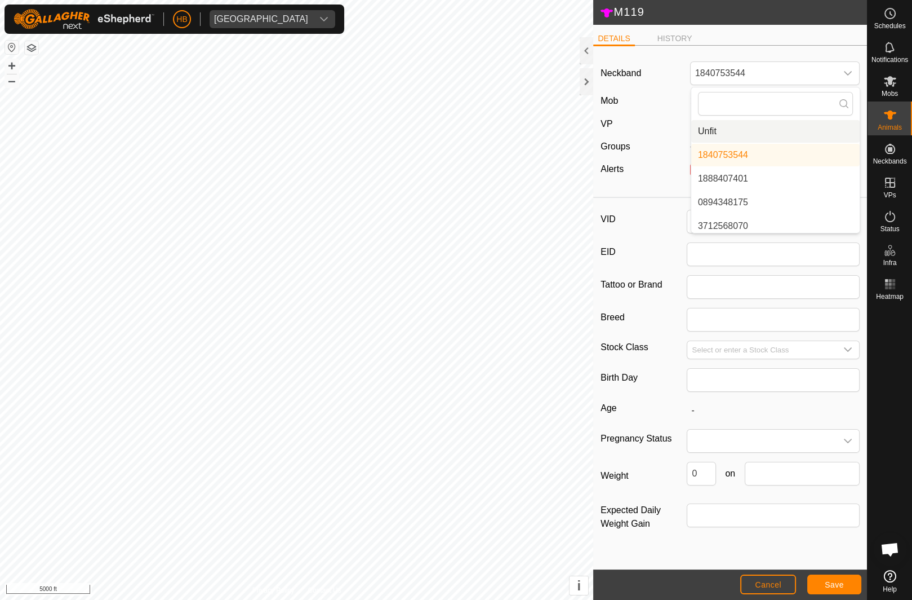
click at [756, 128] on li "Unfit" at bounding box center [775, 131] width 168 height 23
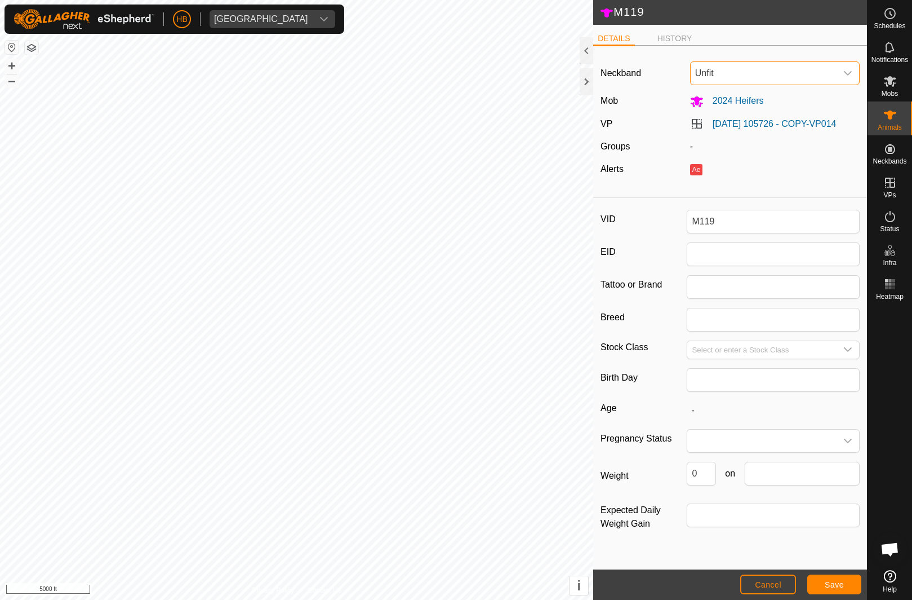
click at [843, 581] on span "Save" at bounding box center [834, 584] width 19 height 9
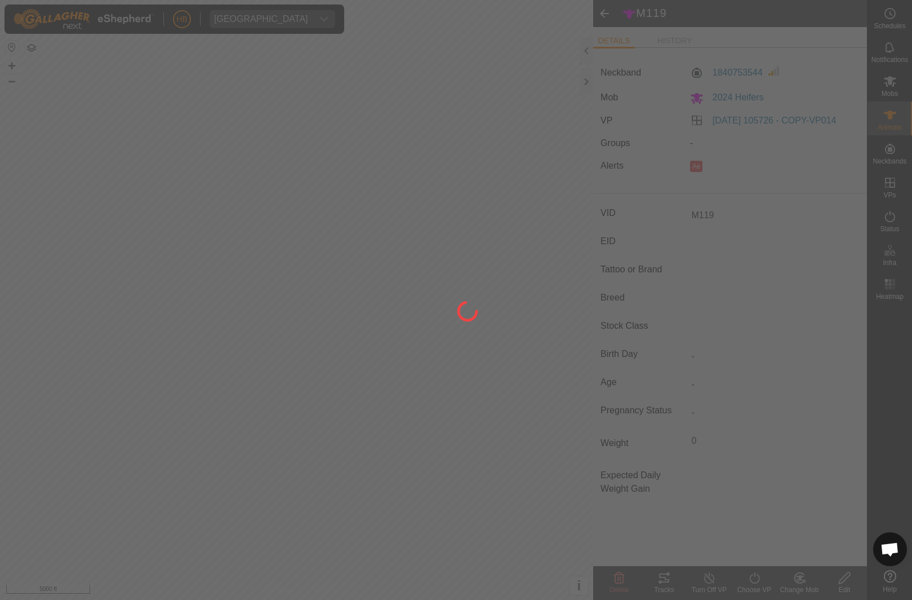
type input "-"
type input "0 kg"
type input "-"
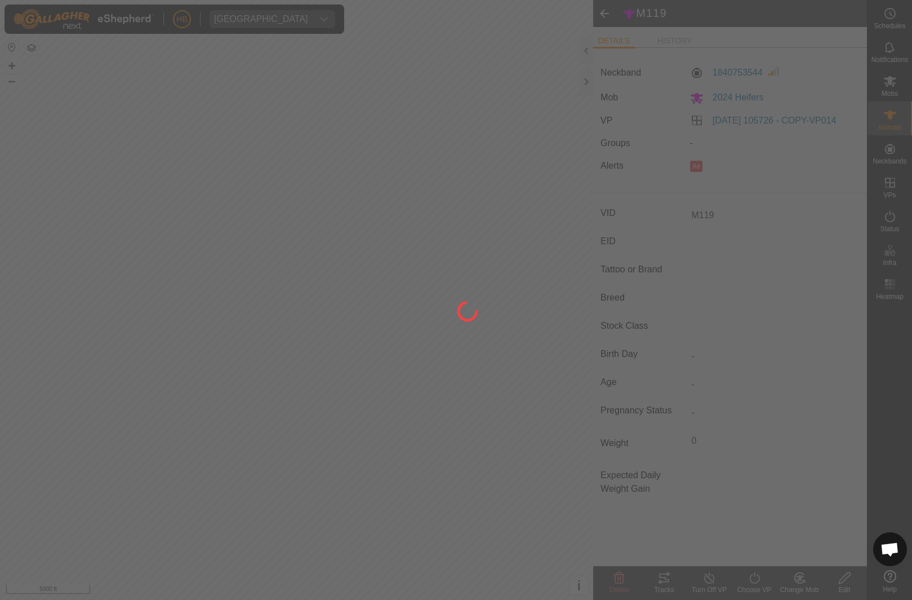
type input "-"
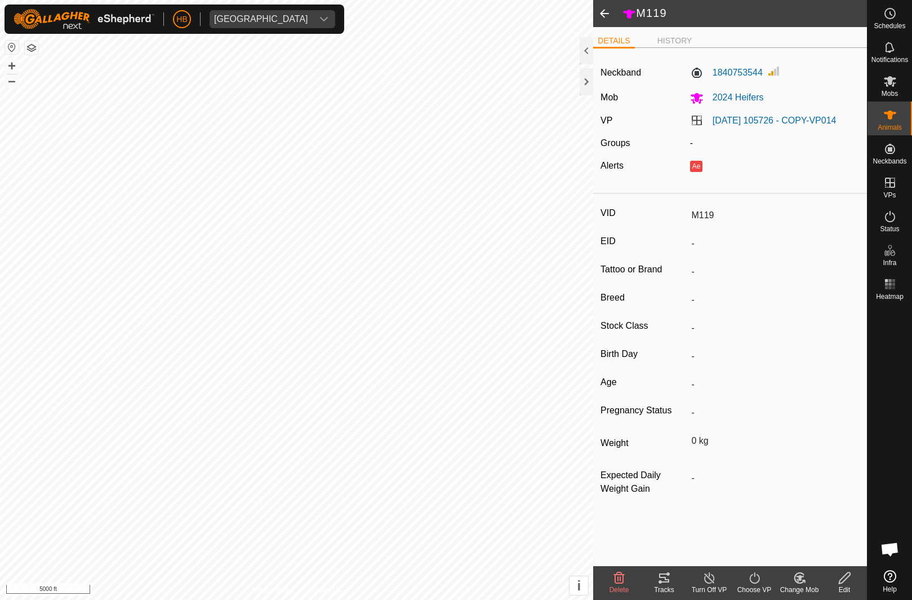
click at [849, 583] on icon at bounding box center [845, 578] width 14 height 14
type input "0"
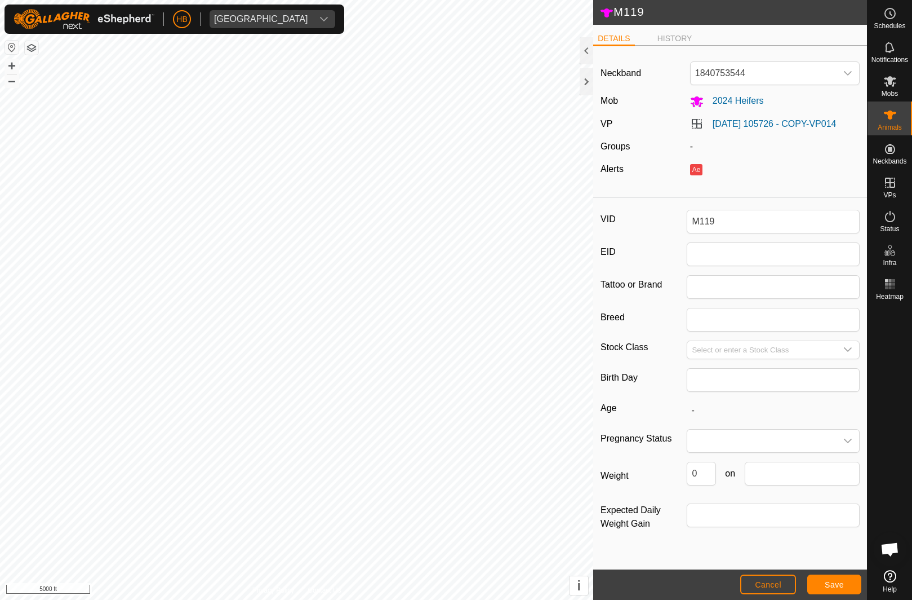
click at [777, 587] on span "Cancel" at bounding box center [768, 584] width 26 height 9
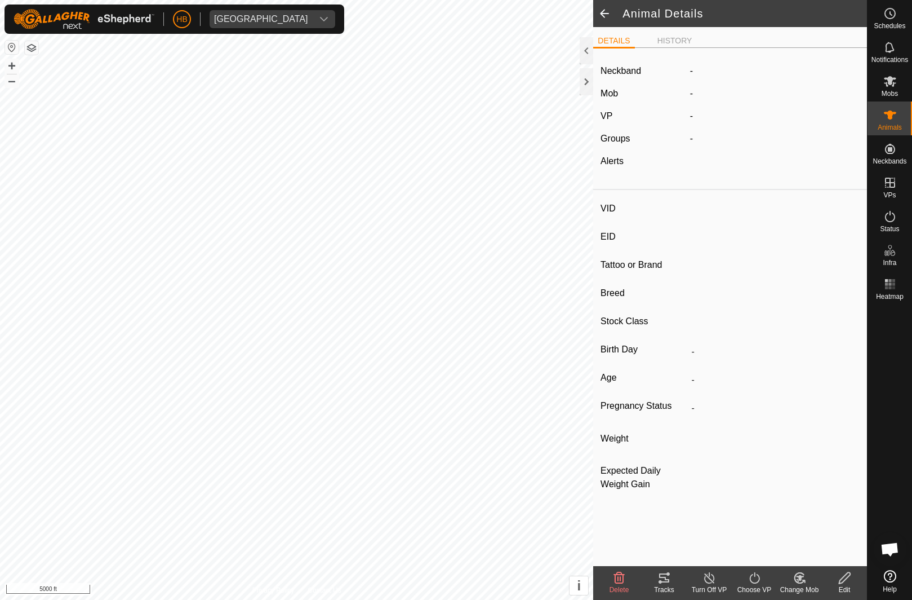
type input "M119"
type input "-"
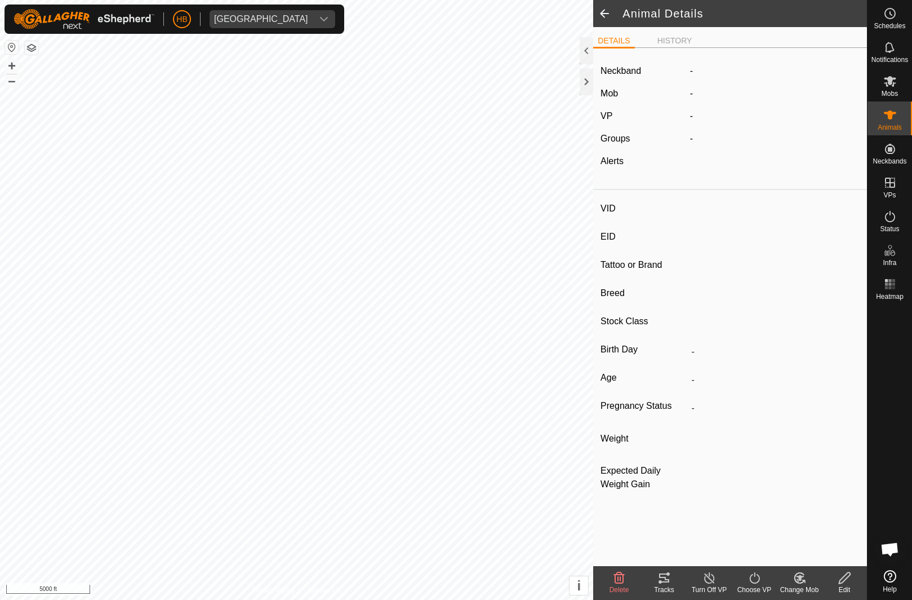
type input "0 kg"
type input "-"
click at [876, 135] on div "Animals" at bounding box center [890, 118] width 45 height 34
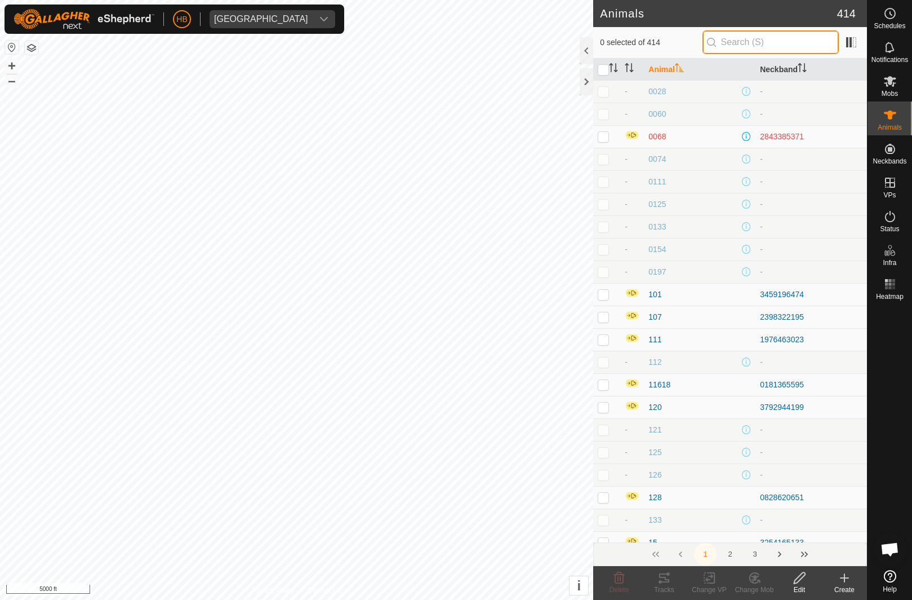
click at [786, 38] on input "text" at bounding box center [771, 42] width 136 height 24
click at [843, 593] on div "Create" at bounding box center [844, 589] width 45 height 10
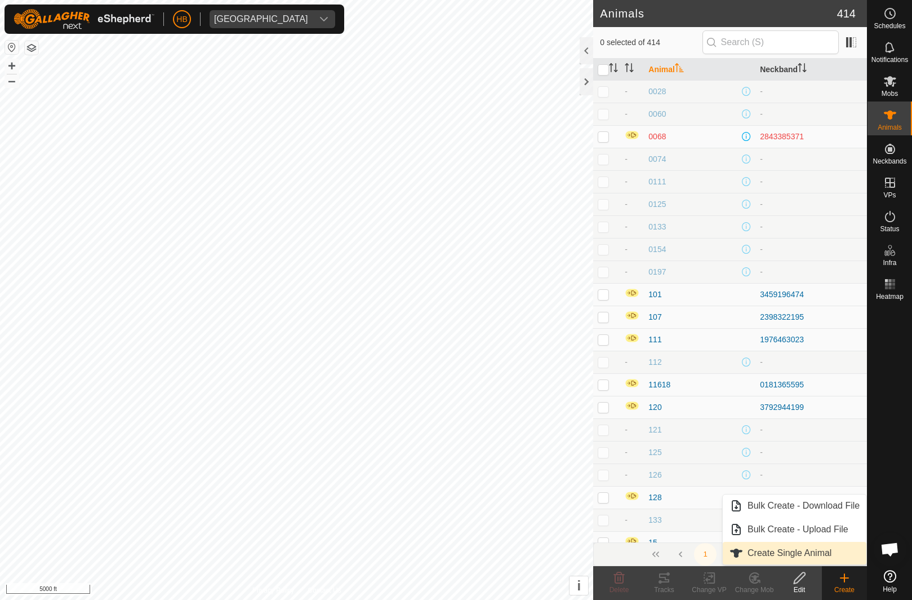
click at [816, 551] on span "Create Single Animal" at bounding box center [790, 553] width 84 height 14
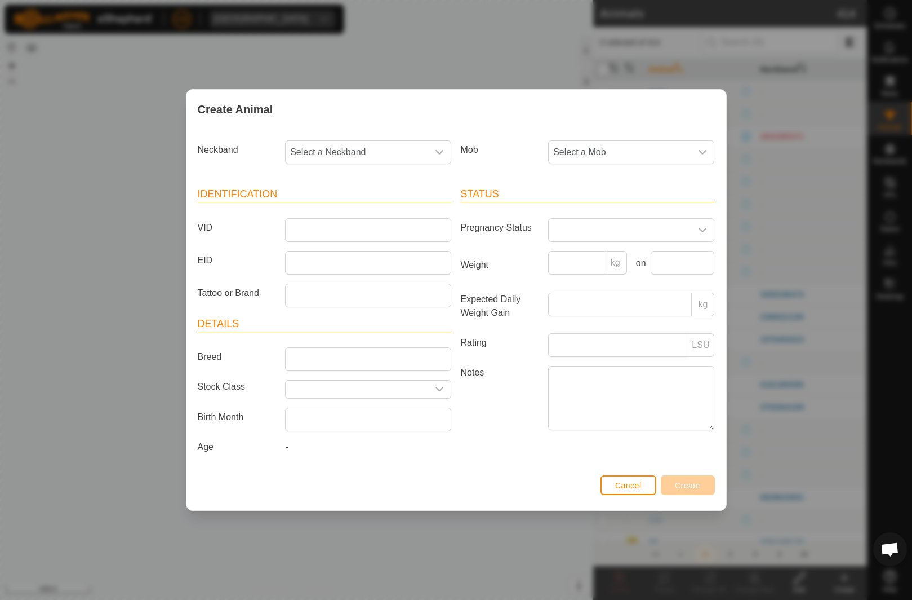
click at [426, 144] on span "Select a Neckband" at bounding box center [357, 152] width 143 height 23
type input "53544"
click at [388, 219] on li "1840753544" at bounding box center [368, 210] width 165 height 23
click at [660, 153] on span "Select a Mob" at bounding box center [620, 152] width 143 height 23
click at [622, 220] on li "-" at bounding box center [631, 210] width 165 height 23
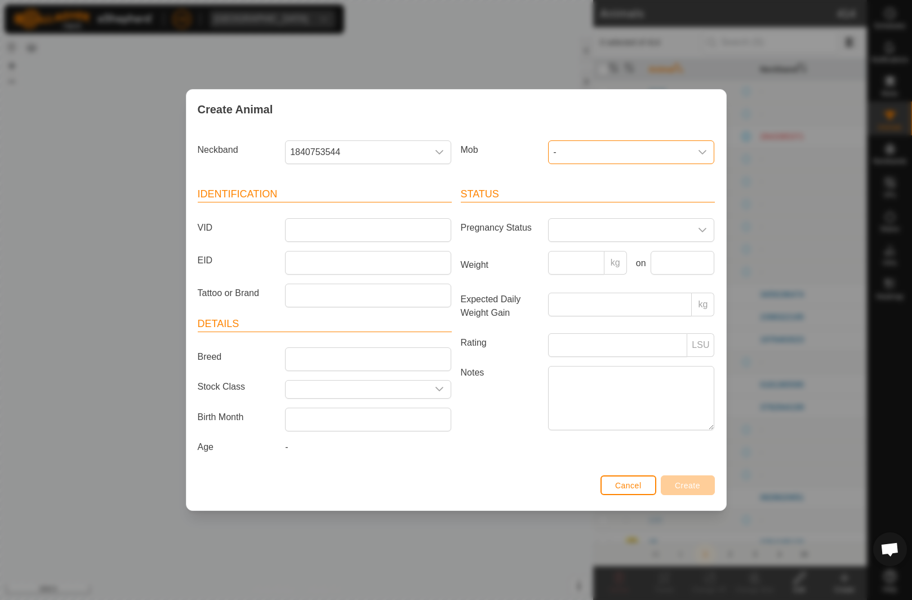
click at [654, 147] on span "-" at bounding box center [620, 152] width 143 height 23
click at [613, 233] on li "Main Herd" at bounding box center [631, 234] width 165 height 23
click at [412, 232] on input "VID" at bounding box center [368, 230] width 166 height 24
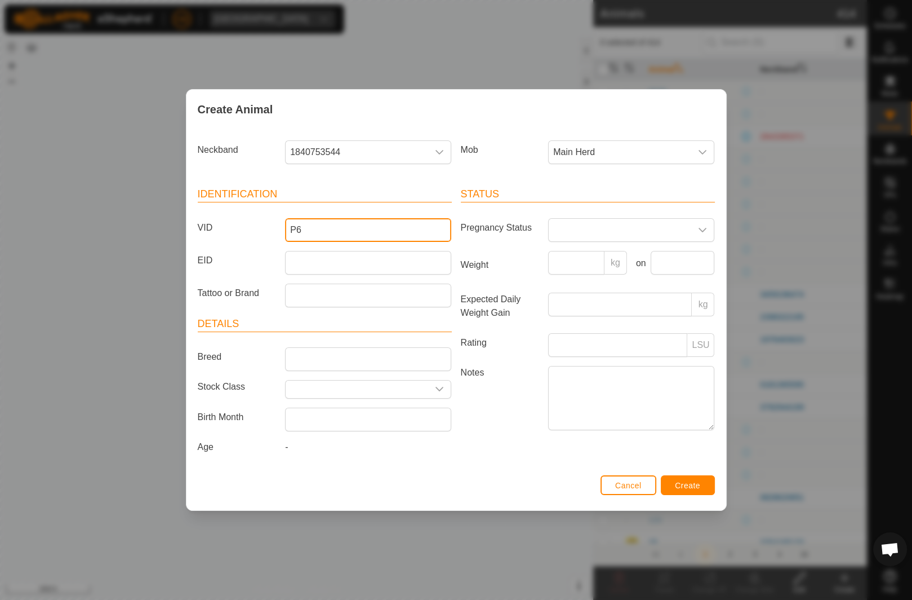
type input "P6"
click at [696, 189] on header "Status" at bounding box center [588, 195] width 254 height 16
click at [691, 491] on button "Create" at bounding box center [688, 485] width 54 height 20
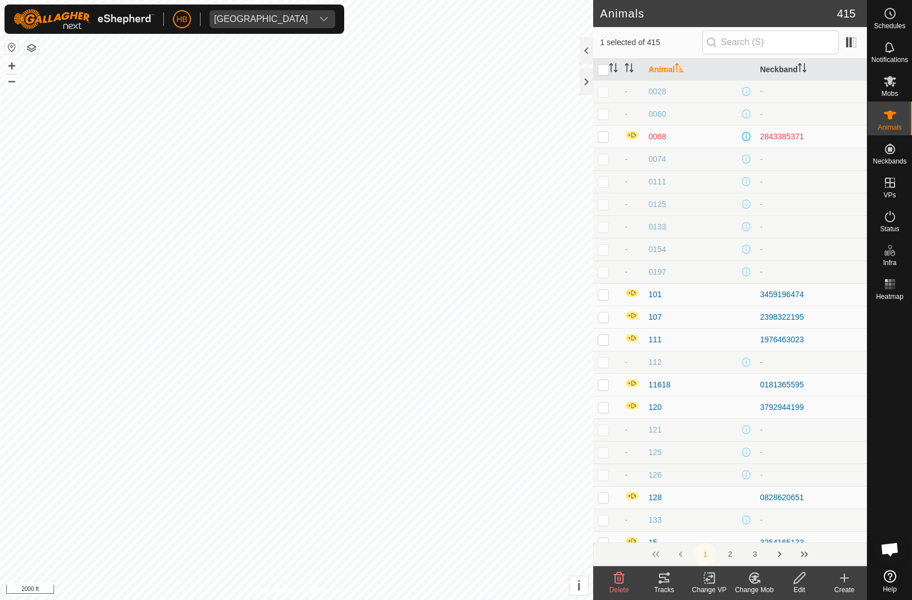
checkbox input "false"
checkbox input "true"
click at [617, 72] on icon "Activate to sort" at bounding box center [613, 67] width 9 height 9
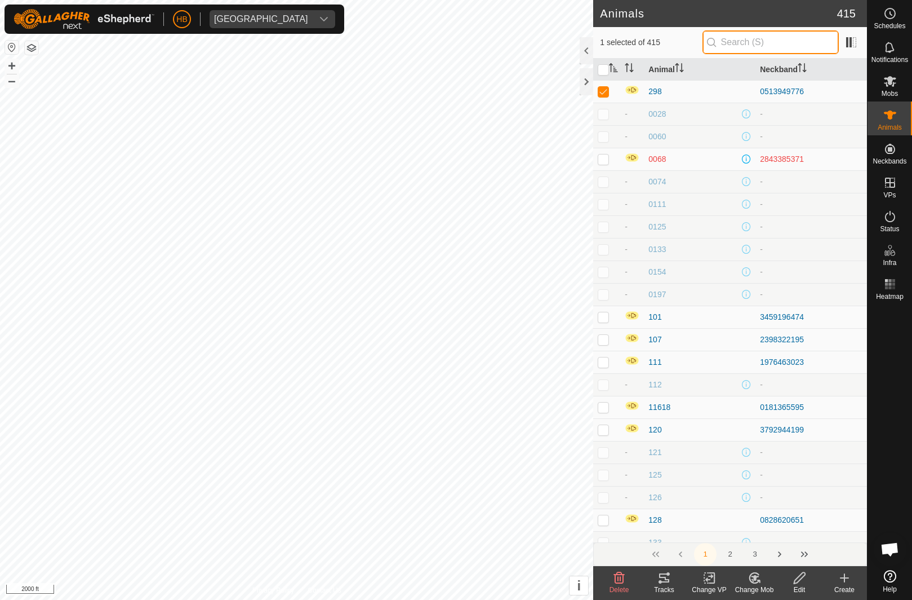
click at [763, 38] on input "text" at bounding box center [771, 42] width 136 height 24
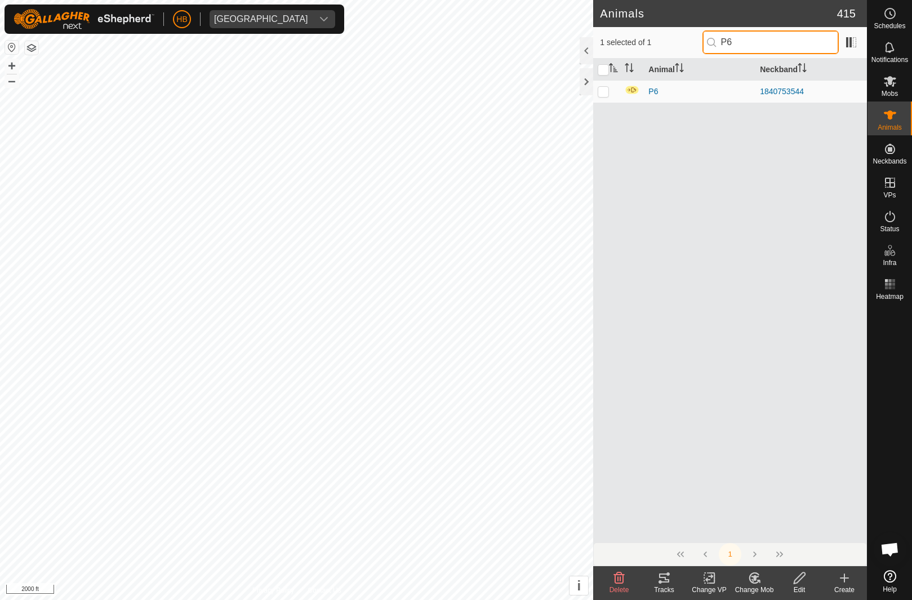
click at [809, 34] on input "P6" at bounding box center [771, 42] width 136 height 24
click at [814, 42] on input "P6" at bounding box center [771, 42] width 136 height 24
type input "P"
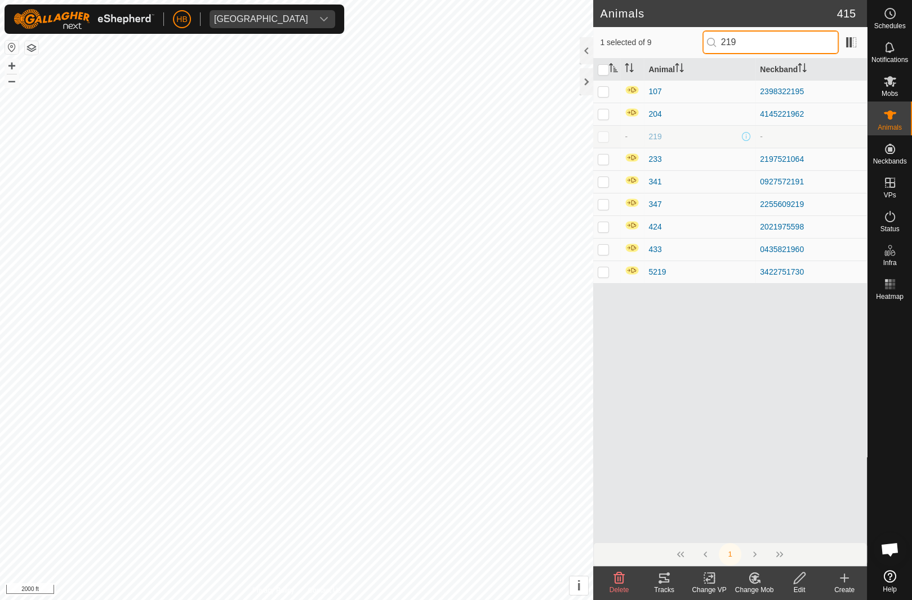
type input "219"
click at [600, 143] on td at bounding box center [606, 136] width 27 height 23
checkbox input "true"
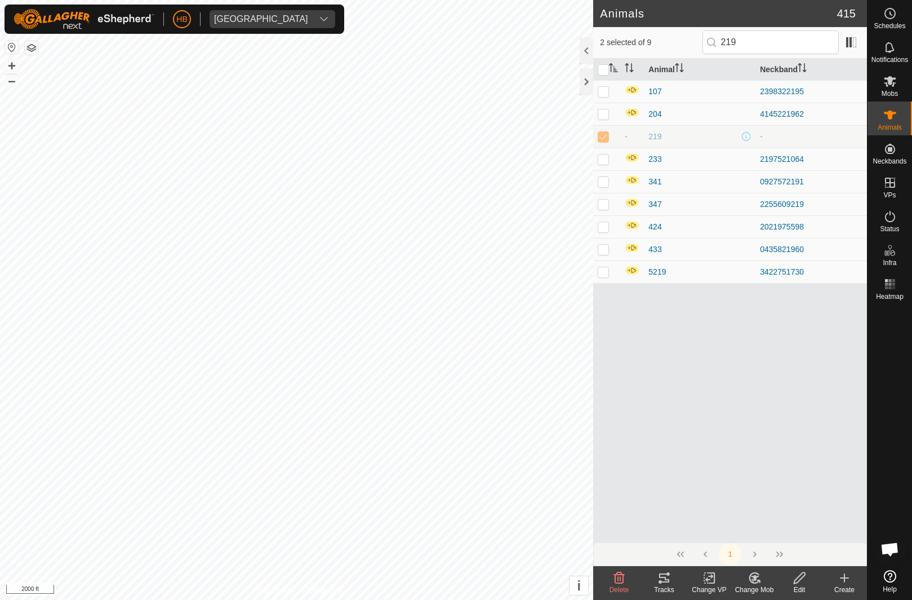
click at [620, 576] on icon at bounding box center [619, 577] width 11 height 11
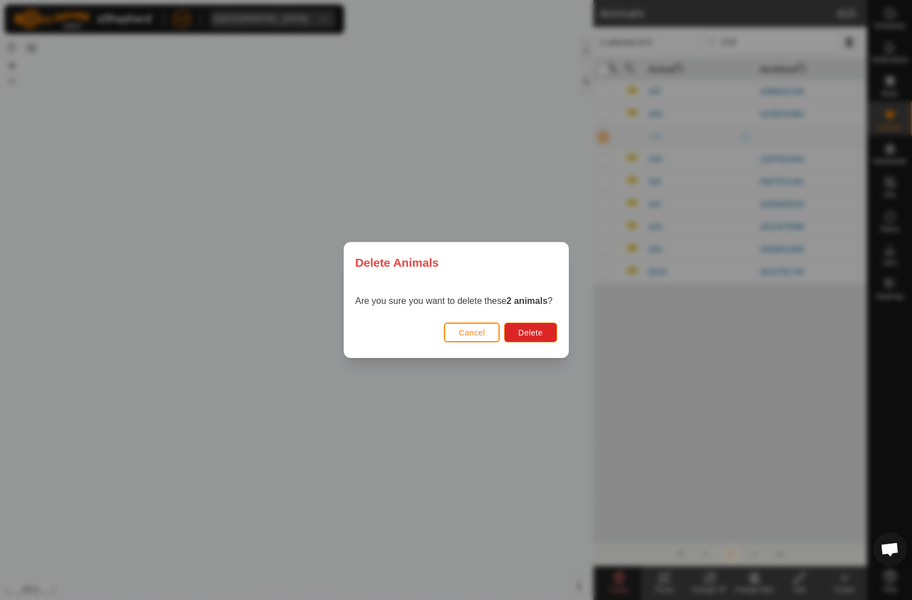
click at [487, 340] on button "Cancel" at bounding box center [472, 332] width 56 height 20
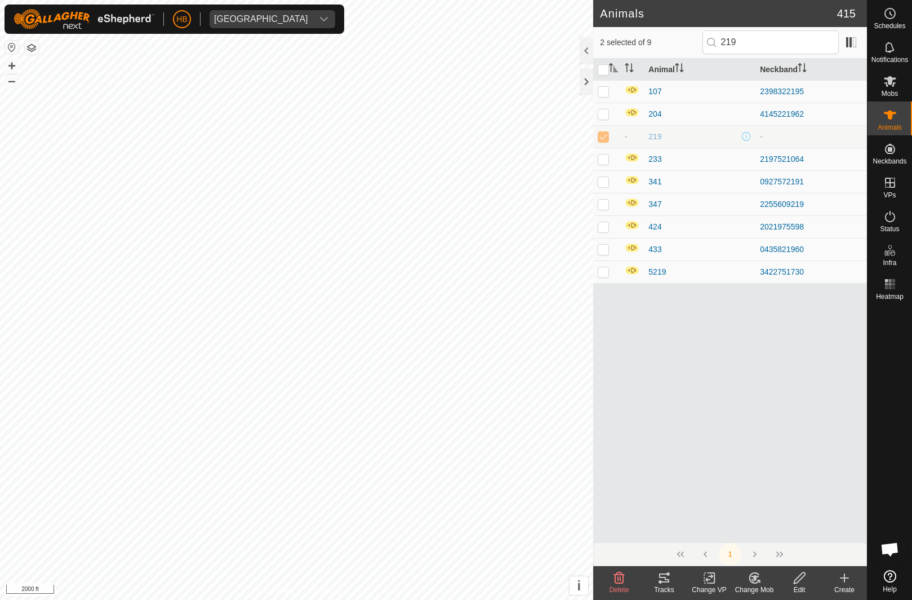
click at [592, 73] on div at bounding box center [587, 81] width 14 height 27
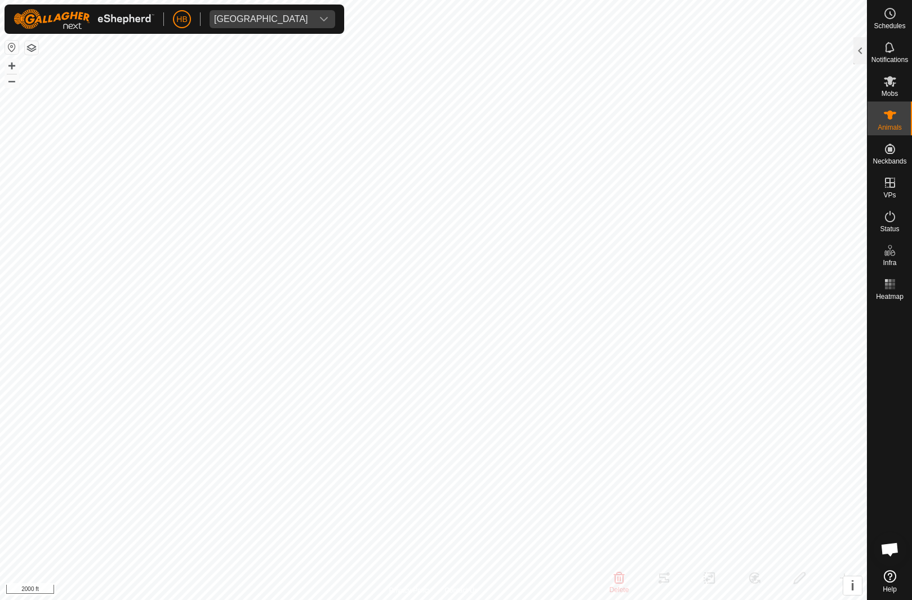
click at [855, 48] on div at bounding box center [861, 50] width 14 height 27
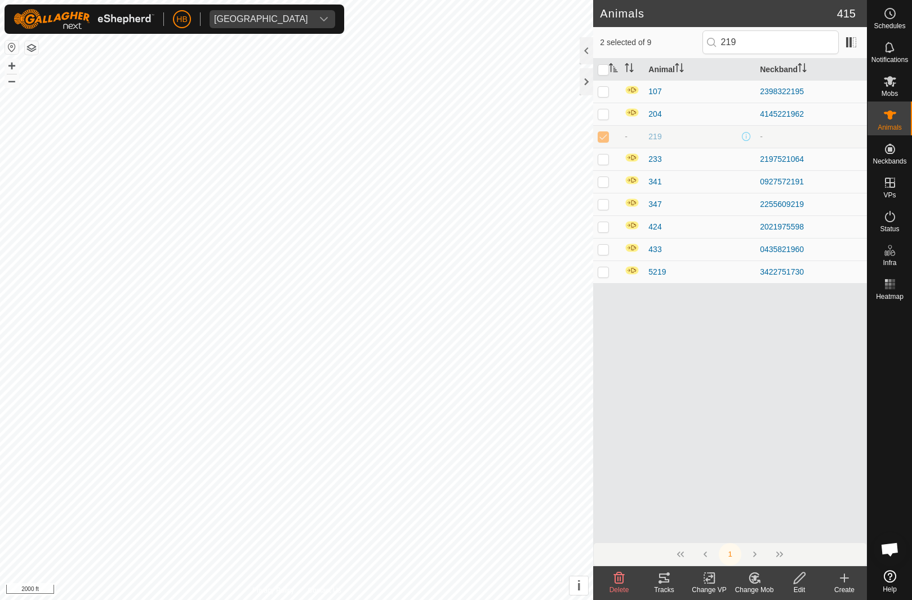
click at [600, 74] on input "checkbox" at bounding box center [603, 69] width 11 height 11
checkbox input "true"
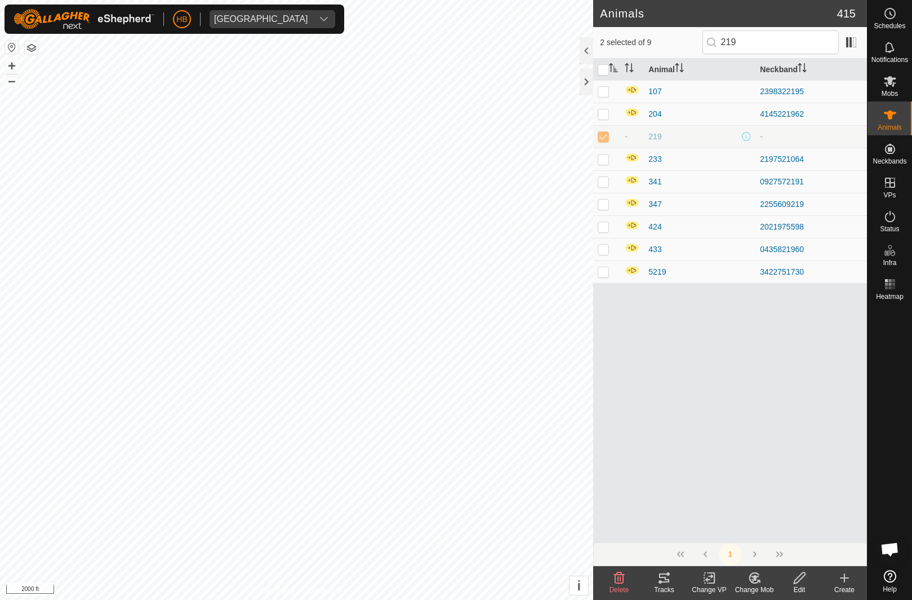
checkbox input "true"
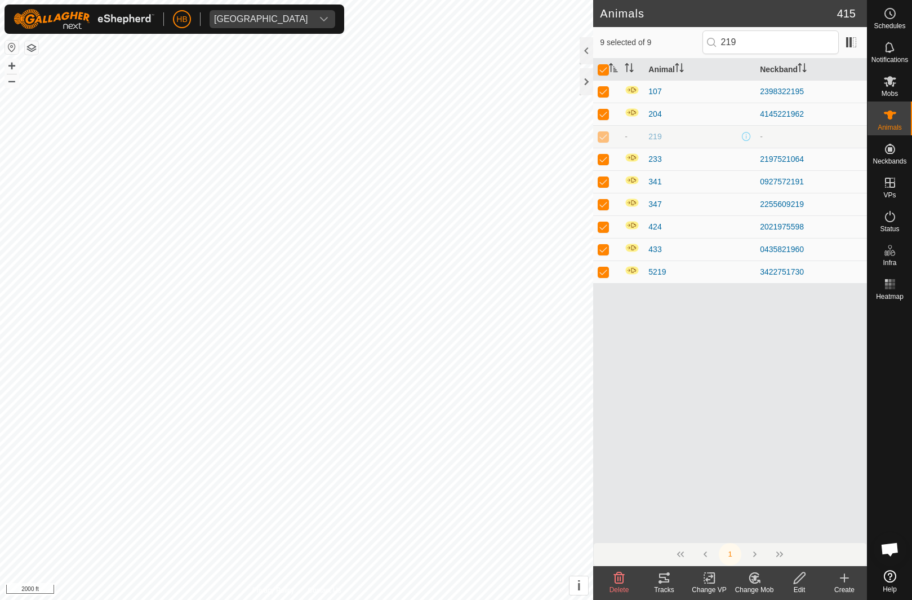
click at [603, 68] on input "checkbox" at bounding box center [603, 69] width 11 height 11
checkbox input "false"
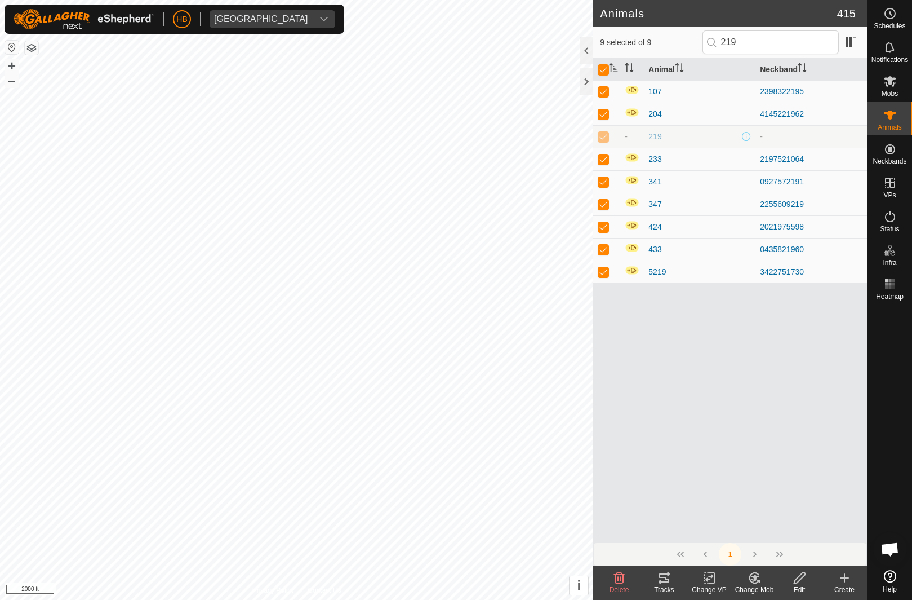
checkbox input "false"
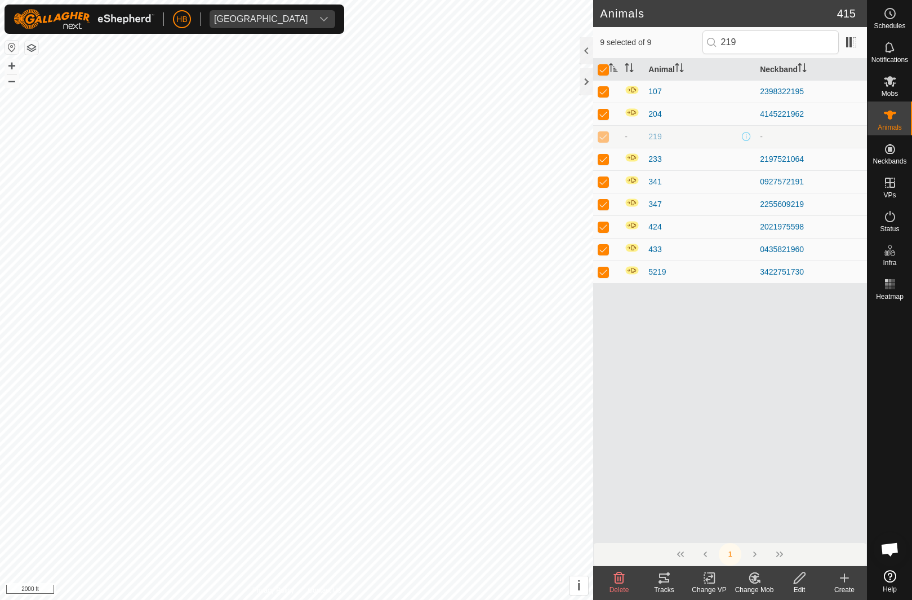
checkbox input "false"
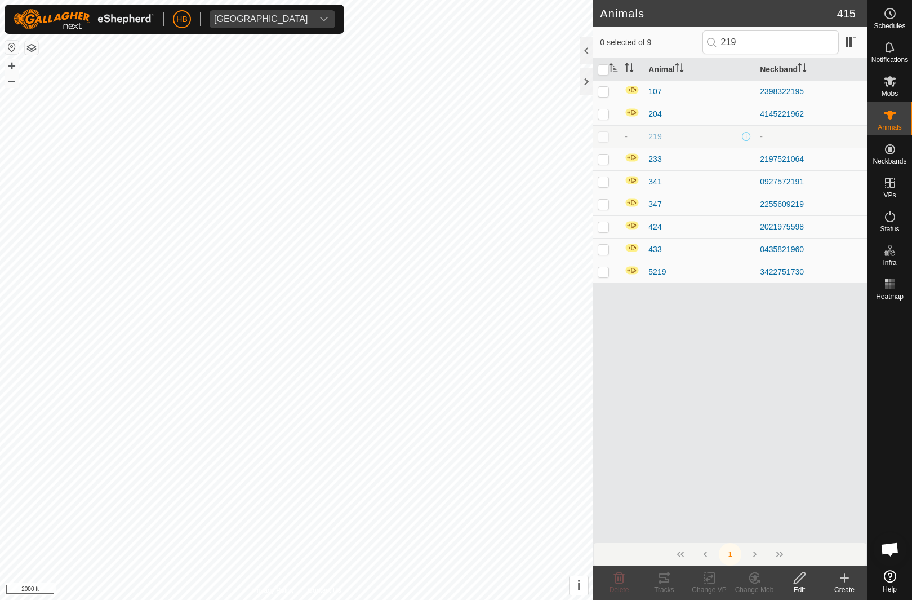
click at [608, 133] on p-checkbox at bounding box center [603, 136] width 11 height 9
checkbox input "true"
click at [626, 579] on delete-svg-icon at bounding box center [619, 578] width 45 height 14
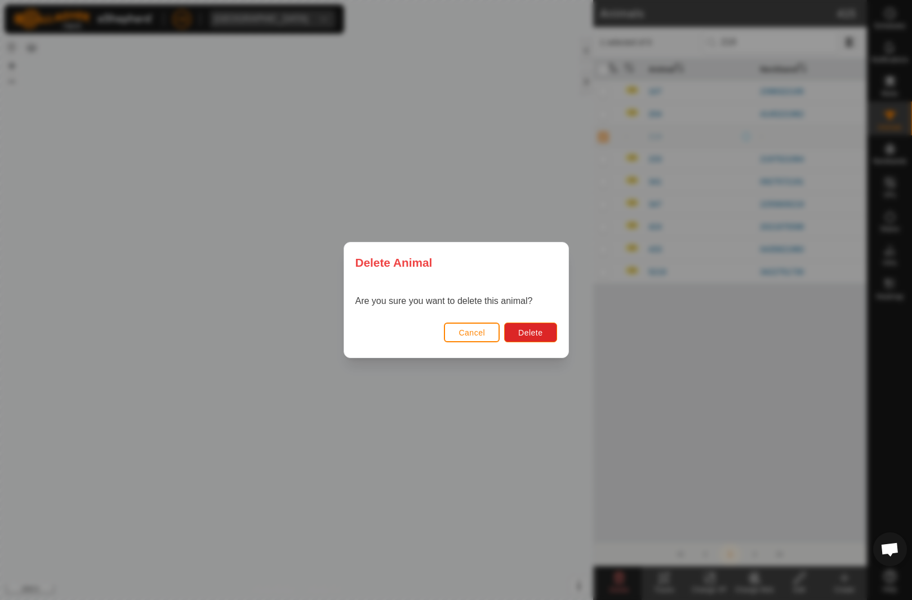
click at [554, 334] on button "Delete" at bounding box center [530, 332] width 52 height 20
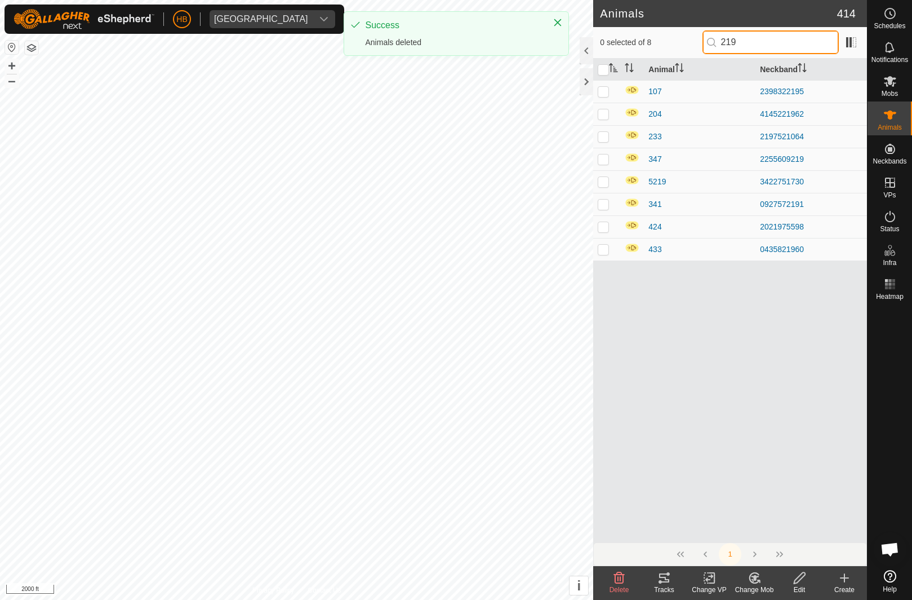
click at [787, 50] on input "219" at bounding box center [771, 42] width 136 height 24
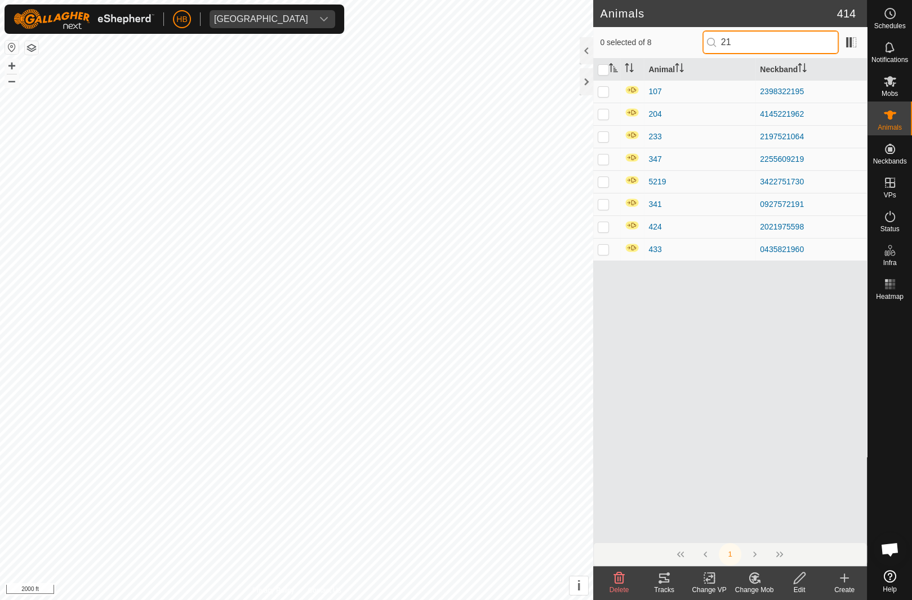
type input "2"
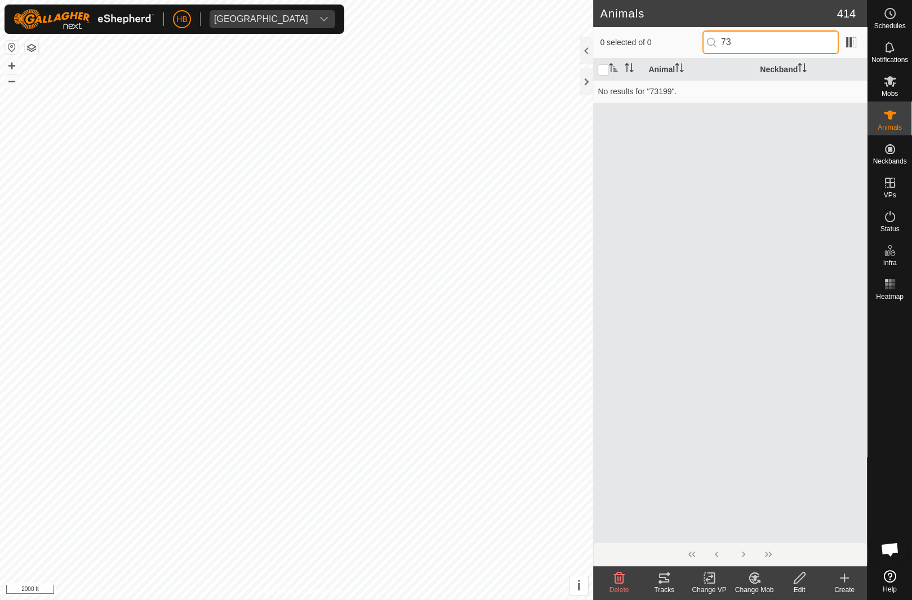
type input "7"
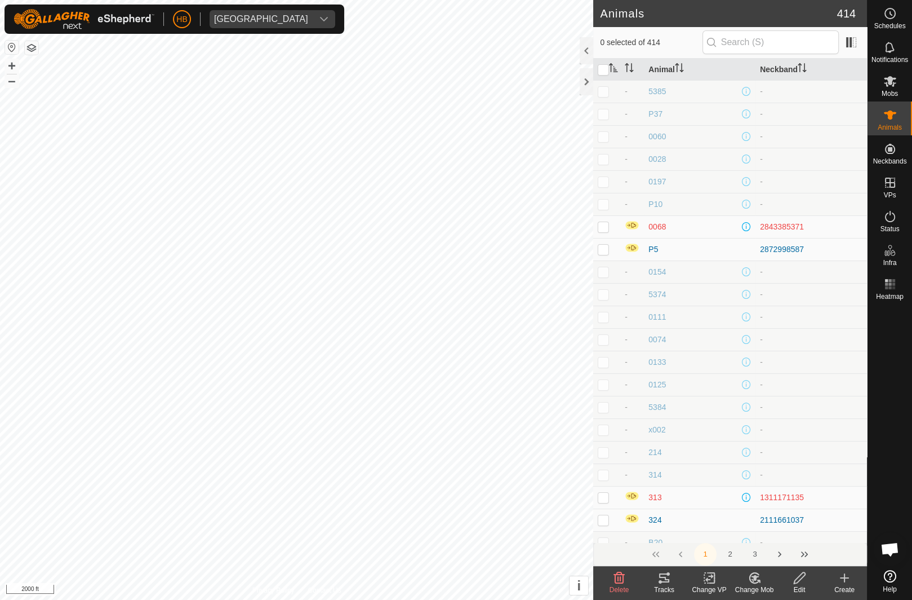
click at [814, 217] on td "2843385371" at bounding box center [812, 226] width 112 height 23
click at [843, 594] on div "Create" at bounding box center [844, 589] width 45 height 10
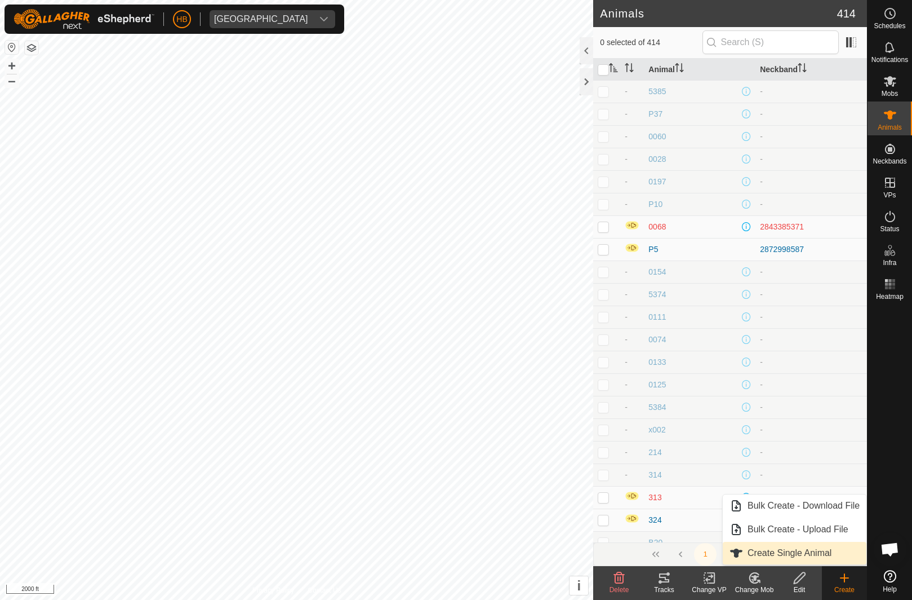
click at [767, 544] on link "Create Single Animal" at bounding box center [795, 553] width 144 height 23
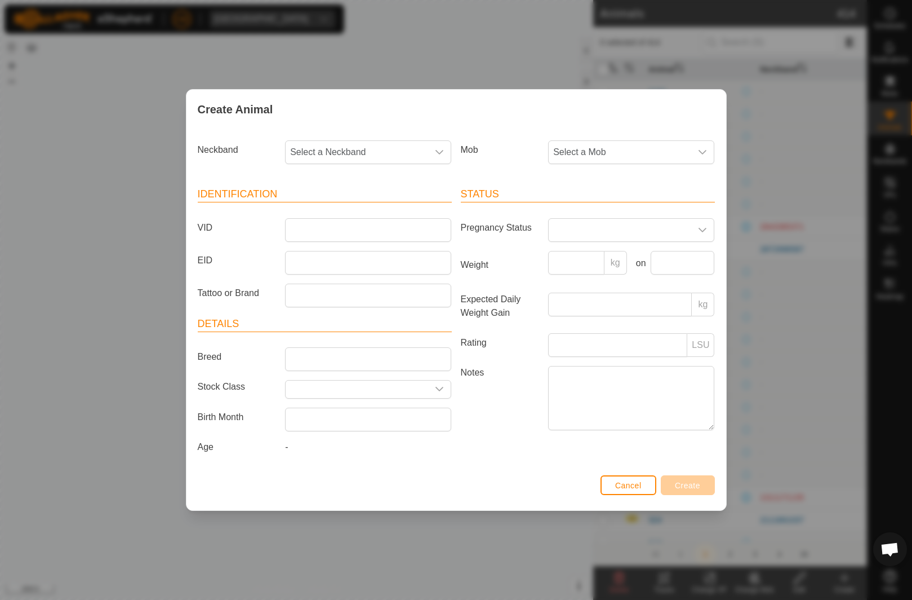
click at [406, 143] on span "Select a Neckband" at bounding box center [357, 152] width 143 height 23
type input "731"
click at [429, 208] on li "0054973199" at bounding box center [368, 210] width 165 height 23
click at [618, 155] on span "Select a Mob" at bounding box center [620, 152] width 143 height 23
click at [609, 227] on li "Main Herd" at bounding box center [631, 234] width 165 height 23
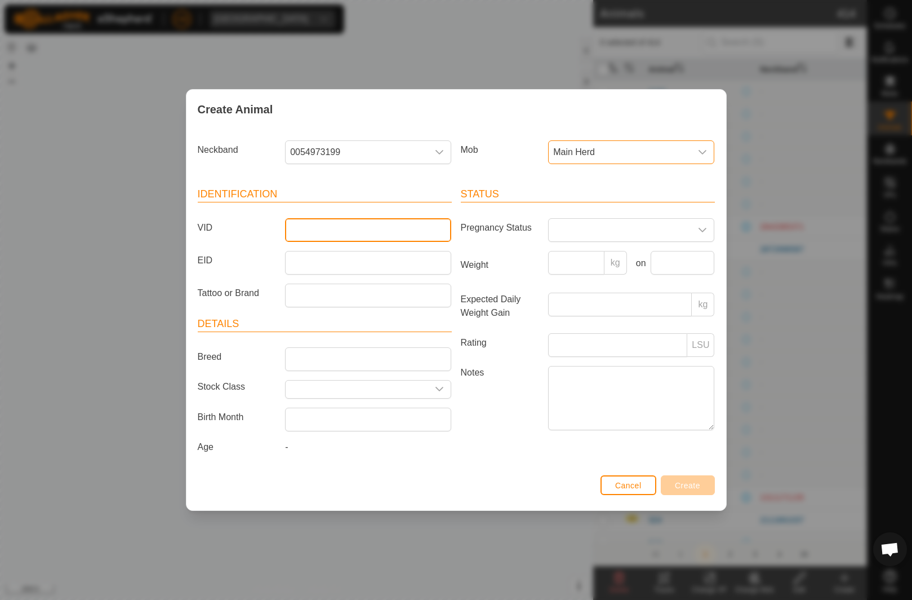
click at [418, 230] on input "VID" at bounding box center [368, 230] width 166 height 24
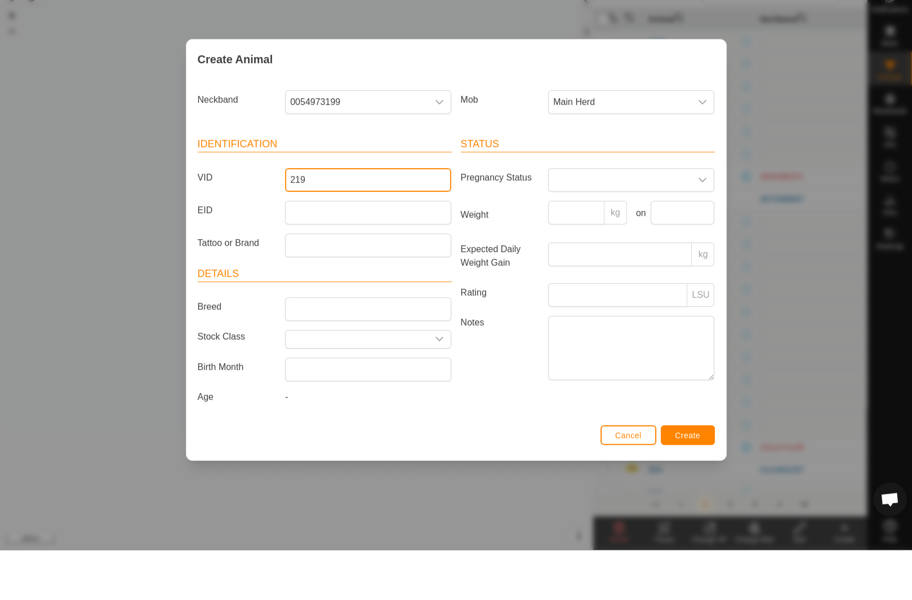
type input "219"
click at [527, 238] on article "Status Pregnancy Status Weight kg on Expected Daily Weight Gain kg Rating LSU N…" at bounding box center [588, 310] width 254 height 247
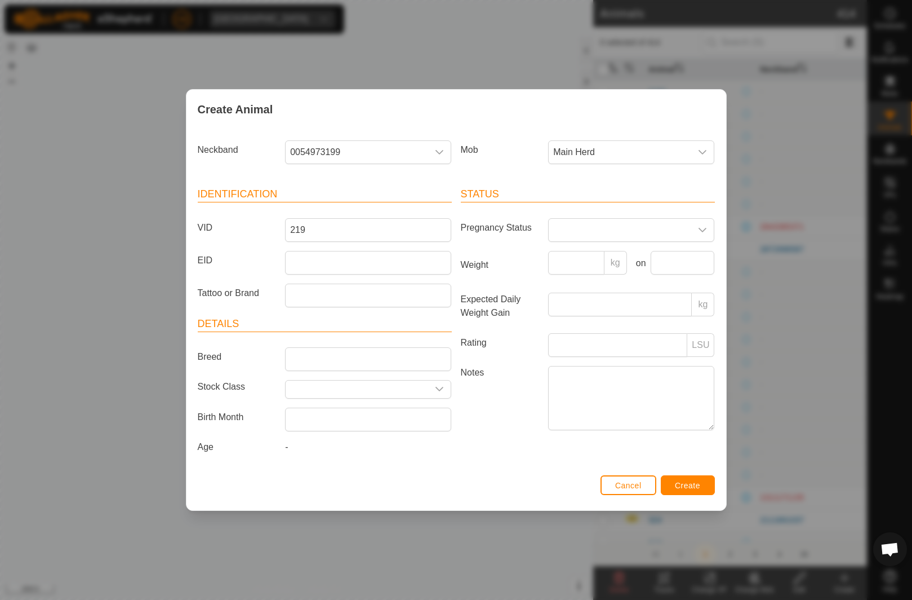
click at [690, 476] on button "Create" at bounding box center [688, 485] width 54 height 20
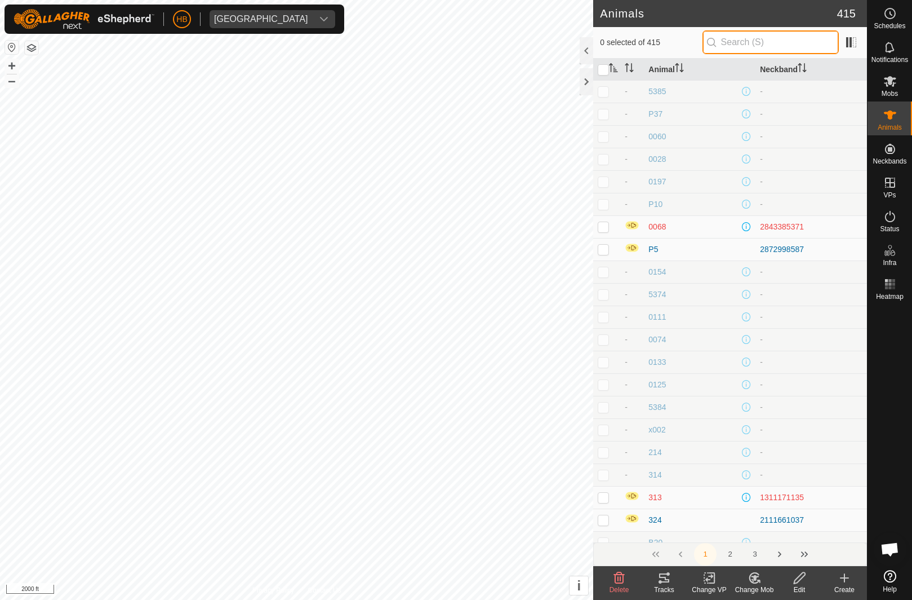
click at [801, 41] on input "text" at bounding box center [771, 42] width 136 height 24
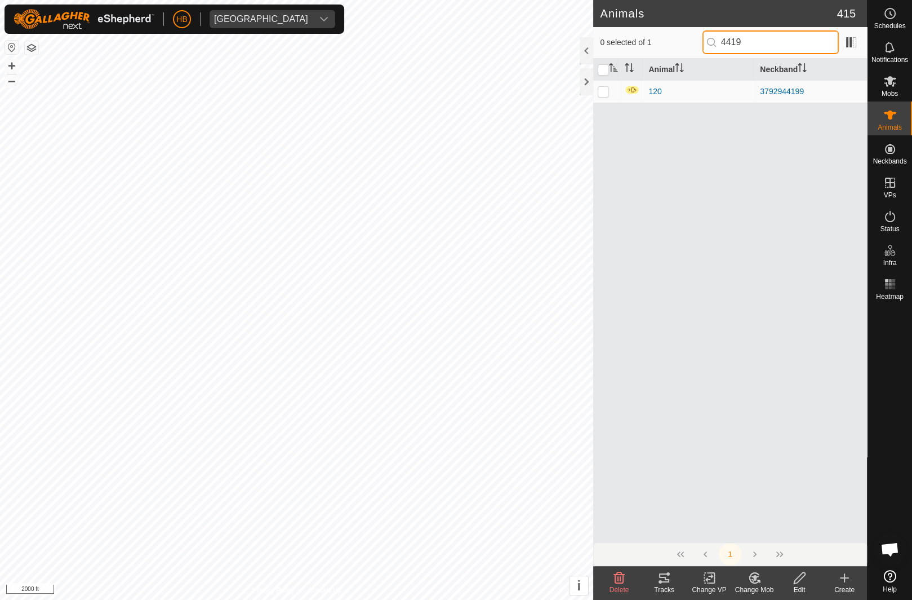
type input "4419"
click at [605, 96] on td at bounding box center [606, 91] width 27 height 23
checkbox input "true"
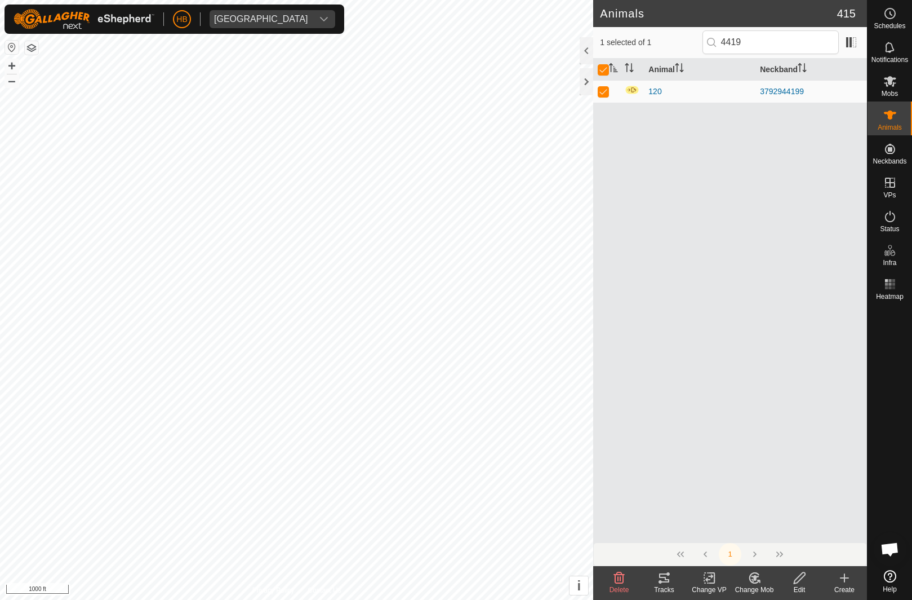
click at [622, 577] on icon at bounding box center [620, 578] width 14 height 14
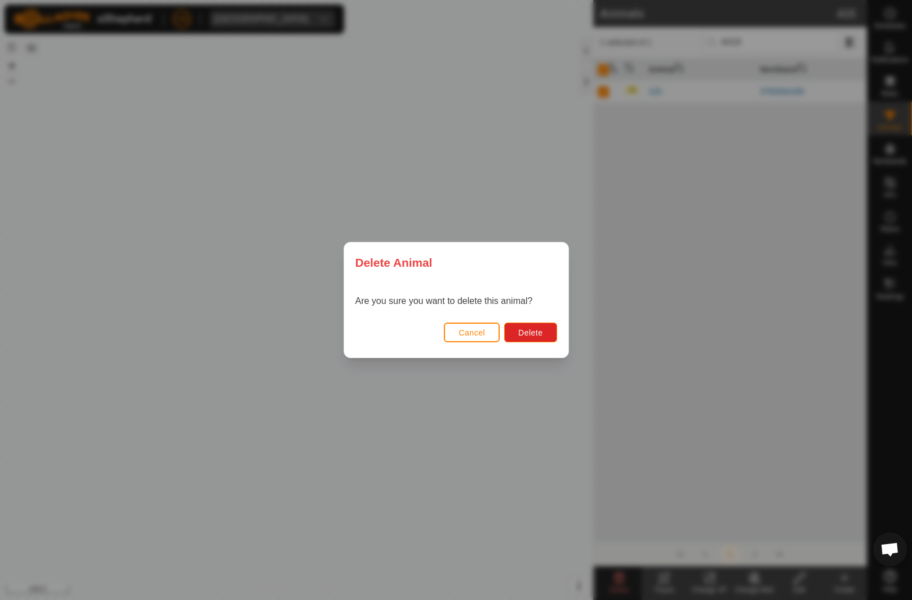
click at [549, 323] on button "Delete" at bounding box center [530, 332] width 52 height 20
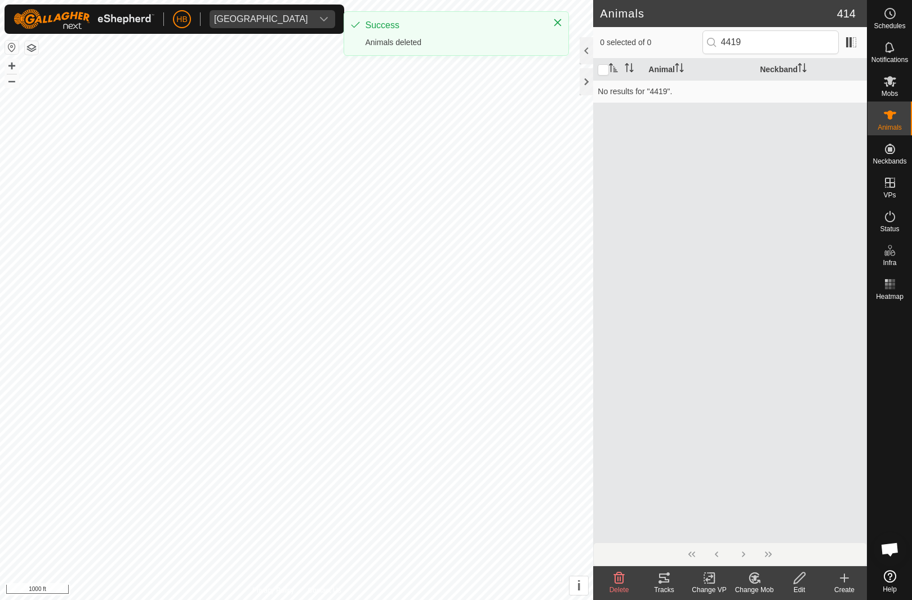
checkbox input "false"
click at [788, 47] on input "4419" at bounding box center [771, 42] width 136 height 24
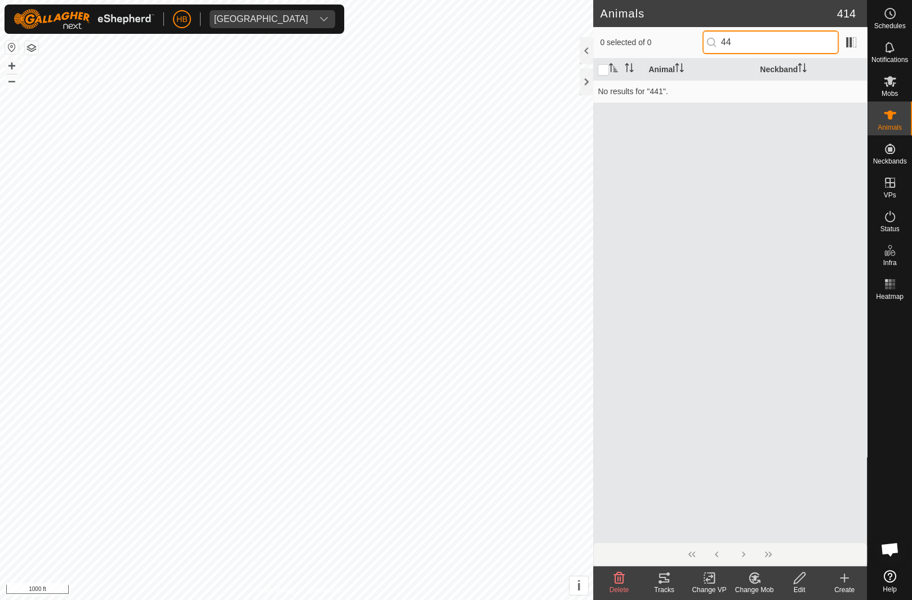
type input "4"
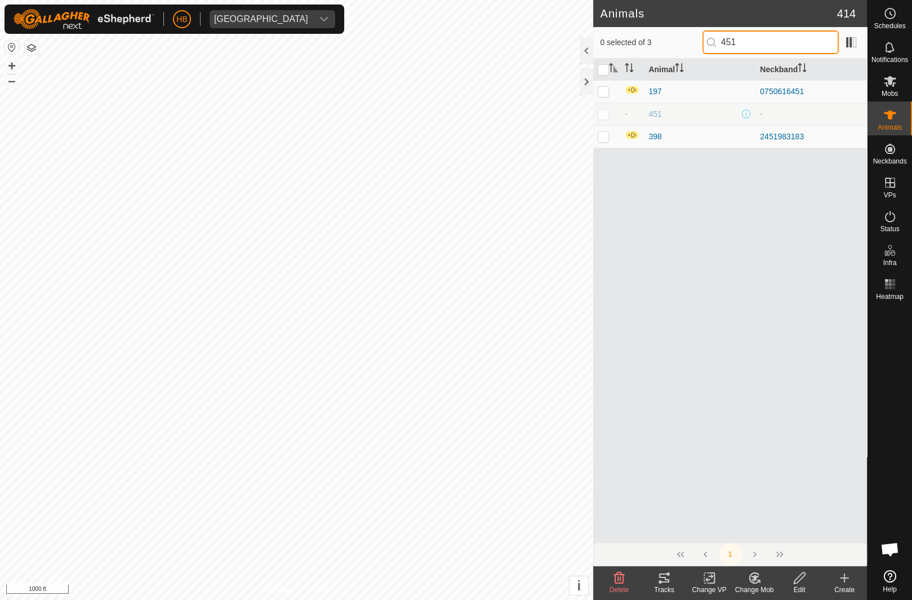
type input "451"
click at [597, 110] on td at bounding box center [606, 114] width 27 height 23
checkbox input "true"
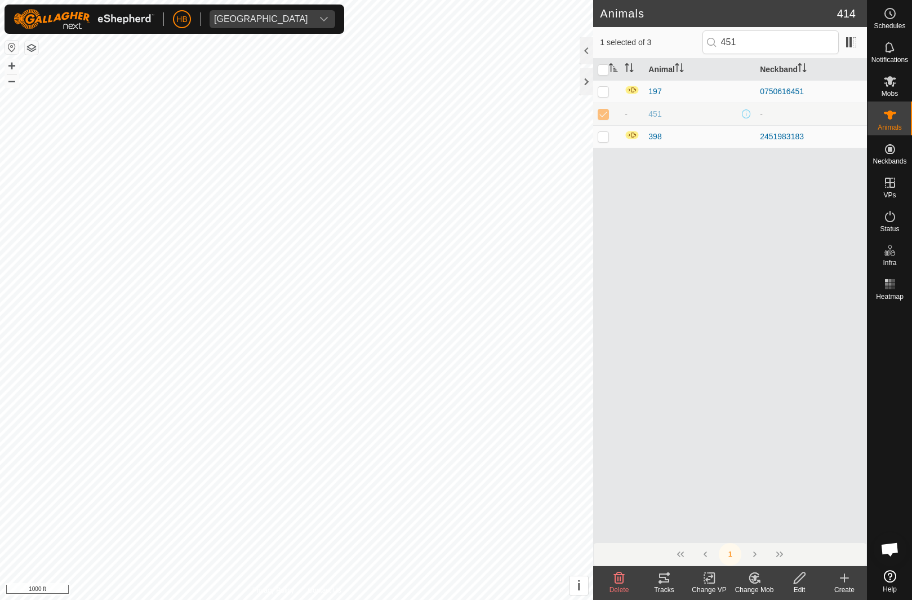
click at [628, 589] on span "Delete" at bounding box center [620, 589] width 20 height 8
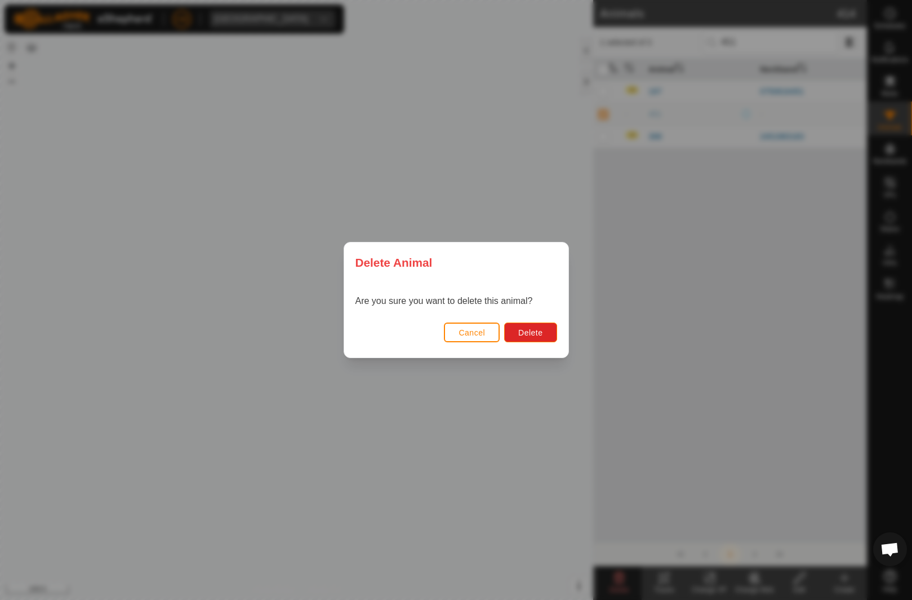
click at [529, 328] on span "Delete" at bounding box center [530, 332] width 24 height 9
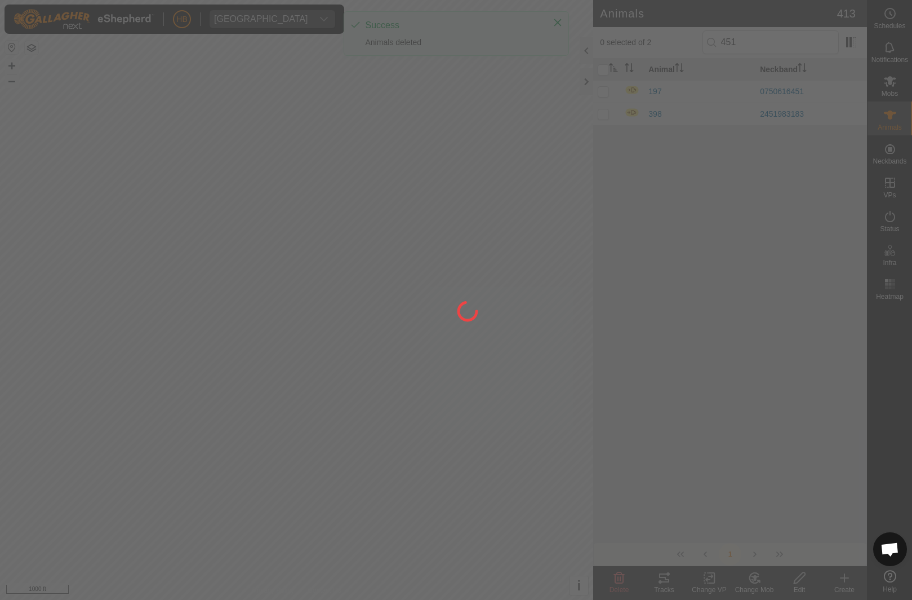
click at [846, 585] on div at bounding box center [456, 300] width 912 height 600
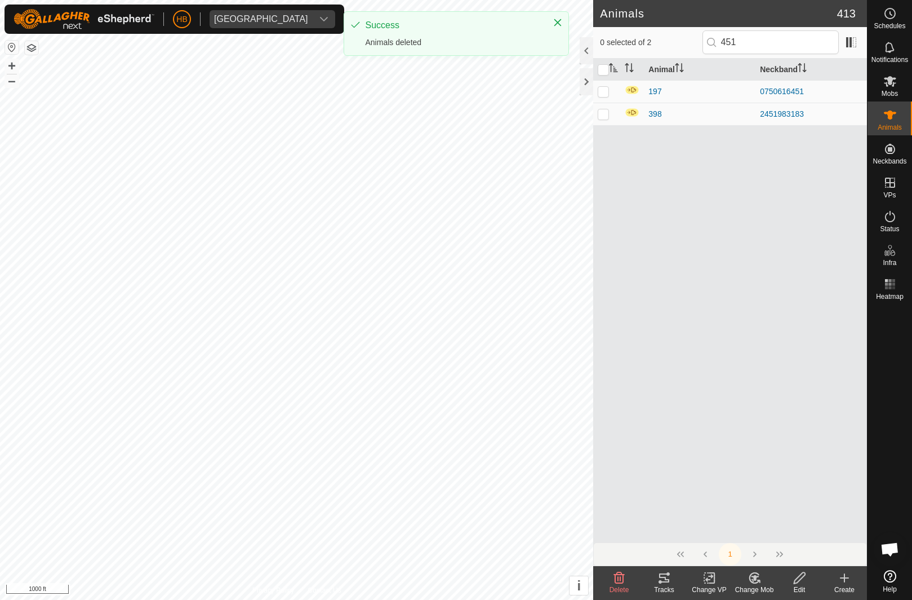
click at [842, 578] on icon at bounding box center [845, 578] width 8 height 0
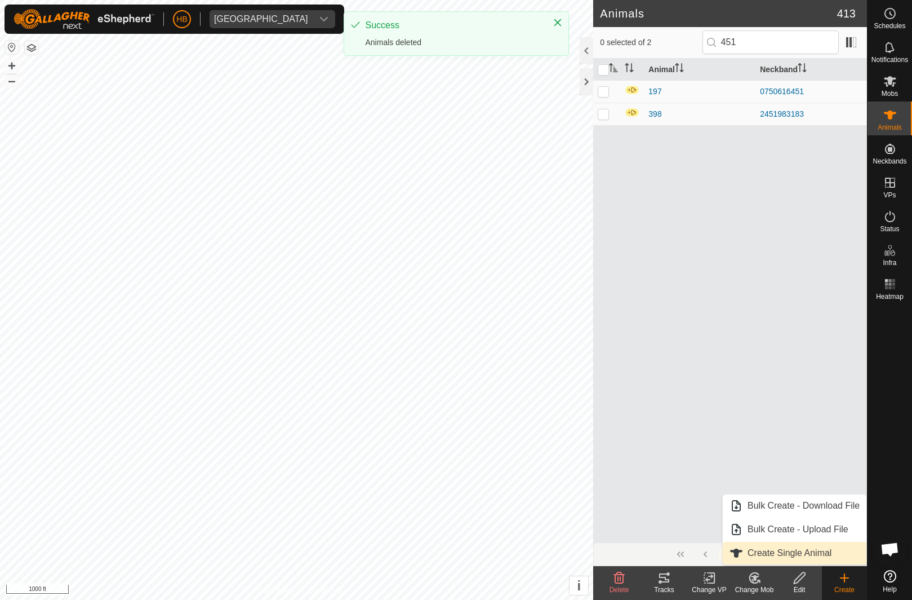
click at [806, 556] on span "Create Single Animal" at bounding box center [790, 553] width 84 height 14
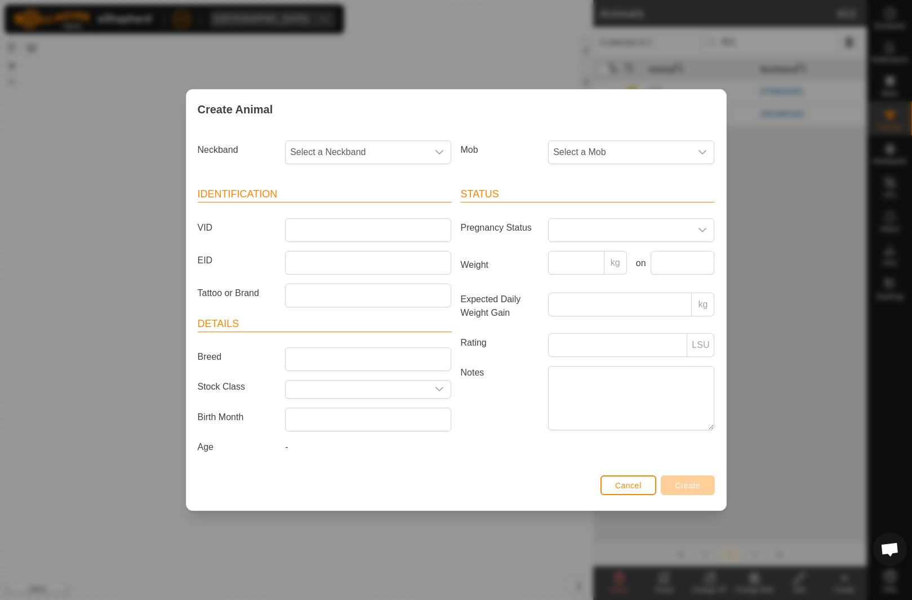
click at [403, 150] on span "Select a Neckband" at bounding box center [357, 152] width 143 height 23
type input "44199"
click at [409, 211] on li "3792944199" at bounding box center [368, 210] width 165 height 23
click at [628, 154] on span "Select a Mob" at bounding box center [620, 152] width 143 height 23
click at [602, 237] on li "Main Herd" at bounding box center [631, 234] width 165 height 23
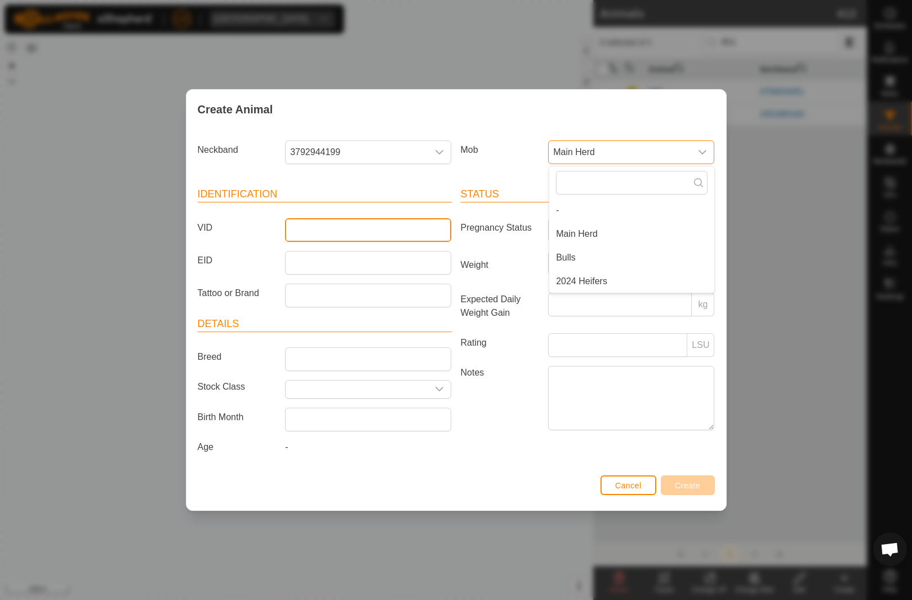
click at [384, 230] on input "VID" at bounding box center [368, 230] width 166 height 24
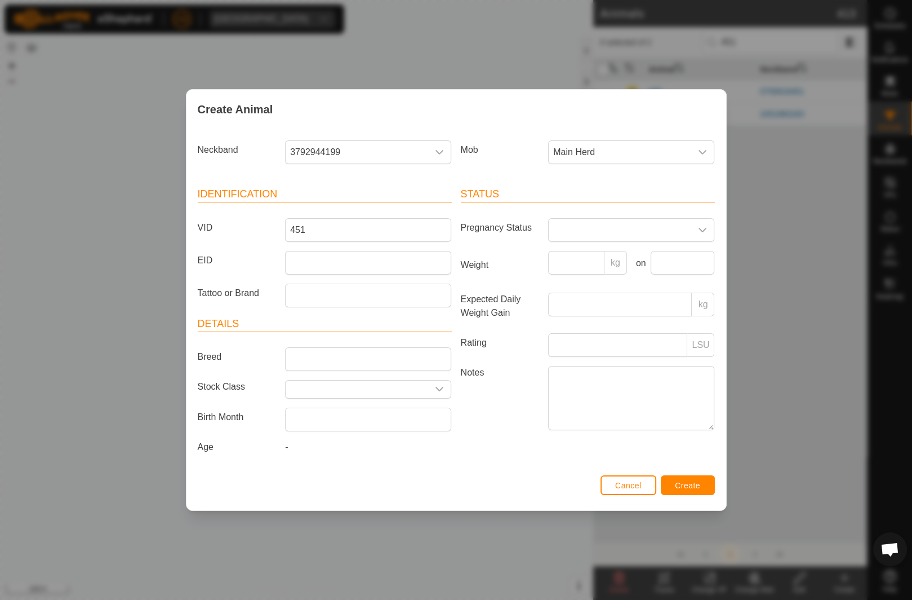
click at [511, 203] on article "Status Pregnancy Status Weight kg on Expected Daily Weight Gain kg Rating LSU N…" at bounding box center [588, 310] width 254 height 247
click at [696, 490] on button "Create" at bounding box center [688, 485] width 54 height 20
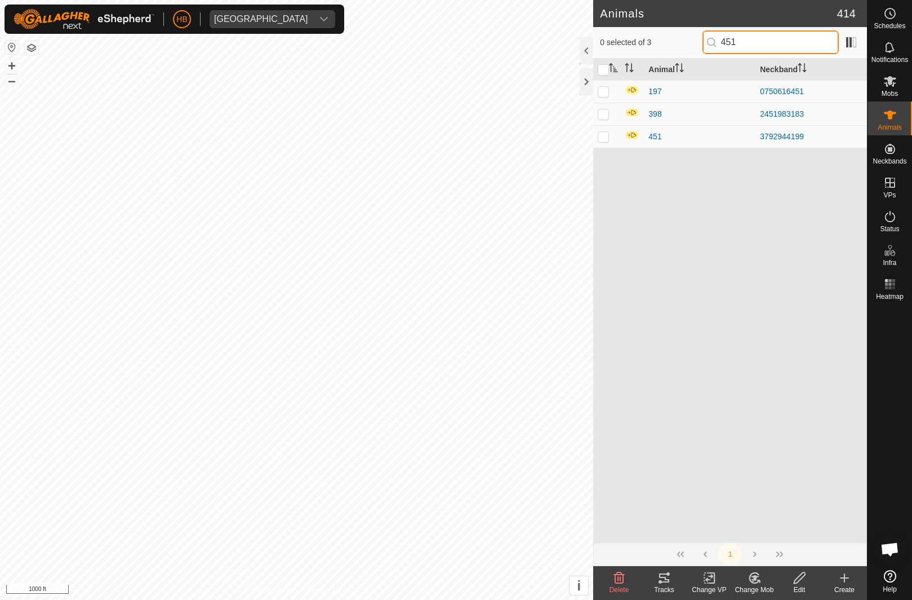
click at [820, 32] on input "451" at bounding box center [771, 42] width 136 height 24
click at [816, 47] on input "451" at bounding box center [771, 42] width 136 height 24
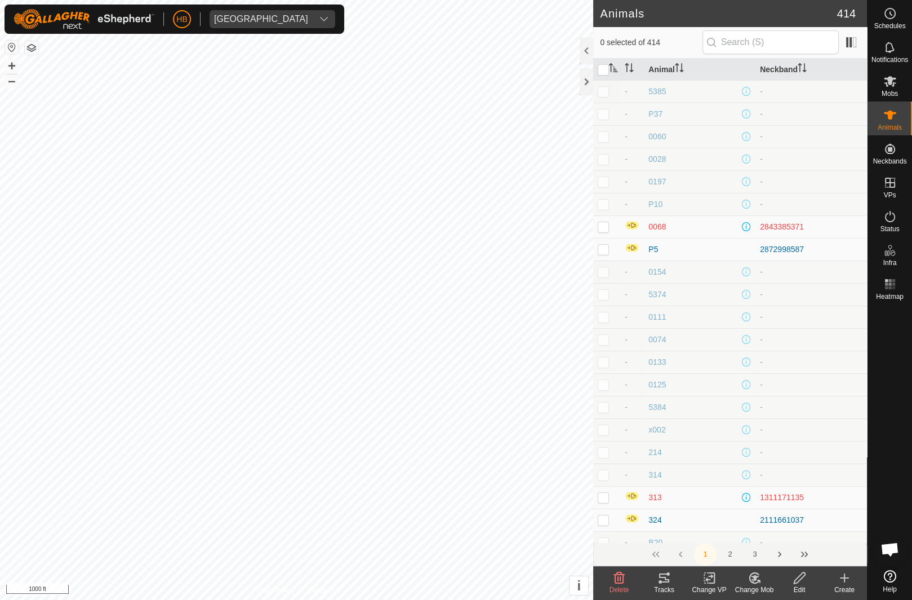
click at [775, 228] on div "2843385371" at bounding box center [811, 227] width 103 height 12
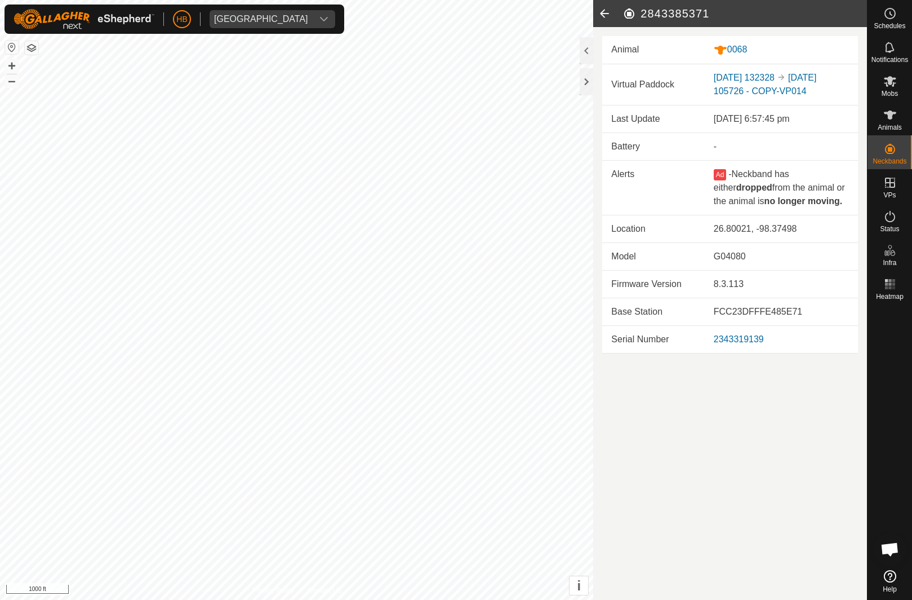
click at [615, 3] on icon at bounding box center [604, 13] width 23 height 27
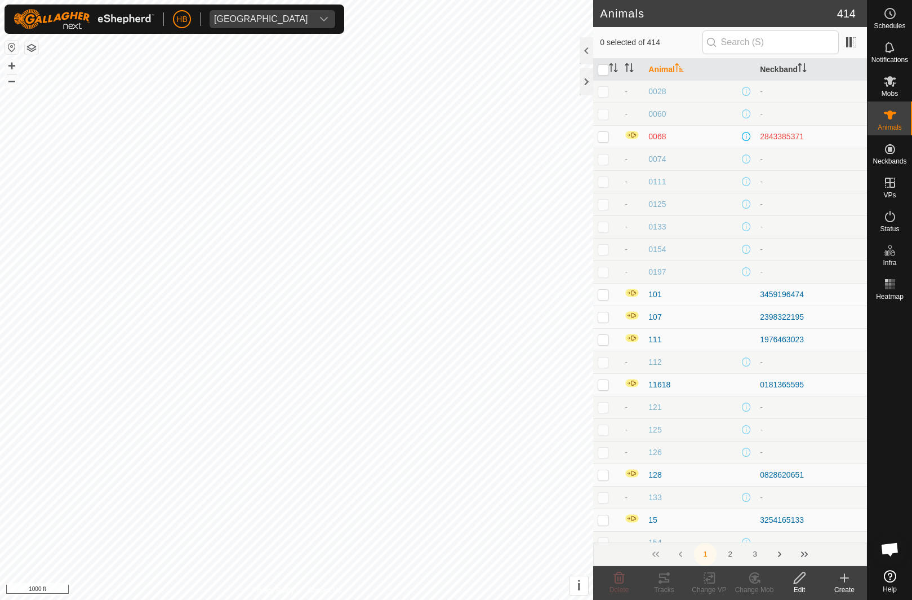
click at [840, 582] on icon at bounding box center [845, 578] width 14 height 14
click at [836, 552] on link "Create Single Animal" at bounding box center [795, 553] width 144 height 23
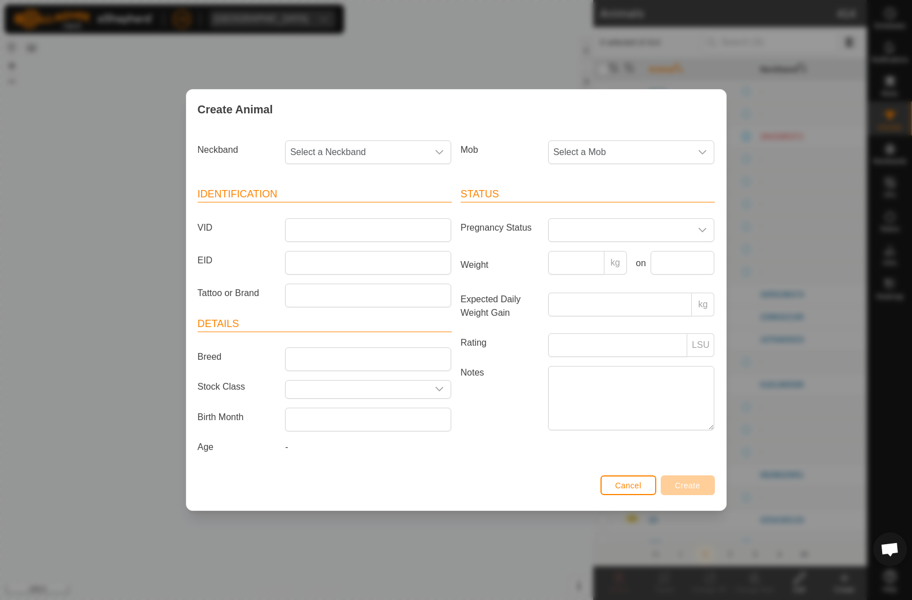
click at [394, 162] on span "Select a Neckband" at bounding box center [357, 152] width 143 height 23
click at [371, 217] on li "2742520963" at bounding box center [368, 210] width 165 height 23
click at [653, 159] on span "Select a Mob" at bounding box center [620, 152] width 143 height 23
click at [590, 236] on span "Main Herd" at bounding box center [577, 234] width 42 height 14
click at [408, 232] on input "VID" at bounding box center [368, 230] width 166 height 24
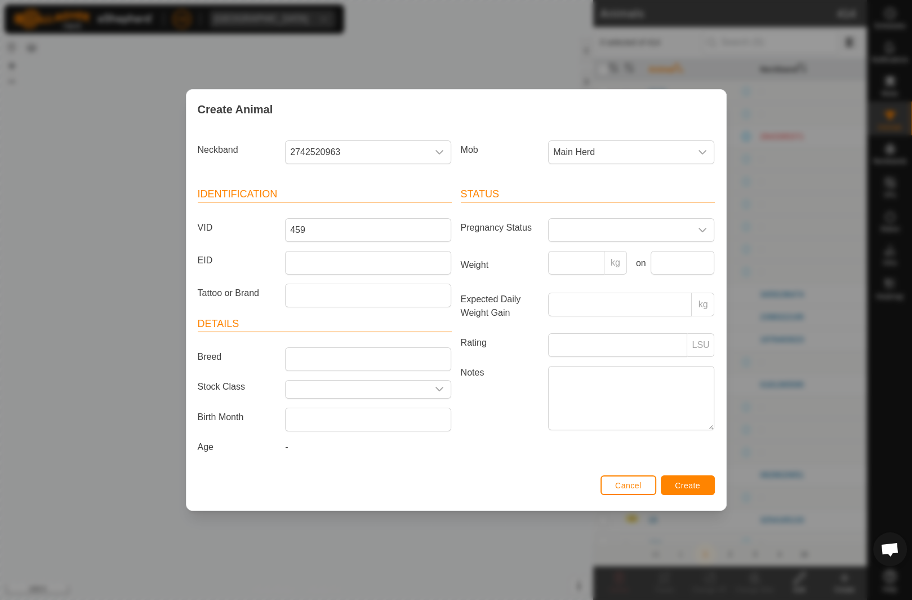
click at [622, 195] on header "Status" at bounding box center [588, 195] width 254 height 16
click at [690, 478] on button "Create" at bounding box center [688, 485] width 54 height 20
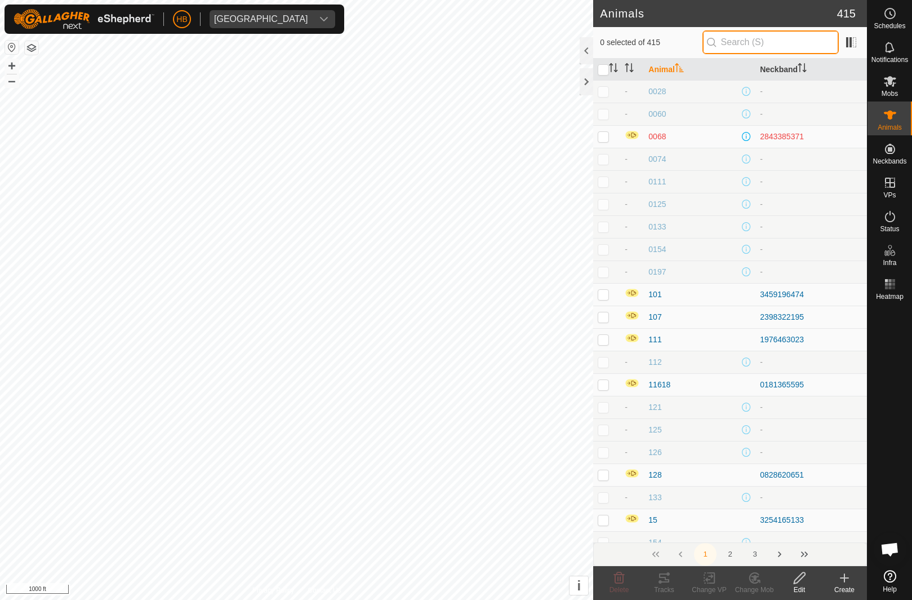
click at [789, 35] on input "text" at bounding box center [771, 42] width 136 height 24
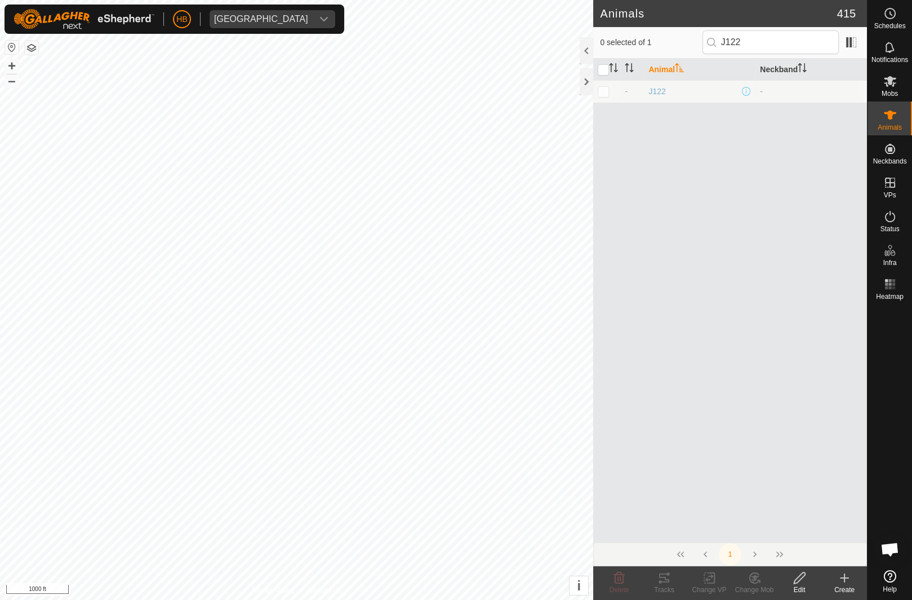
click at [610, 94] on td at bounding box center [606, 91] width 27 height 23
click at [624, 577] on icon at bounding box center [619, 577] width 11 height 11
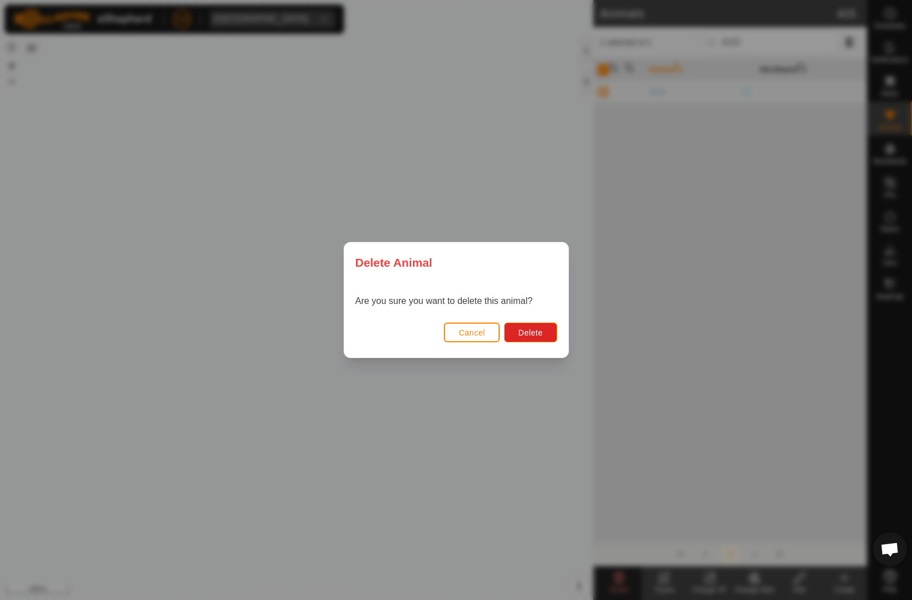
click at [536, 337] on span "Delete" at bounding box center [530, 332] width 24 height 9
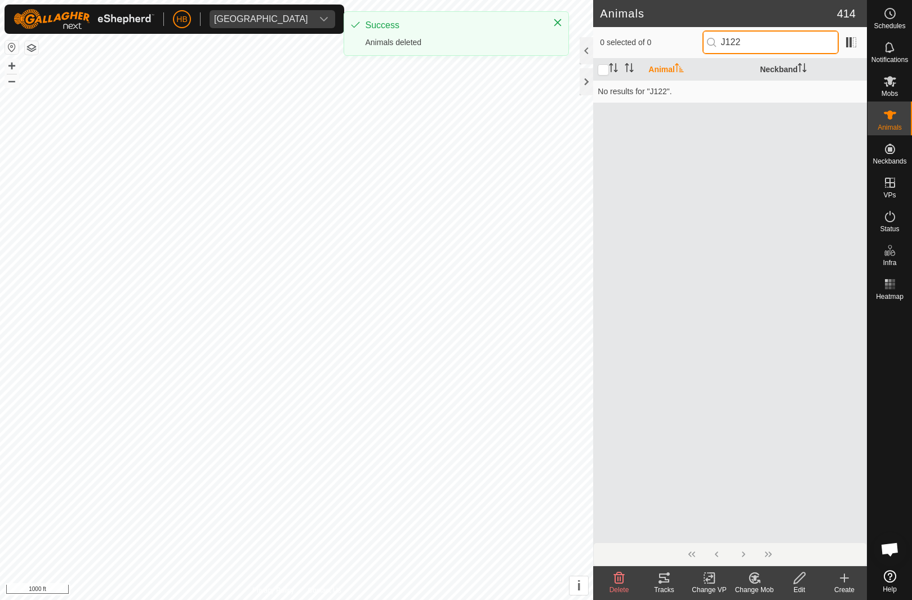
click at [779, 48] on input "J122" at bounding box center [771, 42] width 136 height 24
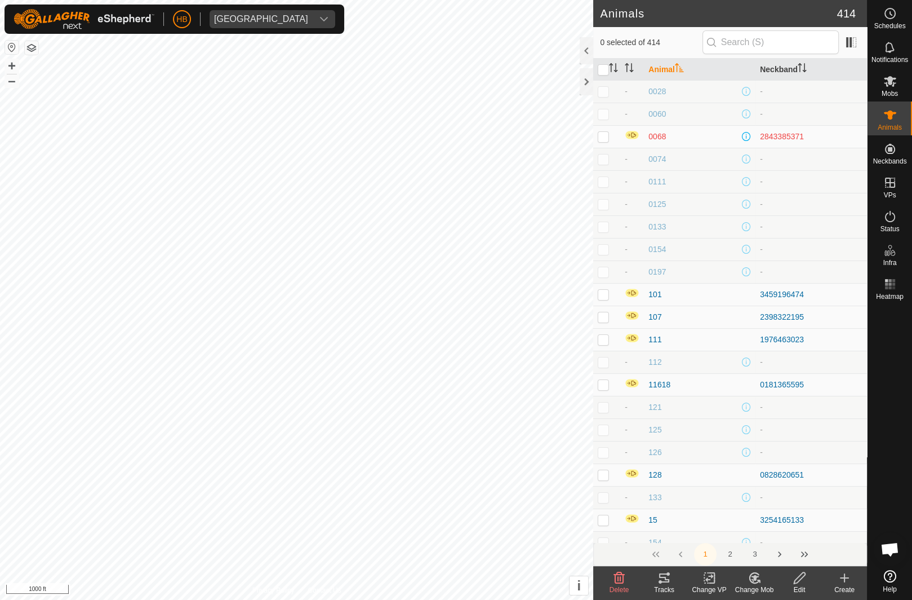
click at [842, 584] on icon at bounding box center [845, 578] width 14 height 14
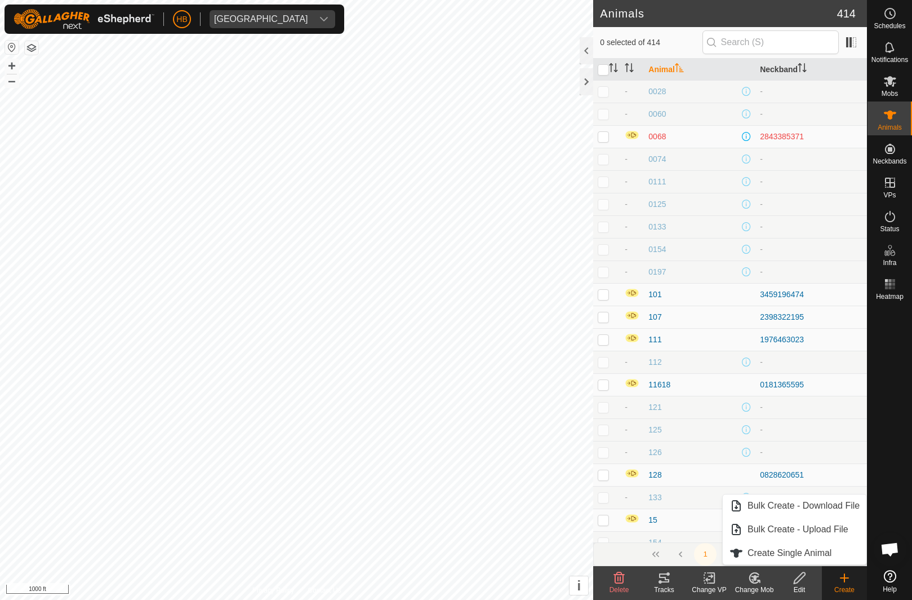
click at [845, 582] on icon at bounding box center [845, 578] width 14 height 14
click at [820, 559] on span "Create Single Animal" at bounding box center [790, 553] width 84 height 14
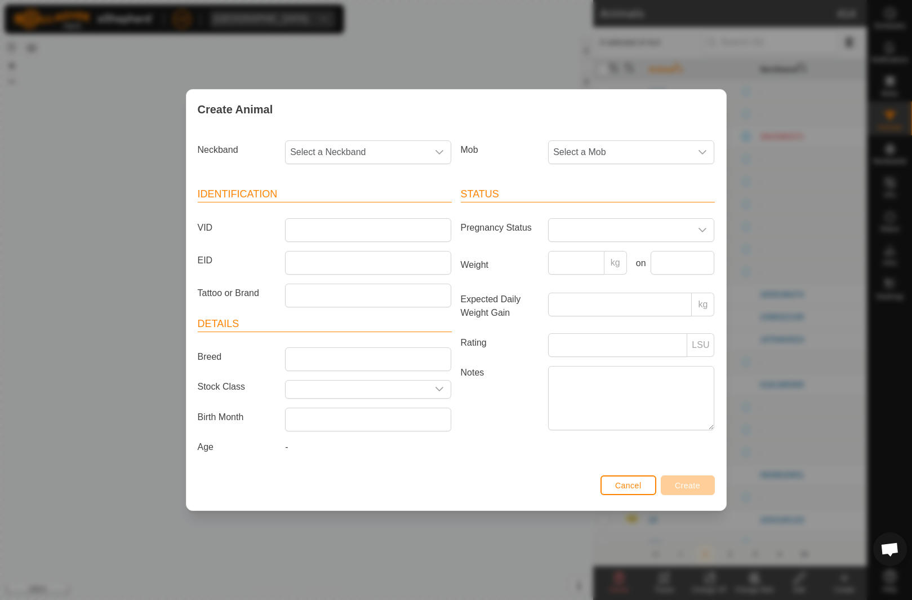
click at [401, 151] on span "Select a Neckband" at bounding box center [357, 152] width 143 height 23
click at [413, 213] on li "2434517409" at bounding box center [368, 210] width 165 height 23
click at [644, 147] on span "Select a Mob" at bounding box center [620, 152] width 143 height 23
click at [601, 241] on li "Main Herd" at bounding box center [631, 234] width 165 height 23
click at [425, 224] on input "VID" at bounding box center [368, 230] width 166 height 24
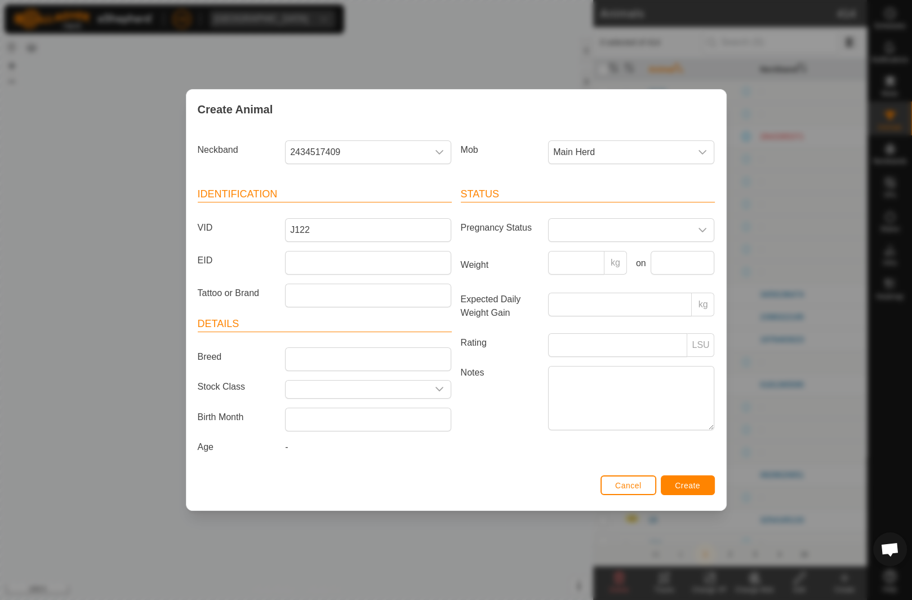
click at [591, 152] on span "Main Herd" at bounding box center [620, 152] width 143 height 23
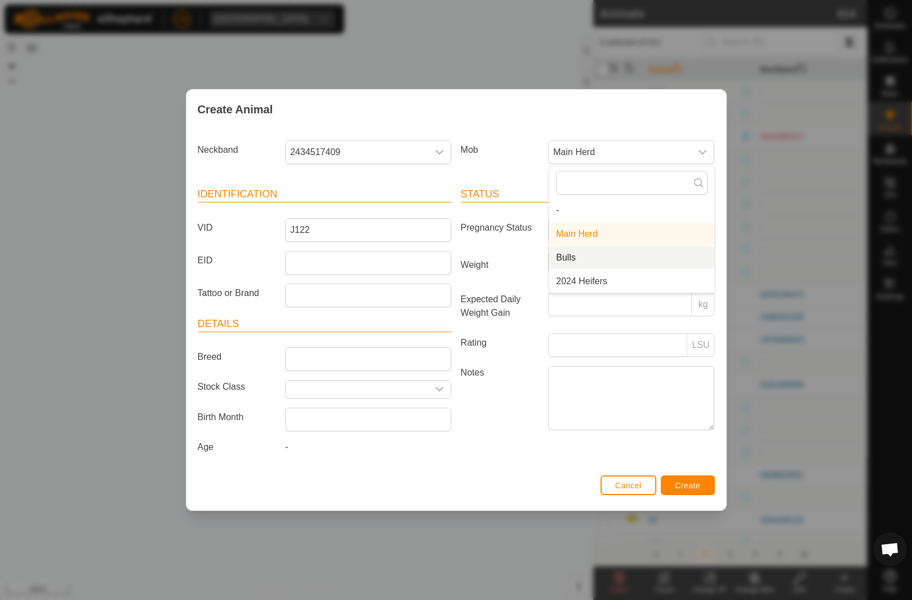
click at [628, 260] on li "Bulls" at bounding box center [631, 257] width 165 height 23
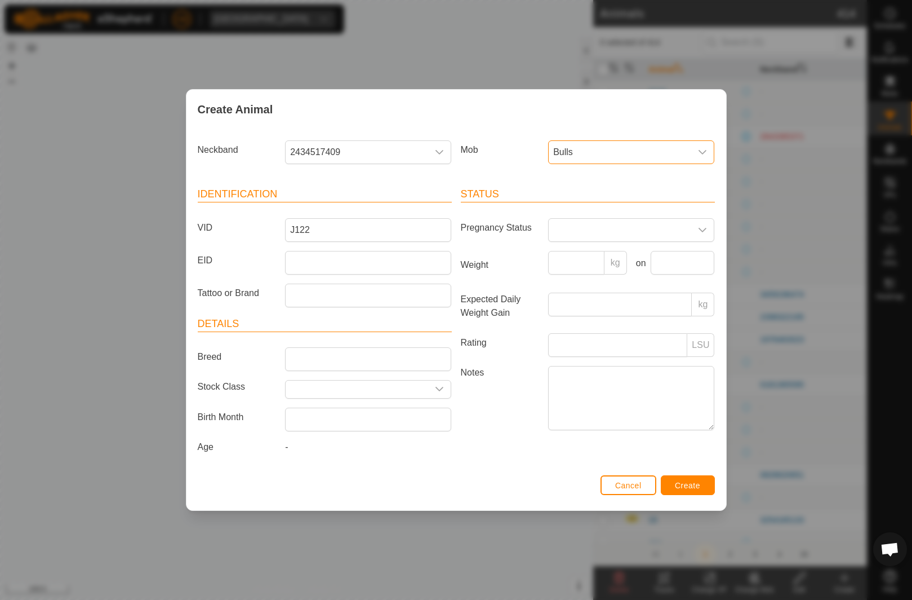
click at [691, 481] on span "Create" at bounding box center [687, 485] width 25 height 9
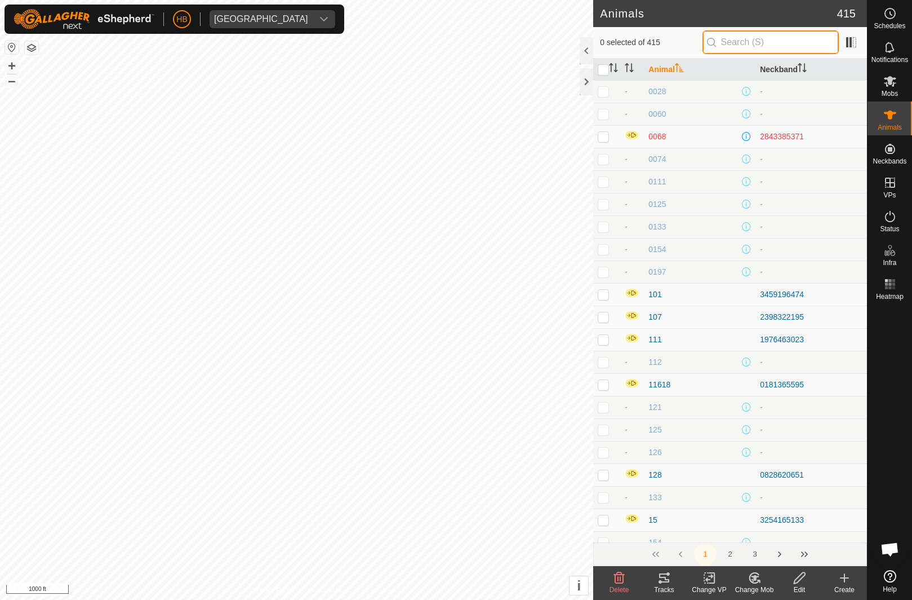
click at [800, 39] on input "text" at bounding box center [771, 42] width 136 height 24
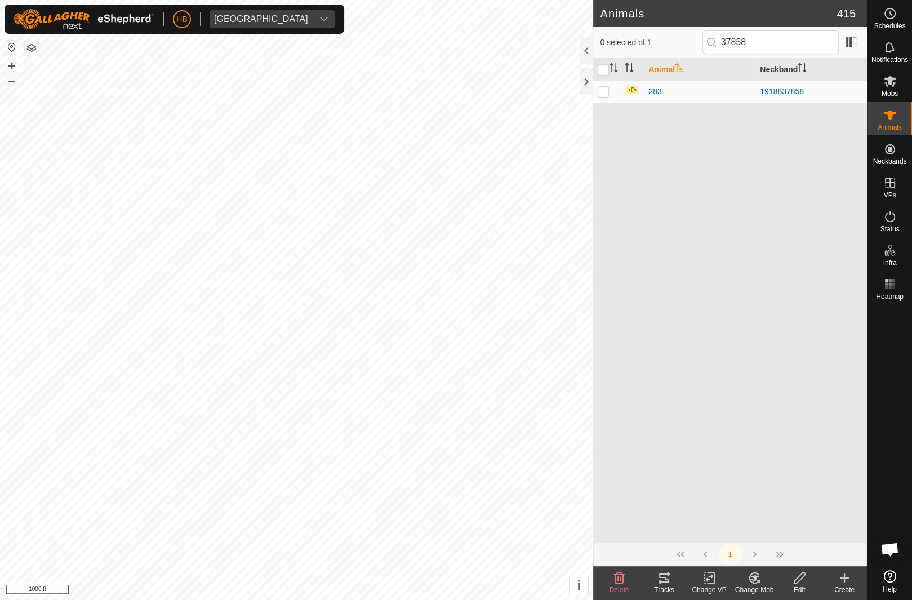
click at [598, 96] on td at bounding box center [606, 91] width 27 height 23
click at [634, 578] on delete-svg-icon at bounding box center [619, 578] width 45 height 14
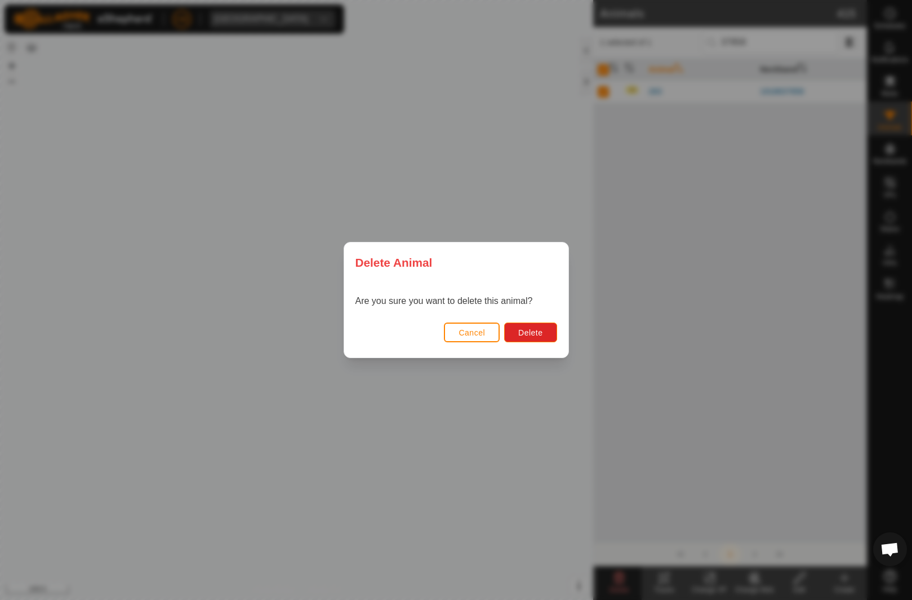
click at [552, 340] on button "Delete" at bounding box center [530, 332] width 52 height 20
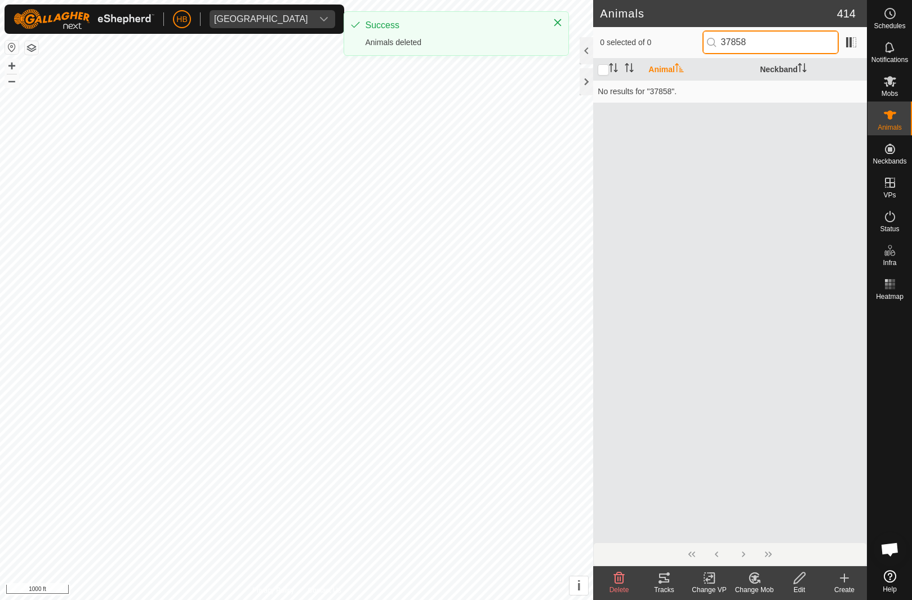
click at [802, 49] on input "37858" at bounding box center [771, 42] width 136 height 24
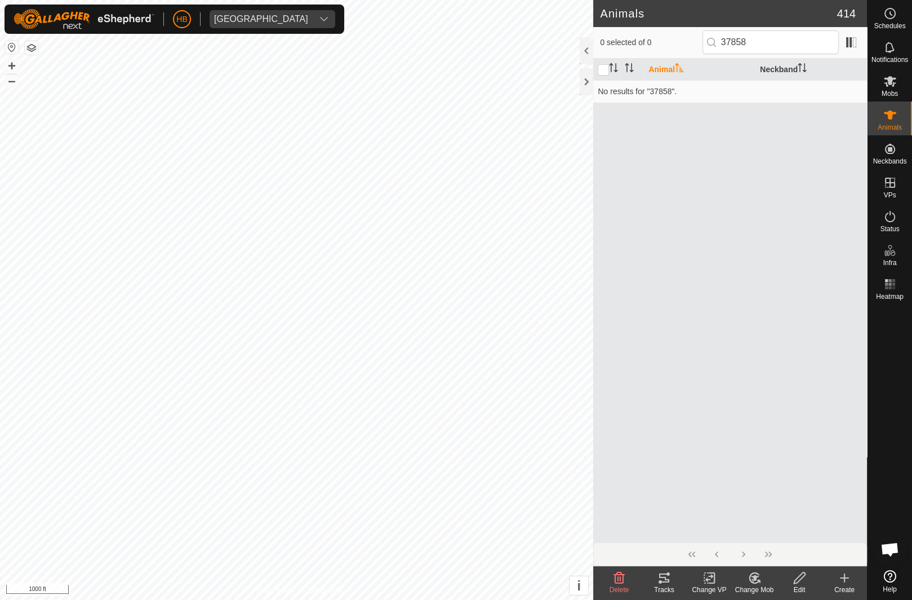
click at [800, 229] on div "Animal Neckband No results for "37858"." at bounding box center [730, 300] width 274 height 483
click at [836, 582] on create-svg-icon at bounding box center [844, 578] width 45 height 14
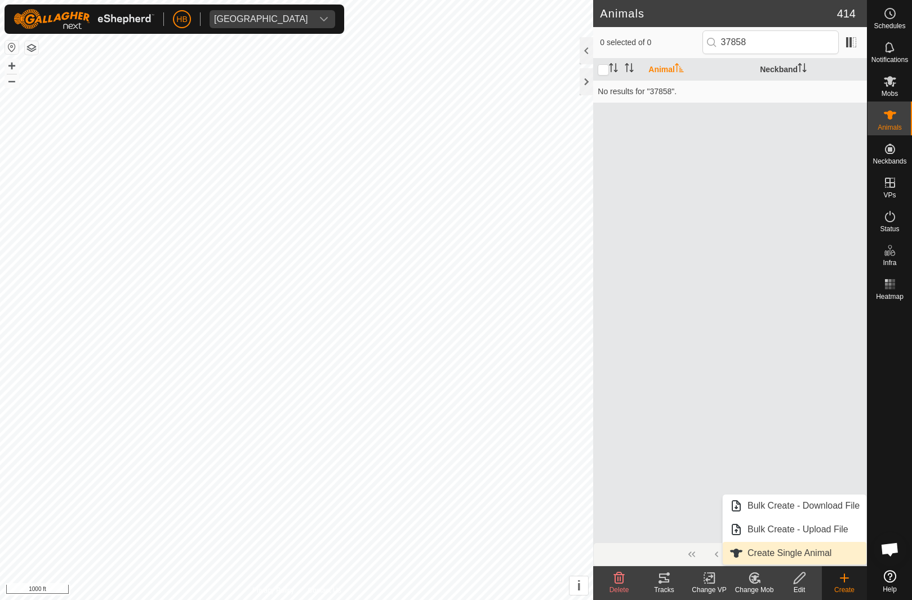
click at [824, 549] on span "Create Single Animal" at bounding box center [790, 553] width 84 height 14
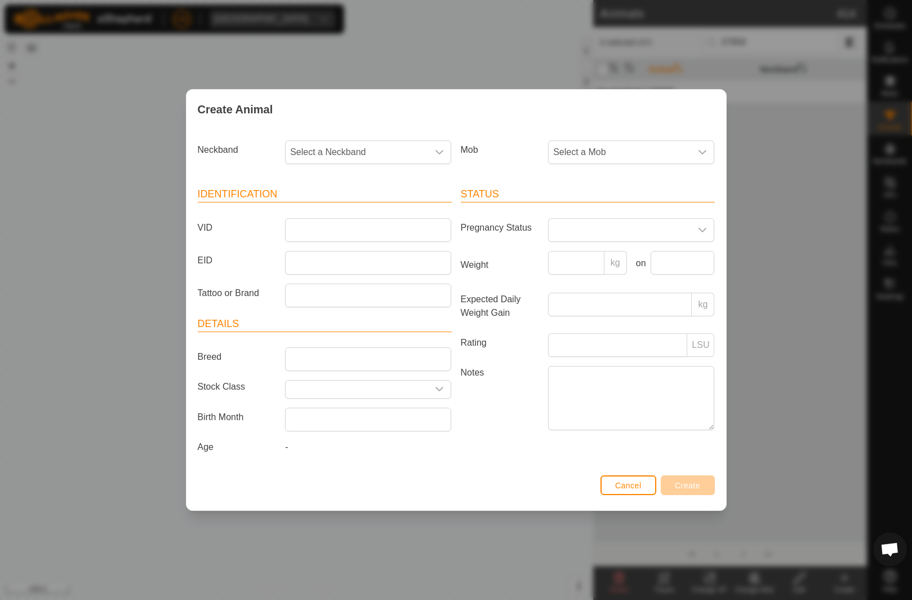
click at [425, 156] on span "Select a Neckband" at bounding box center [357, 152] width 143 height 23
click at [403, 211] on li "1918837858" at bounding box center [368, 210] width 165 height 23
click at [640, 152] on span "Select a Mob" at bounding box center [620, 152] width 143 height 23
click at [606, 228] on li "Main Herd" at bounding box center [631, 234] width 165 height 23
click at [437, 232] on input "VID" at bounding box center [368, 230] width 166 height 24
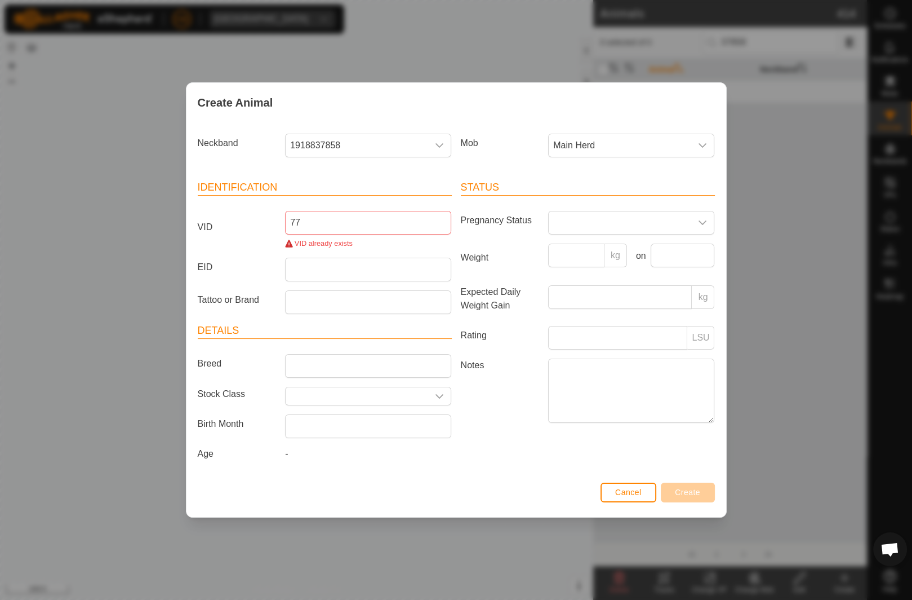
click at [538, 202] on article "Status Pregnancy Status Weight kg on Expected Daily Weight Gain kg Rating LSU N…" at bounding box center [588, 303] width 254 height 247
click at [411, 222] on input "77" at bounding box center [368, 223] width 166 height 24
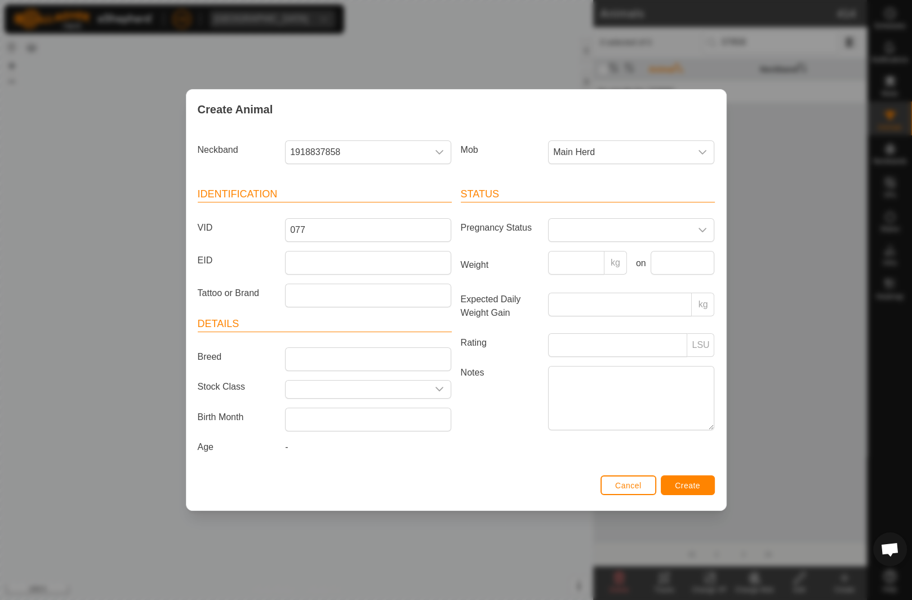
click at [523, 234] on label "Pregnancy Status" at bounding box center [500, 227] width 88 height 19
click at [693, 490] on span "Create" at bounding box center [687, 485] width 25 height 9
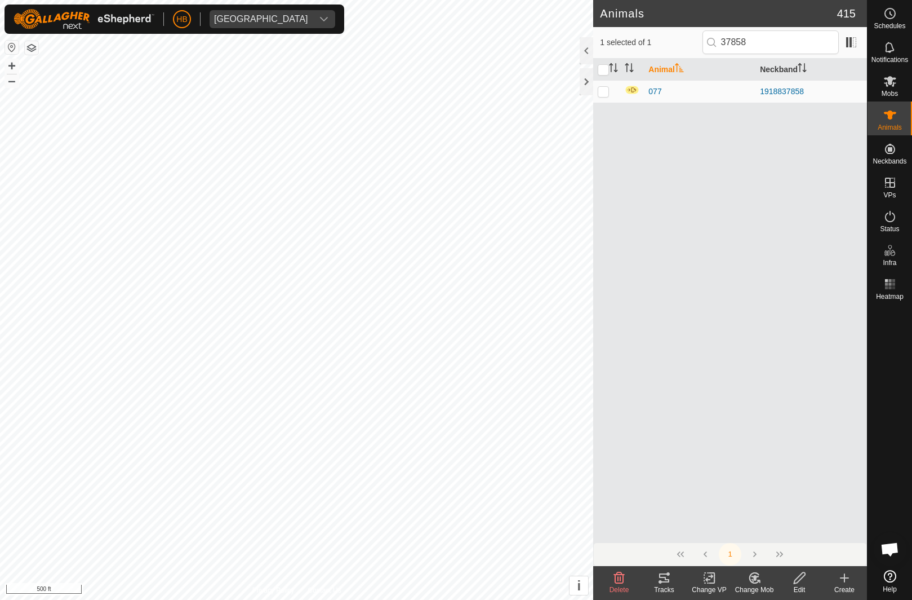
click at [753, 583] on icon at bounding box center [754, 578] width 10 height 10
click at [705, 584] on div "Change VP" at bounding box center [709, 589] width 45 height 10
click at [762, 549] on link "Turn Off VP" at bounding box center [743, 553] width 112 height 23
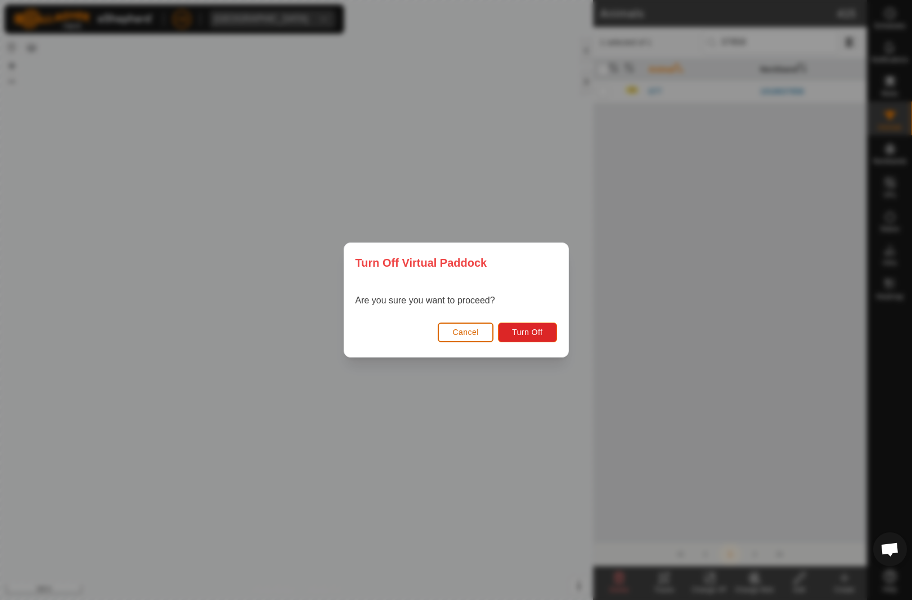
click at [530, 327] on span "Turn Off" at bounding box center [527, 331] width 31 height 9
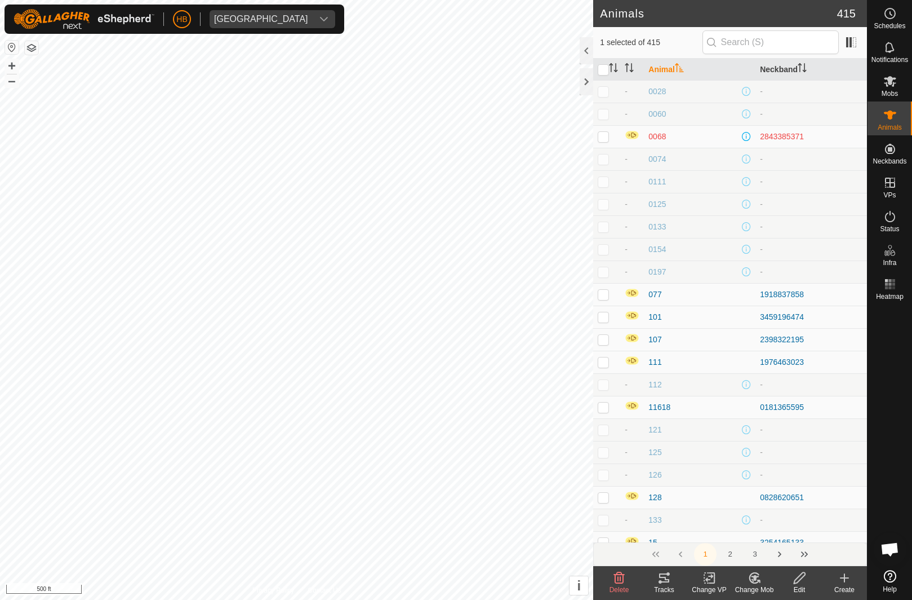
click at [714, 585] on div "Change VP" at bounding box center [709, 589] width 45 height 10
click at [724, 553] on span "Turn Off VP" at bounding box center [735, 553] width 47 height 14
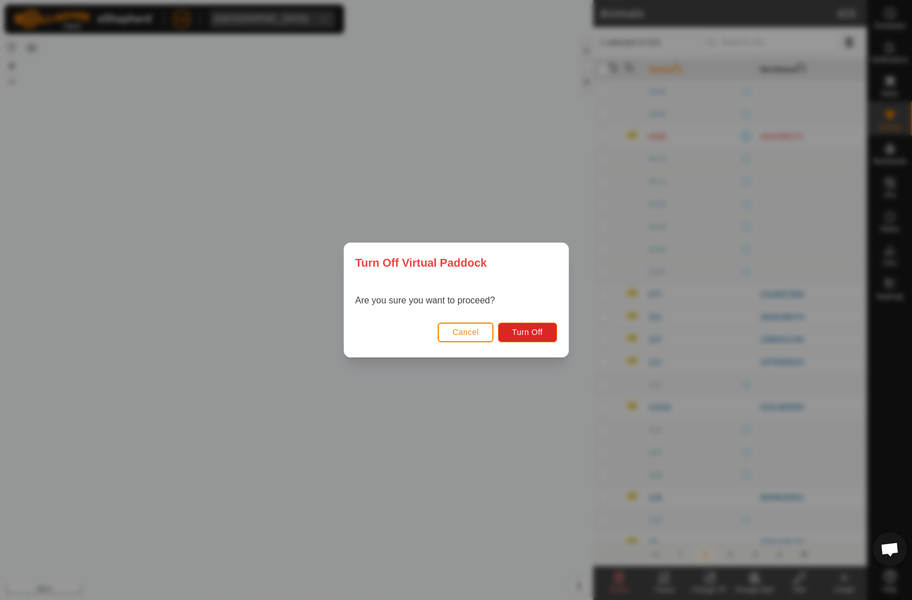
click at [527, 336] on span "Turn Off" at bounding box center [527, 331] width 31 height 9
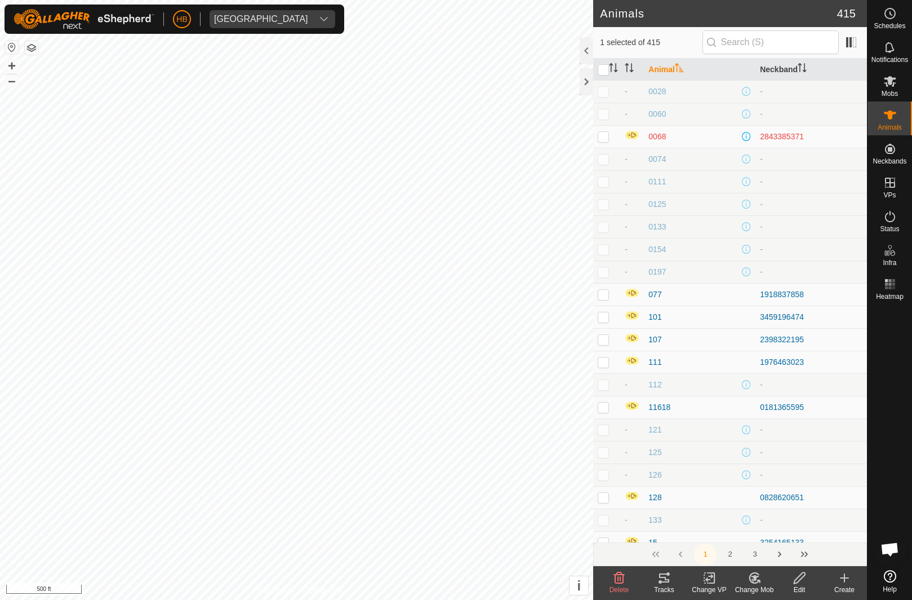
click at [724, 581] on change-vp-svg-icon at bounding box center [709, 578] width 45 height 14
click at [736, 556] on span "Turn Off VP" at bounding box center [735, 553] width 47 height 14
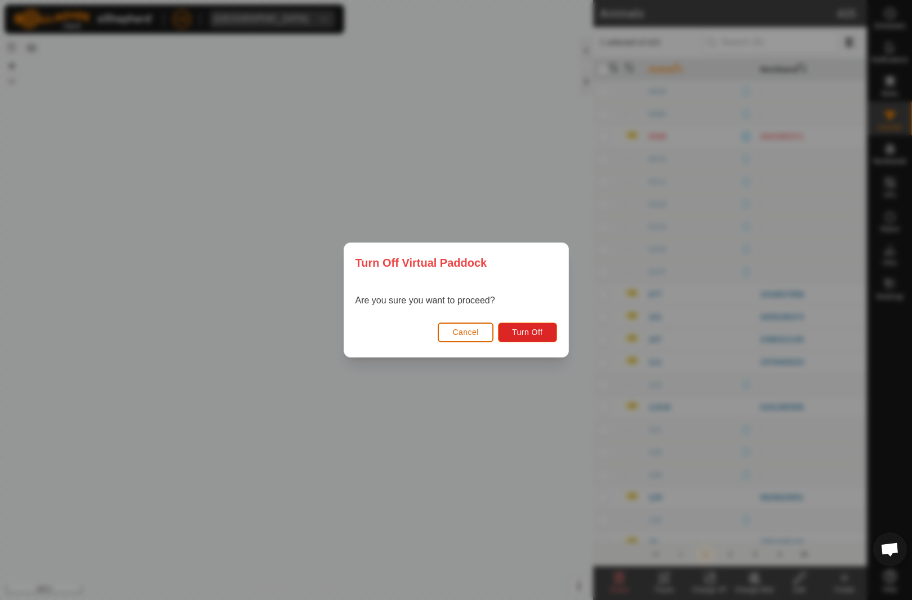
click at [544, 330] on button "Turn Off" at bounding box center [527, 332] width 59 height 20
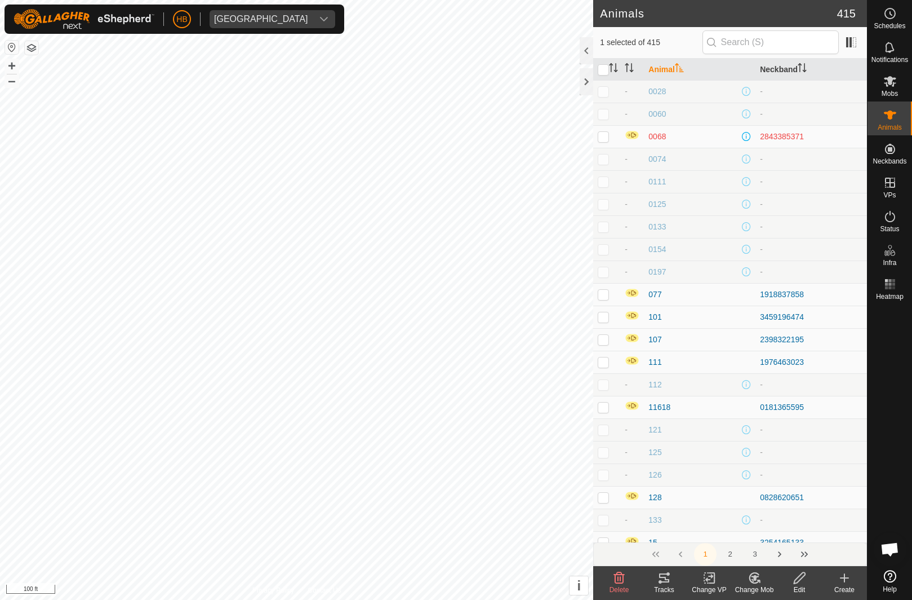
click at [715, 588] on div "Change VP" at bounding box center [709, 589] width 45 height 10
click at [732, 556] on span "Turn Off VP" at bounding box center [735, 553] width 47 height 14
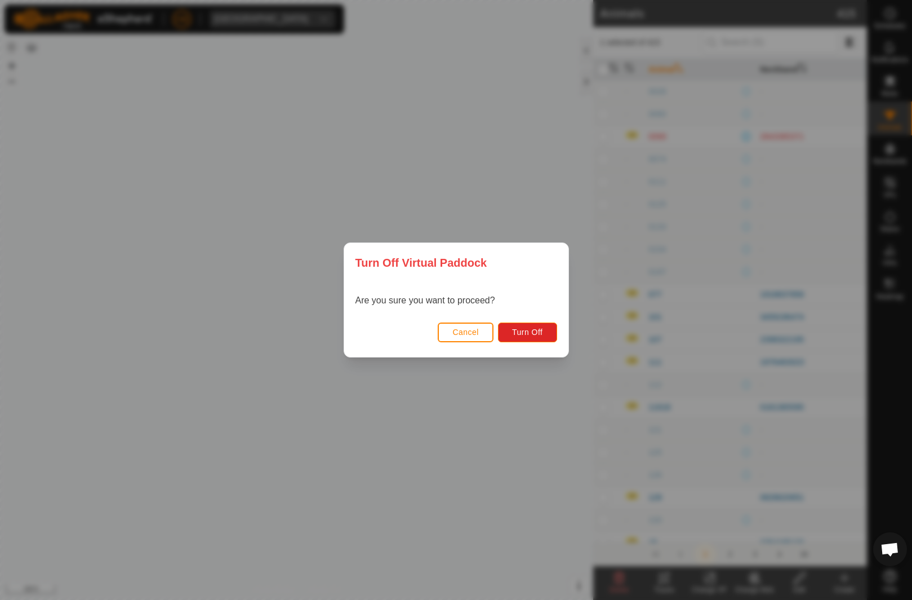
click at [536, 336] on span "Turn Off" at bounding box center [527, 331] width 31 height 9
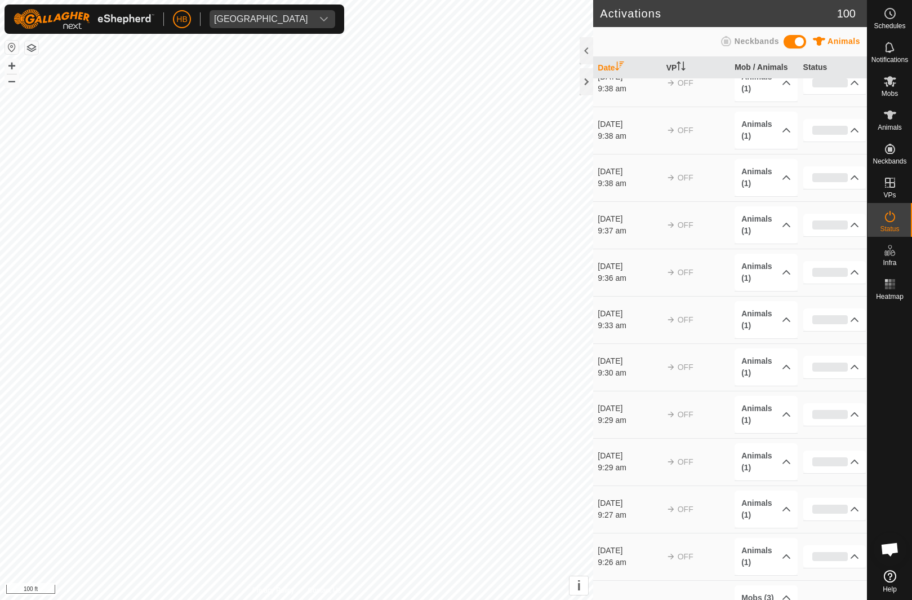
scroll to position [7, 0]
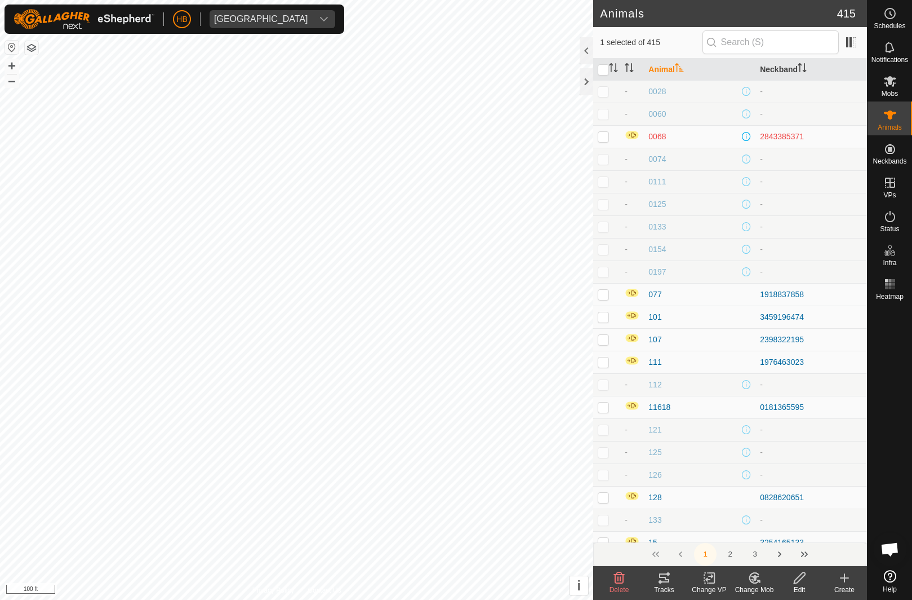
click at [761, 582] on icon at bounding box center [755, 578] width 14 height 14
click at [709, 581] on icon at bounding box center [710, 578] width 14 height 14
click at [720, 553] on span "Turn Off VP" at bounding box center [735, 553] width 47 height 14
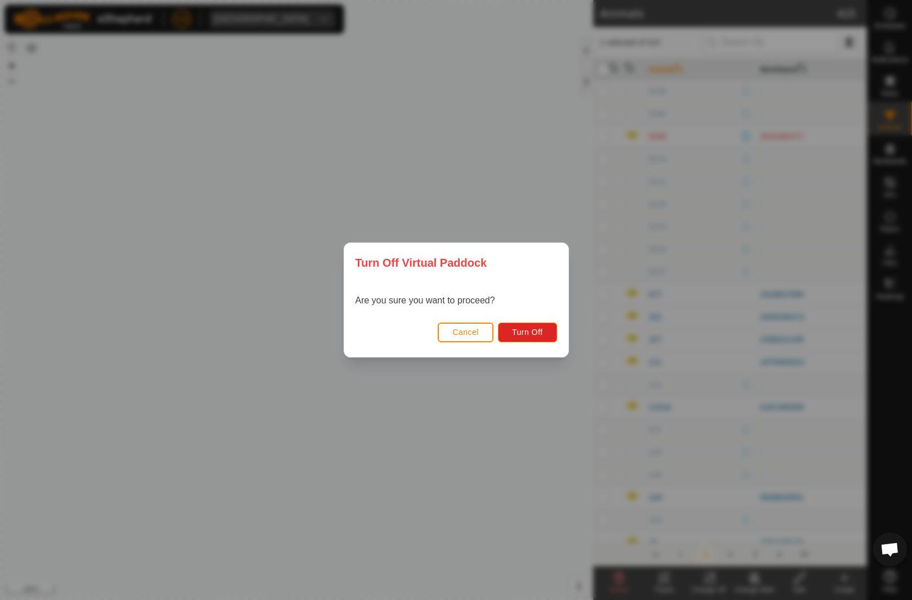
click at [527, 325] on button "Turn Off" at bounding box center [527, 332] width 59 height 20
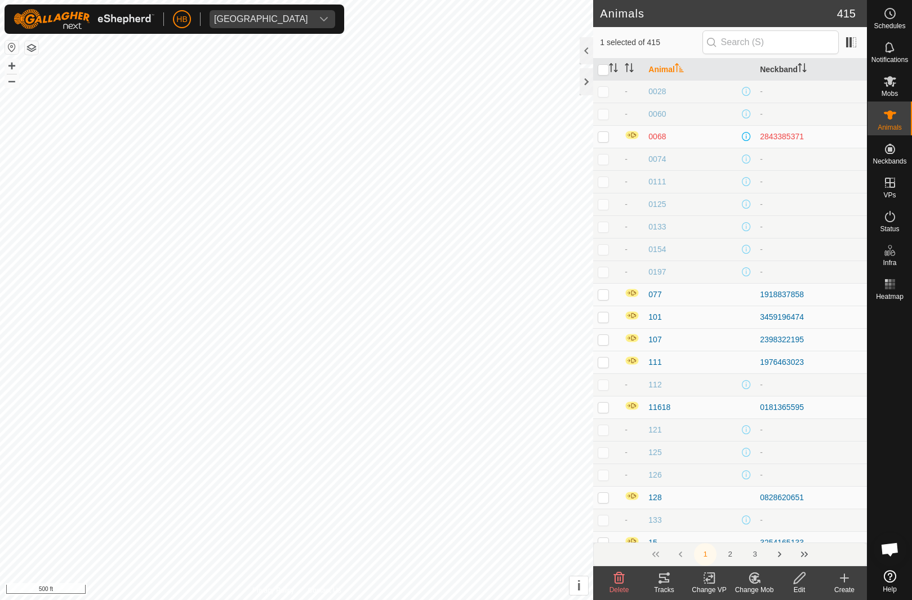
click at [704, 576] on icon at bounding box center [710, 578] width 14 height 14
click at [750, 551] on span "Turn Off VP" at bounding box center [735, 553] width 47 height 14
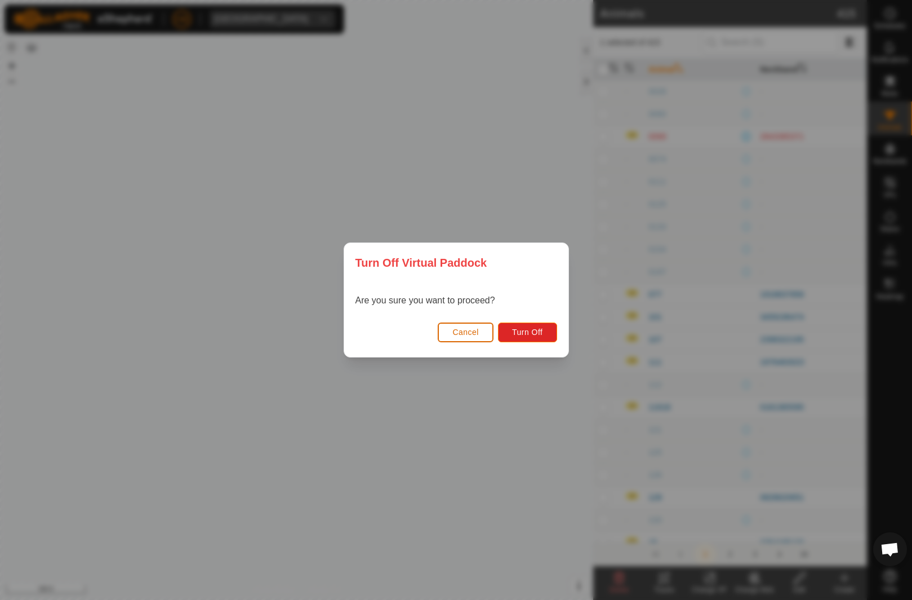
click at [532, 334] on span "Turn Off" at bounding box center [527, 331] width 31 height 9
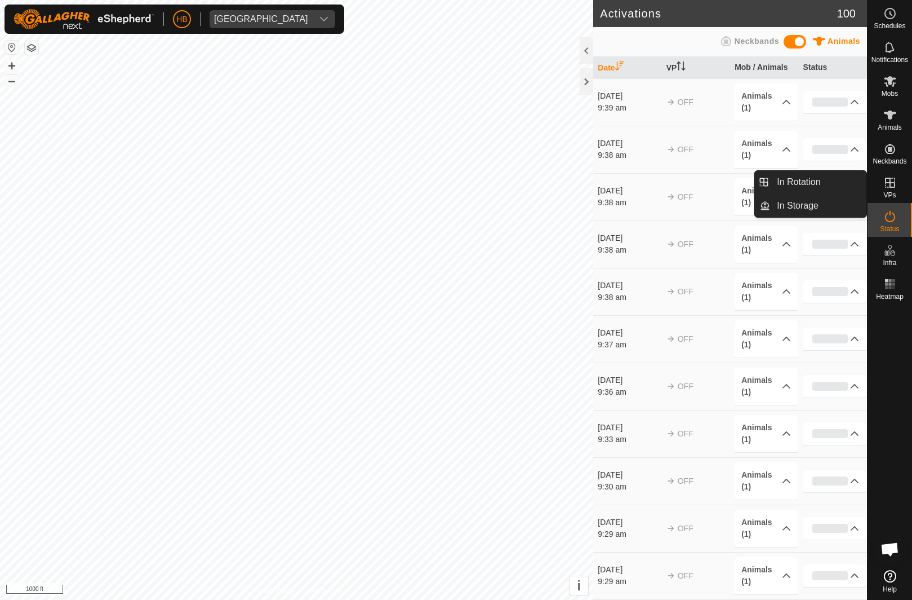
click at [829, 181] on link "In Rotation" at bounding box center [818, 182] width 96 height 23
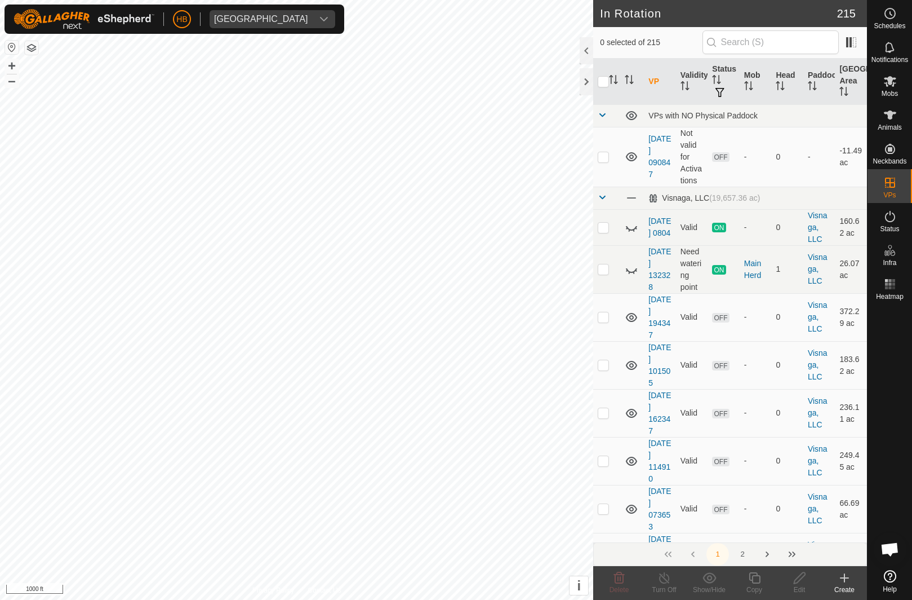
click at [757, 89] on th "Mob" at bounding box center [756, 82] width 32 height 46
click at [783, 78] on th "Head" at bounding box center [787, 82] width 32 height 46
click at [787, 74] on th "Head" at bounding box center [787, 82] width 32 height 46
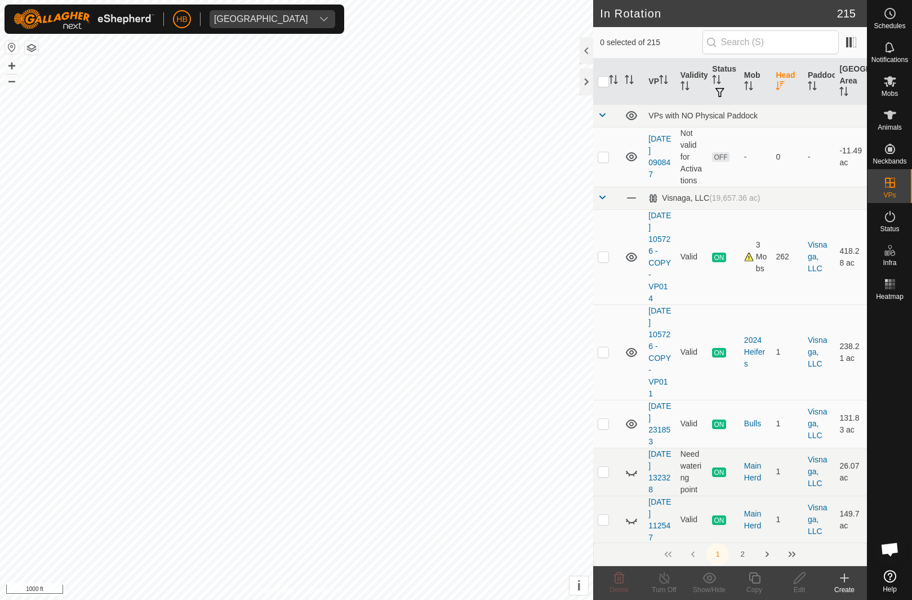
click at [785, 83] on icon "Activate to sort" at bounding box center [780, 85] width 9 height 9
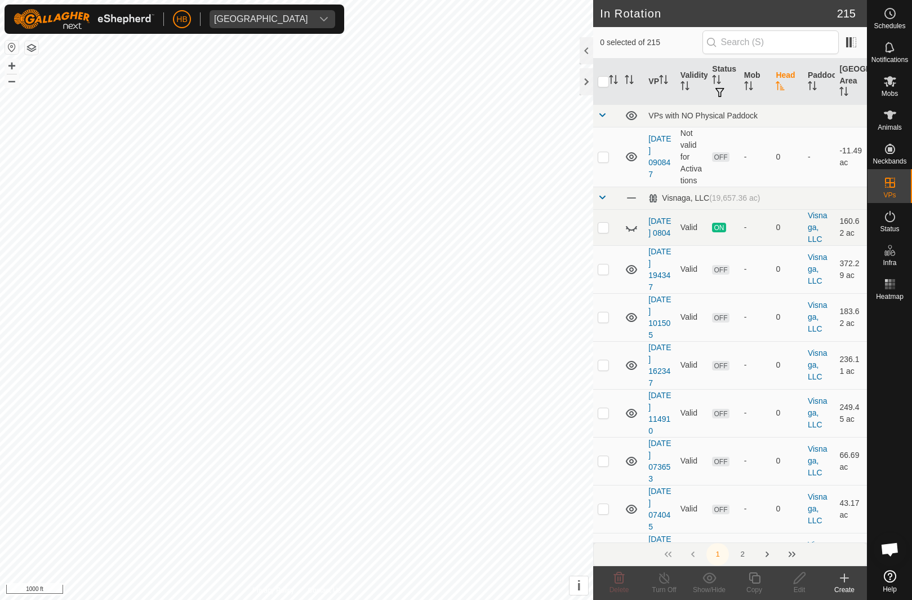
click at [786, 82] on th "Head" at bounding box center [787, 82] width 32 height 46
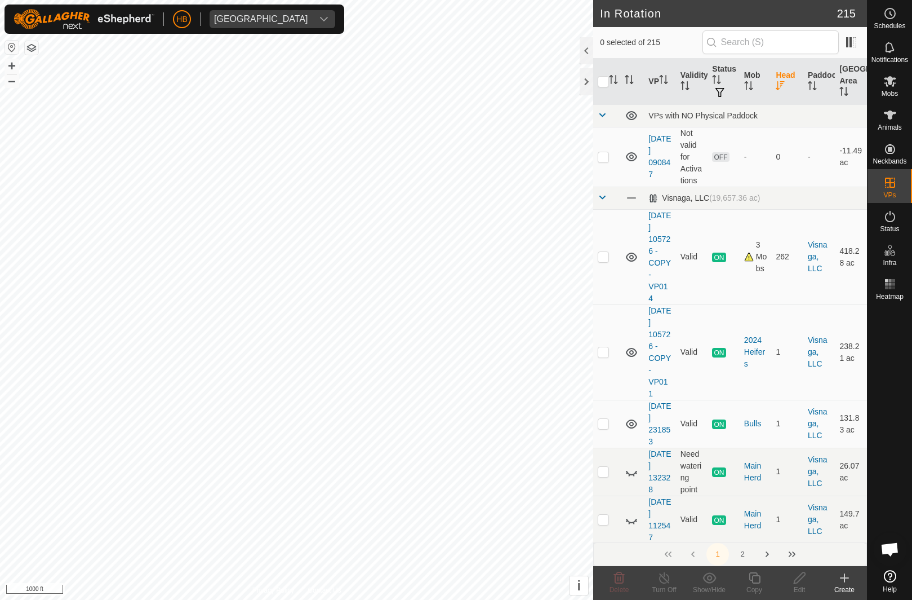
click at [609, 257] on p-checkbox at bounding box center [603, 256] width 11 height 9
click at [755, 588] on div "Copy" at bounding box center [754, 589] width 45 height 10
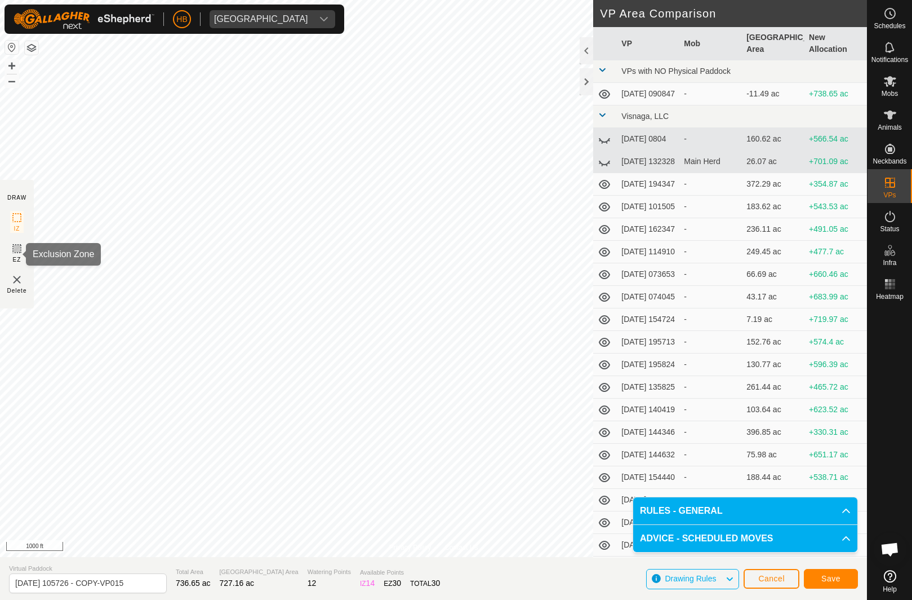
click at [10, 263] on div "EZ" at bounding box center [17, 253] width 14 height 22
click at [839, 561] on section "Virtual Paddock 2025-08-11 105726 - COPY-VP015 Total Area 392.18 ac Grazing Are…" at bounding box center [433, 578] width 867 height 43
click at [835, 577] on span "Save" at bounding box center [831, 578] width 19 height 9
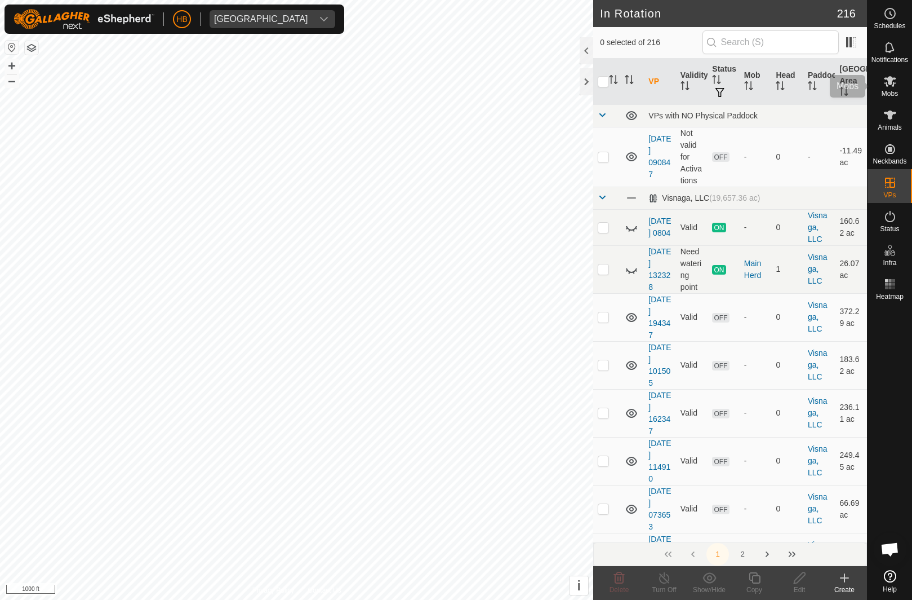
click at [882, 88] on es-mob-svg-icon at bounding box center [890, 81] width 20 height 18
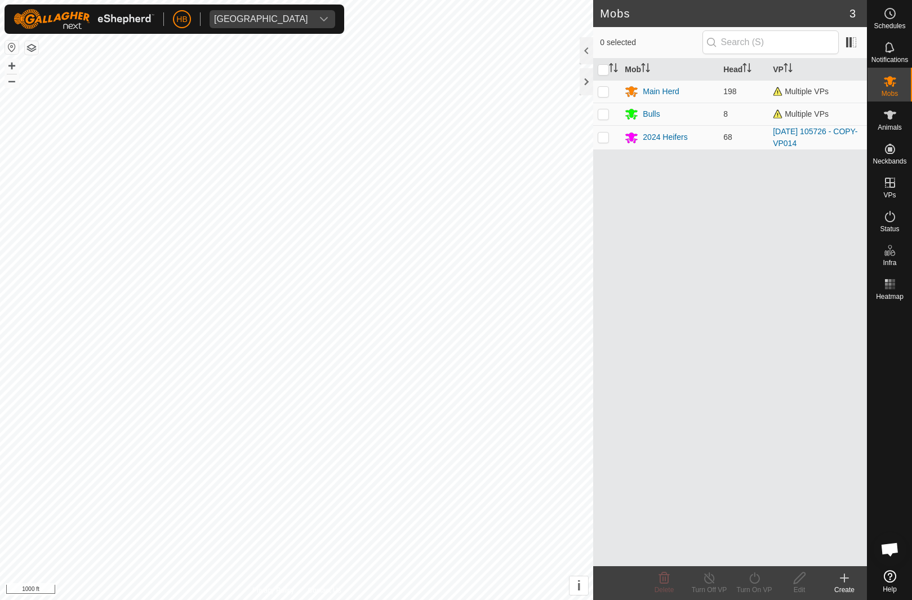
click at [604, 64] on input "checkbox" at bounding box center [603, 69] width 11 height 11
checkbox input "true"
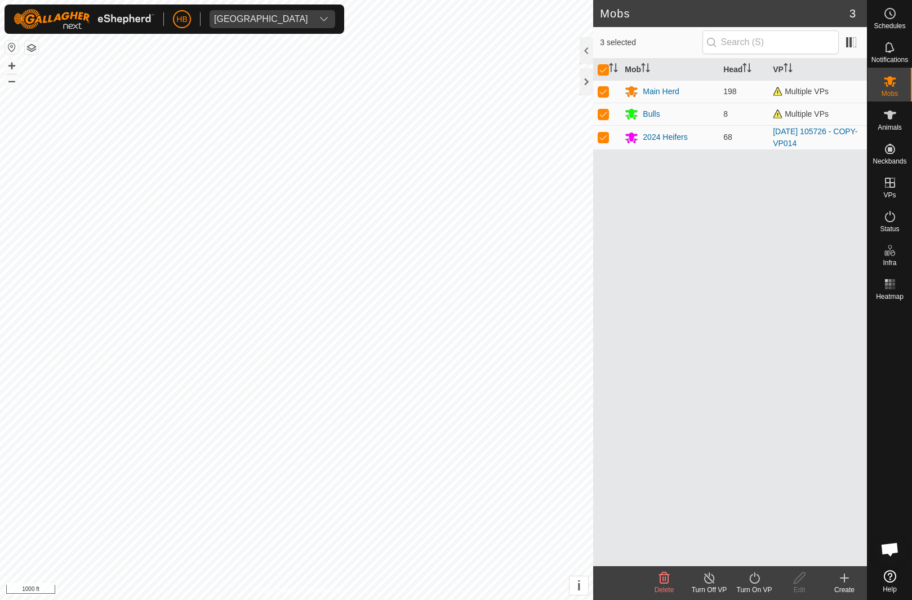
click at [747, 591] on div "Turn On VP" at bounding box center [754, 589] width 45 height 10
click at [770, 560] on link "Now" at bounding box center [789, 553] width 112 height 23
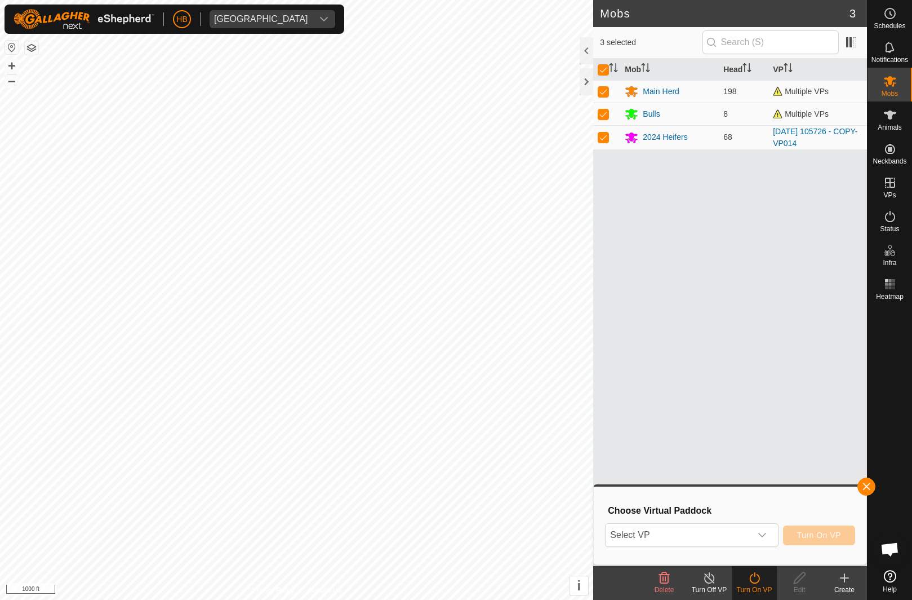
click at [749, 538] on span "Select VP" at bounding box center [678, 534] width 145 height 23
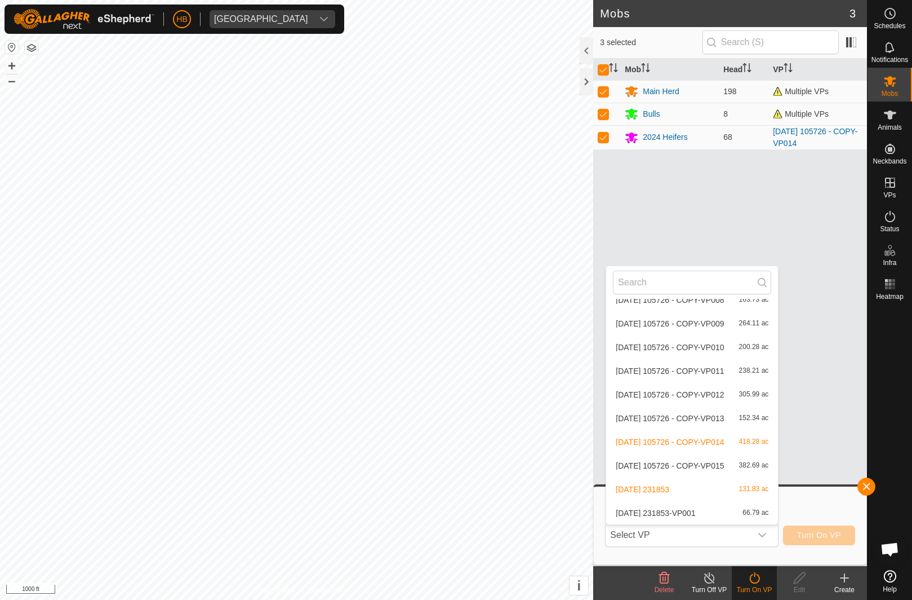
scroll to position [5059, 0]
click at [749, 470] on div "2025-08-11 105726 - COPY-VP015 382.69 ac" at bounding box center [692, 466] width 158 height 14
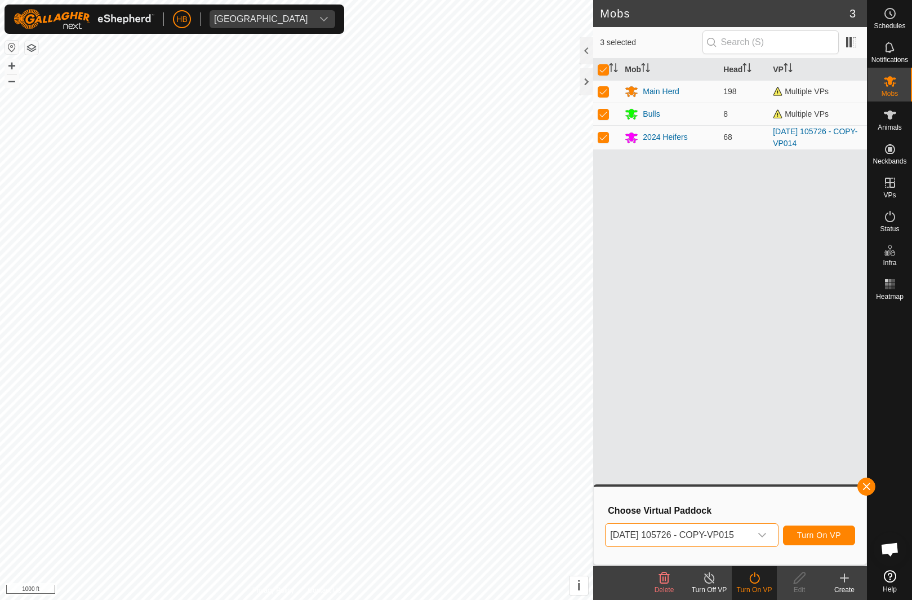
click at [842, 535] on button "Turn On VP" at bounding box center [819, 535] width 72 height 20
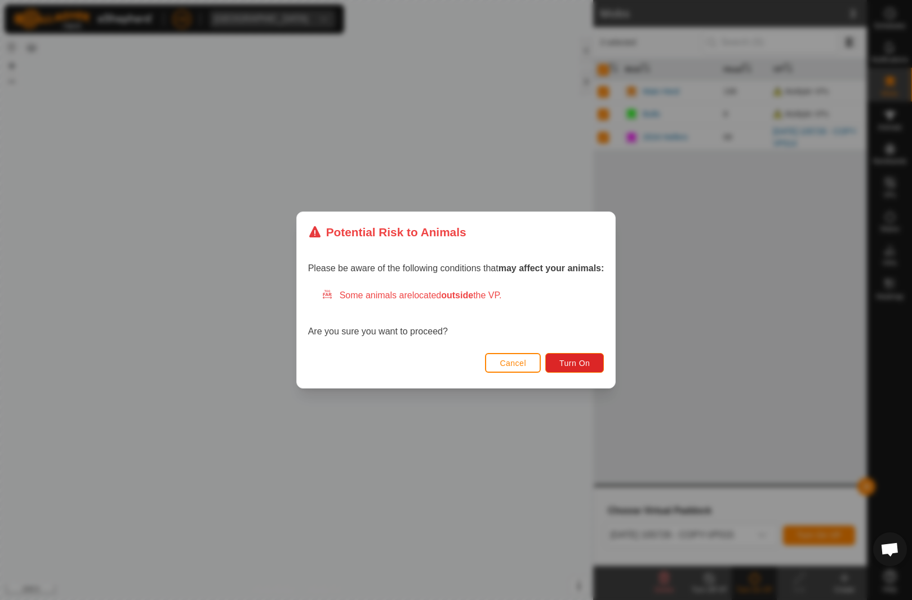
click at [595, 366] on button "Turn On" at bounding box center [574, 363] width 59 height 20
